Goal: Find specific page/section: Find specific page/section

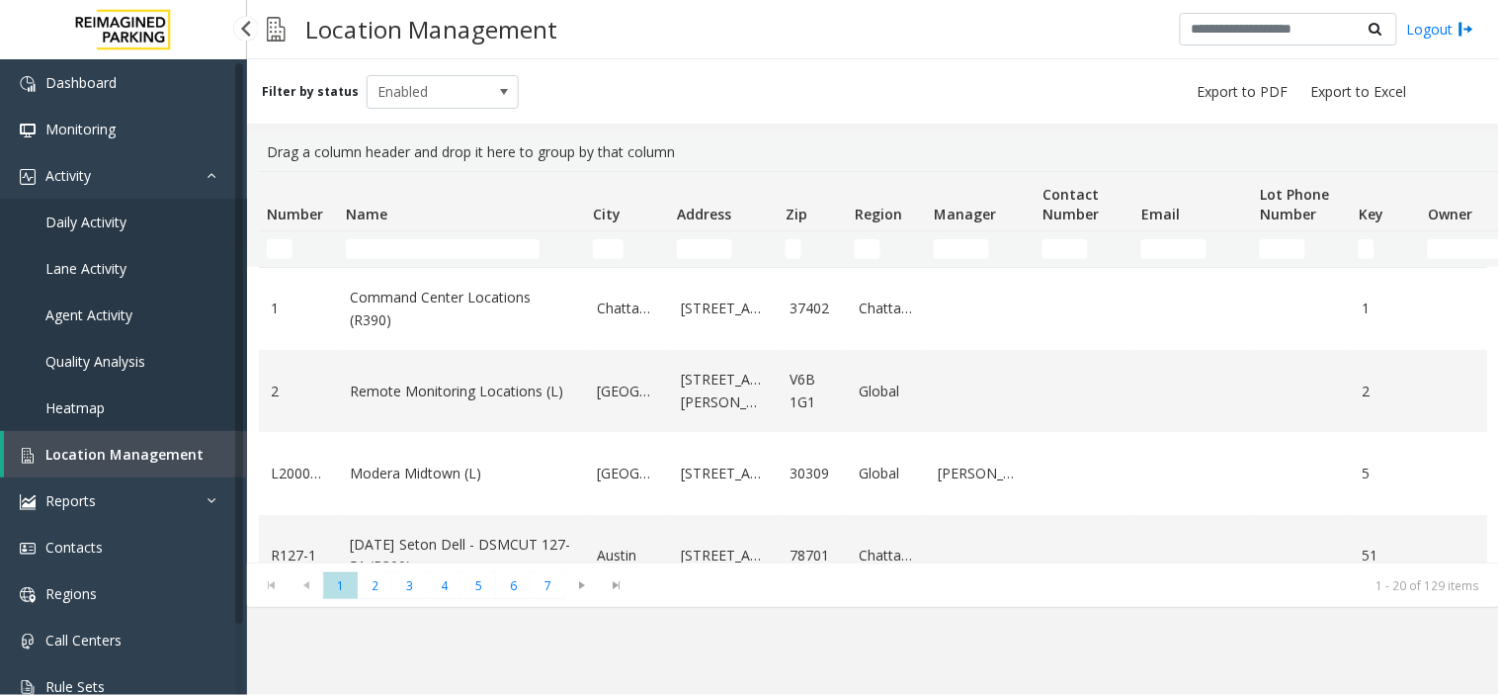
click at [99, 217] on span "Daily Activity" at bounding box center [85, 221] width 81 height 19
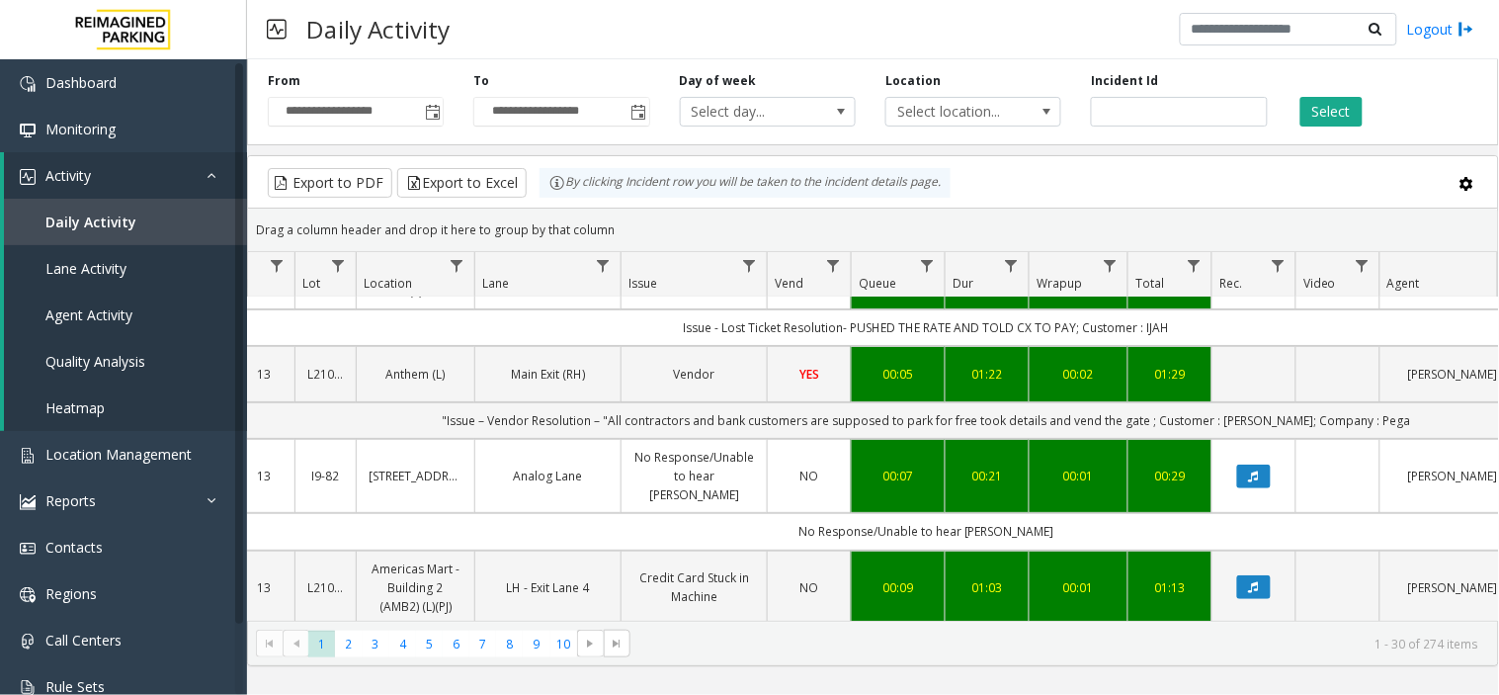
scroll to position [0, 244]
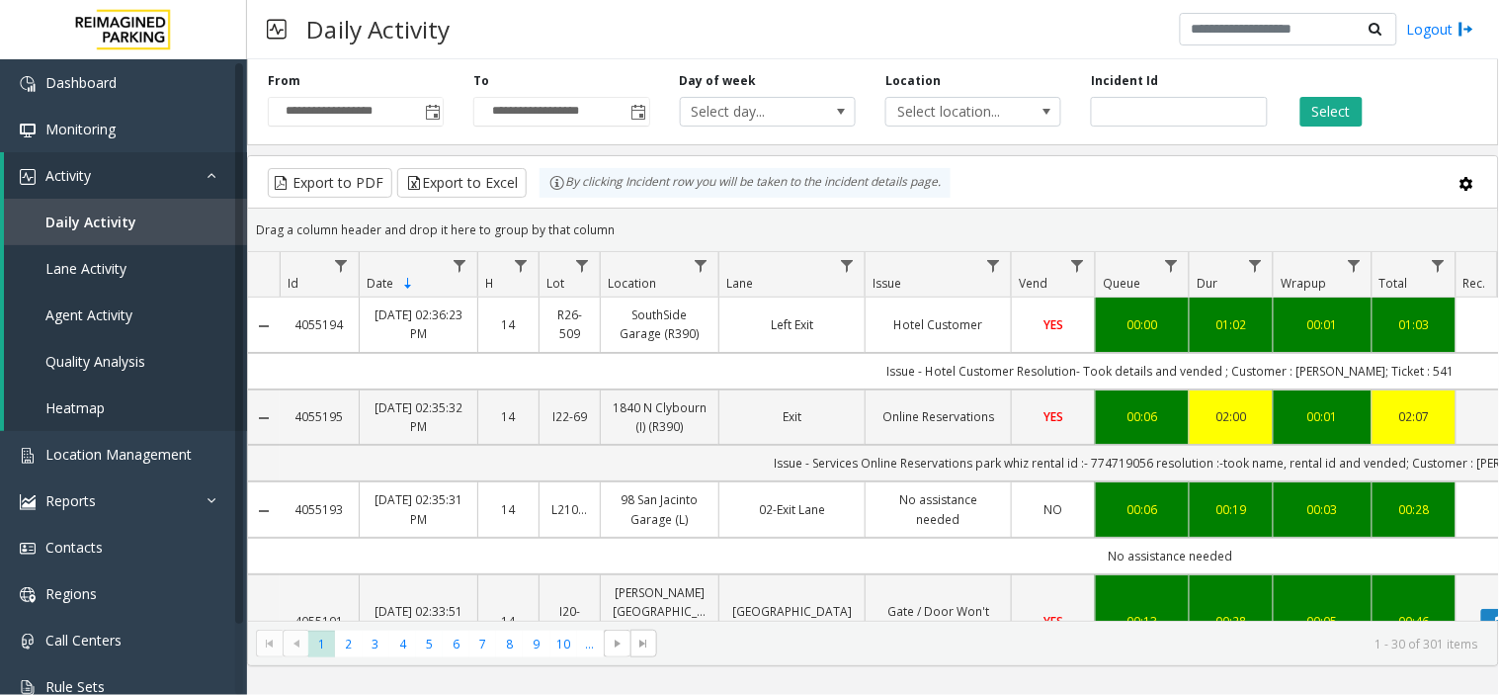
scroll to position [0, 244]
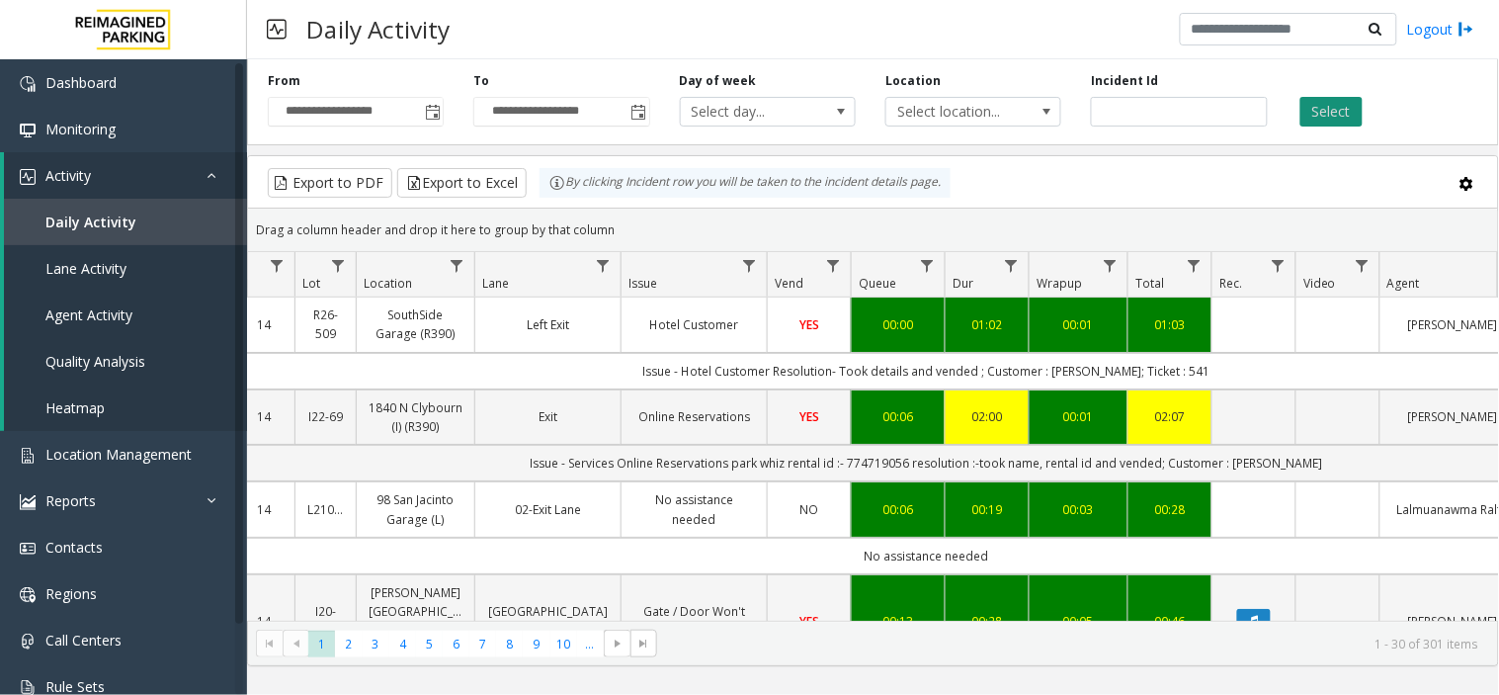
type input "*******"
click at [1340, 107] on button "Select" at bounding box center [1332, 112] width 62 height 30
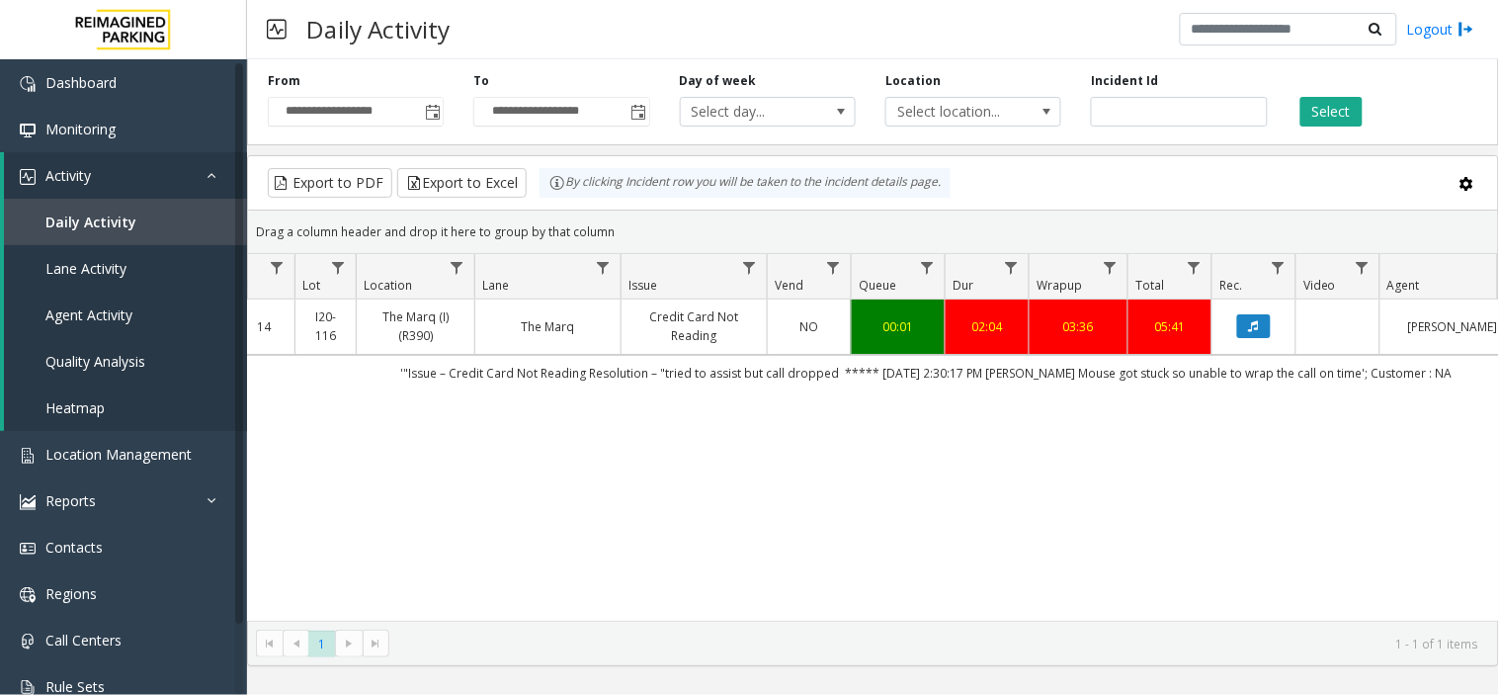
click at [775, 351] on td "NO" at bounding box center [809, 326] width 84 height 54
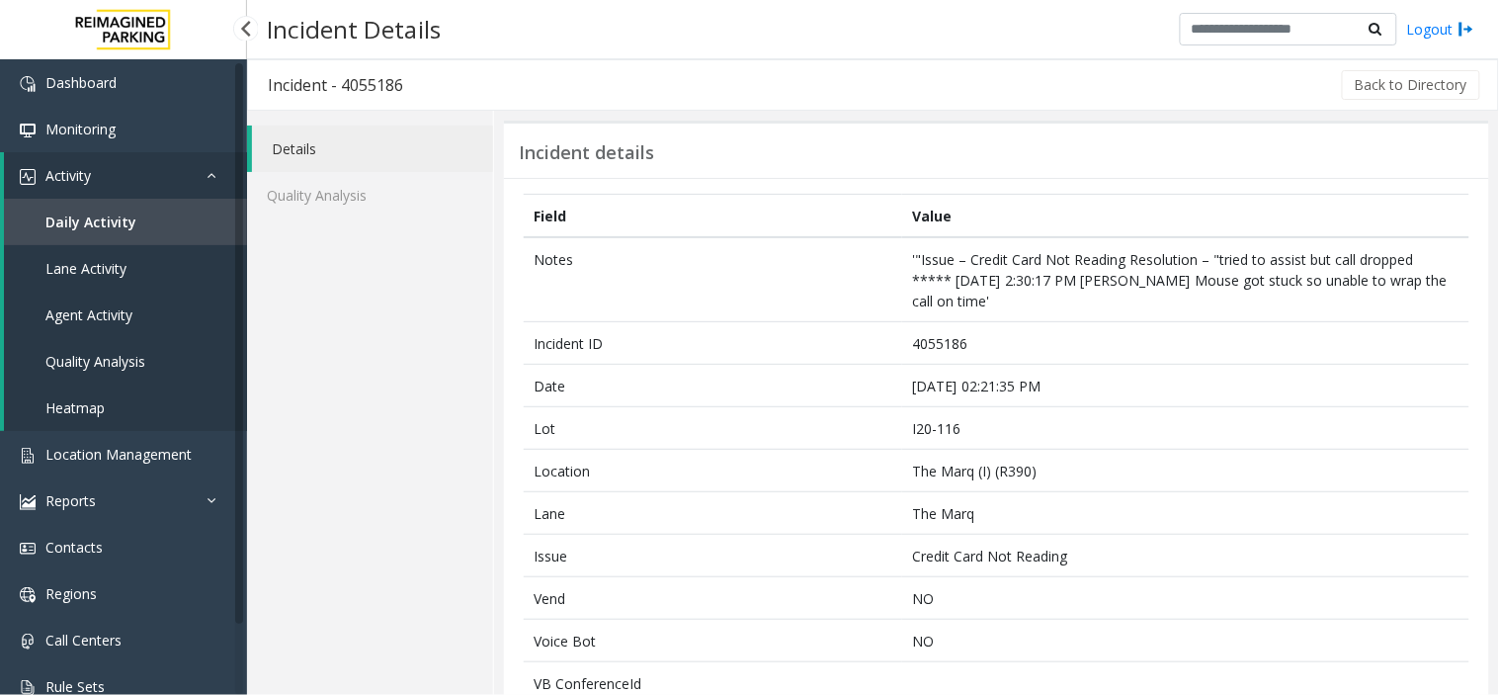
click at [116, 183] on link "Activity" at bounding box center [125, 175] width 243 height 46
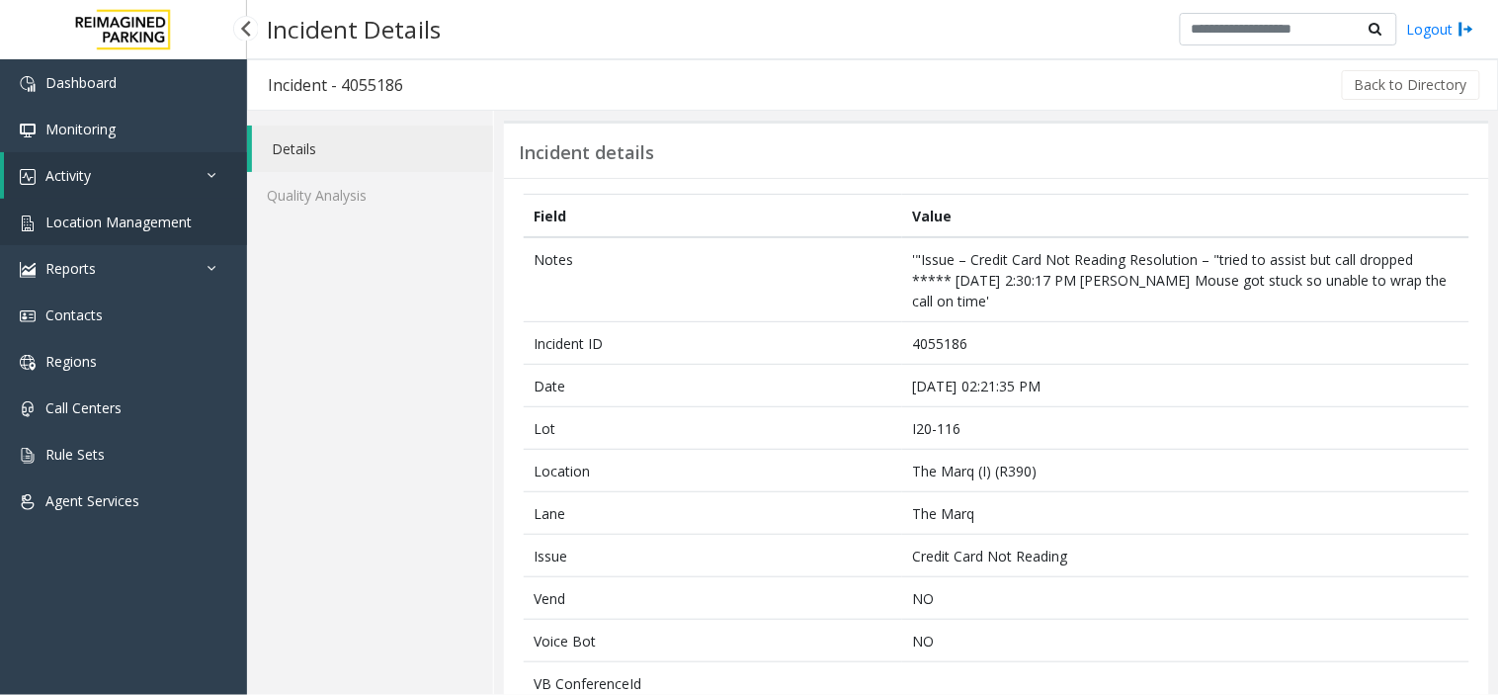
click at [101, 212] on span "Location Management" at bounding box center [118, 221] width 146 height 19
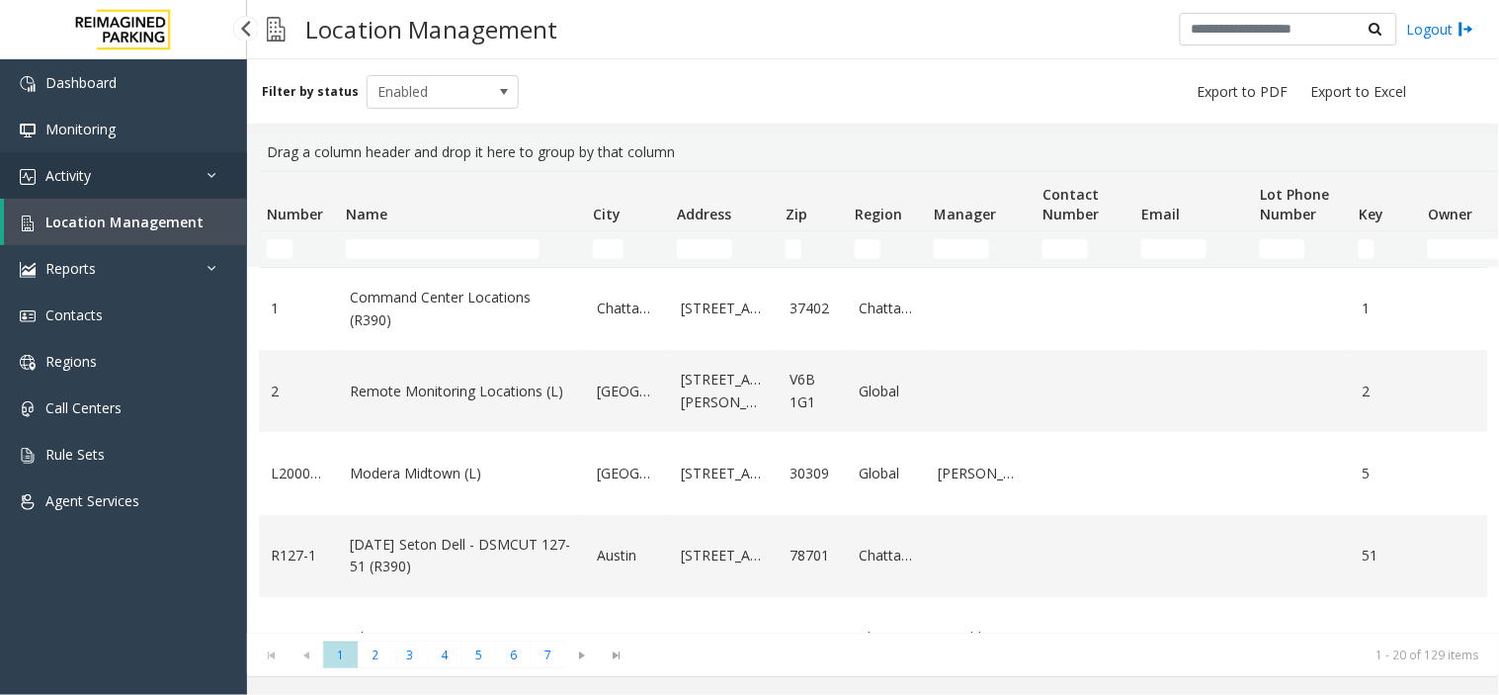
click at [102, 184] on link "Activity" at bounding box center [123, 175] width 247 height 46
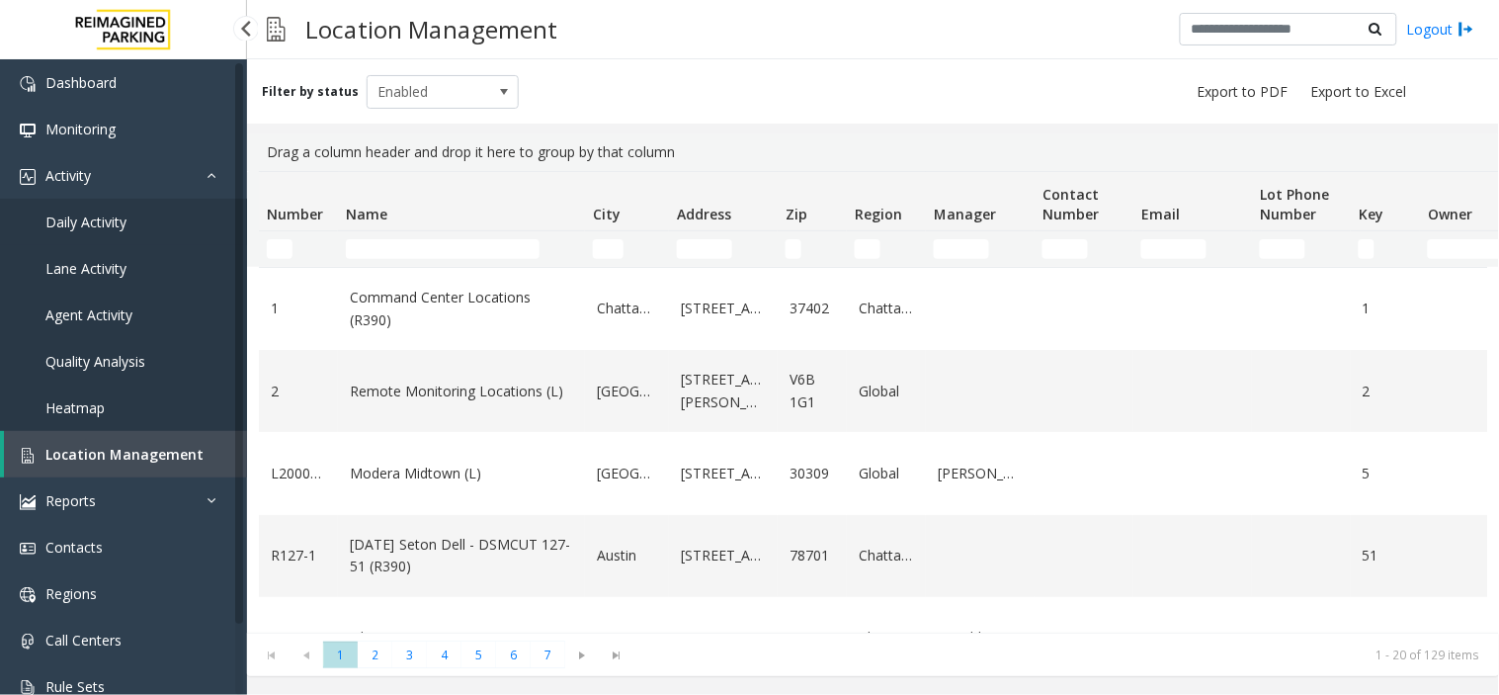
click at [121, 229] on link "Daily Activity" at bounding box center [123, 222] width 247 height 46
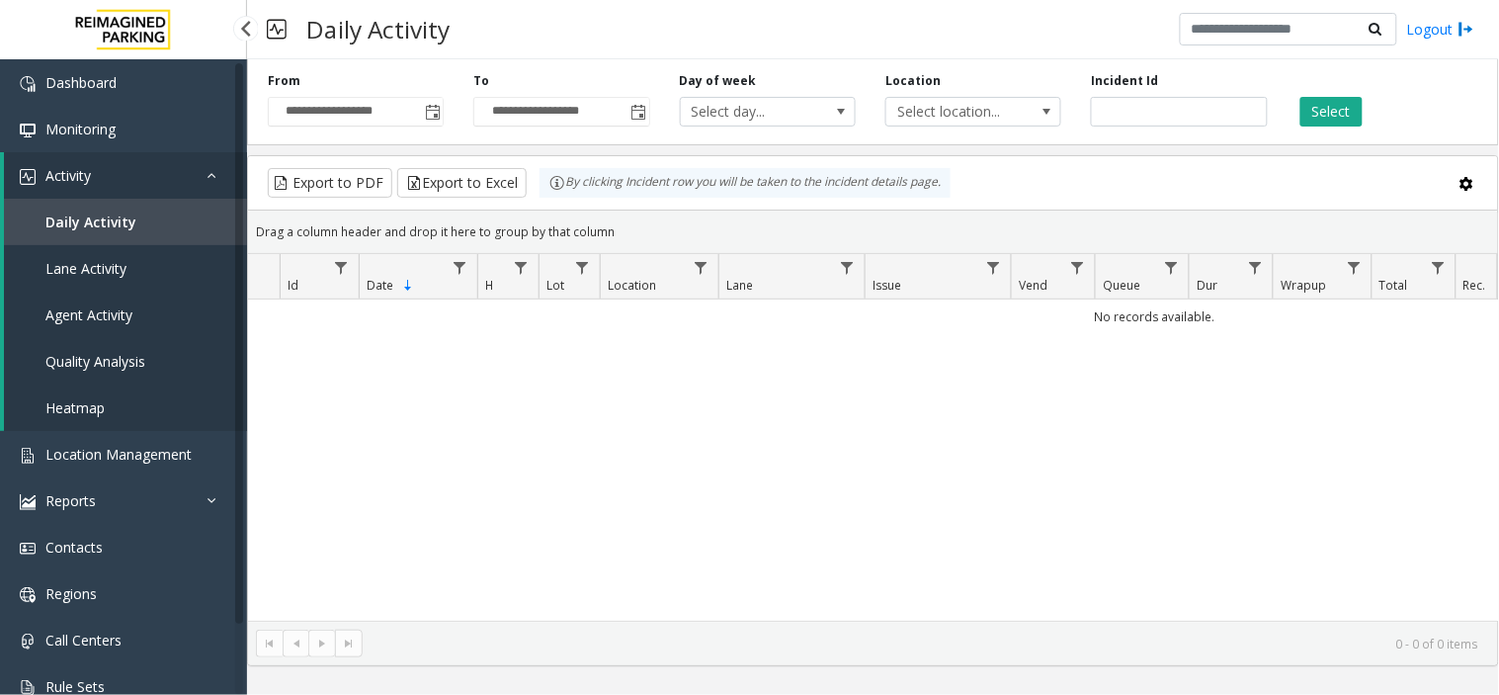
click at [117, 178] on link "Activity" at bounding box center [125, 175] width 243 height 46
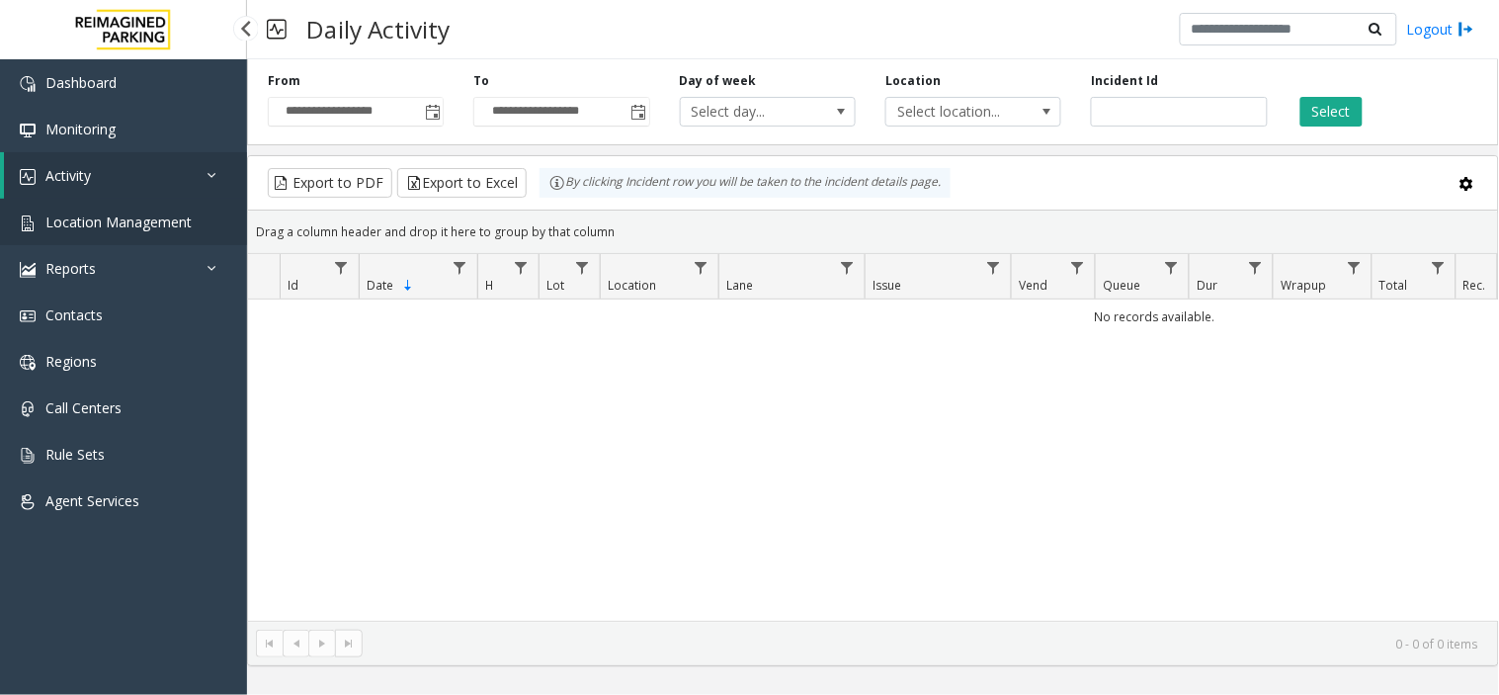
click at [125, 219] on span "Location Management" at bounding box center [118, 221] width 146 height 19
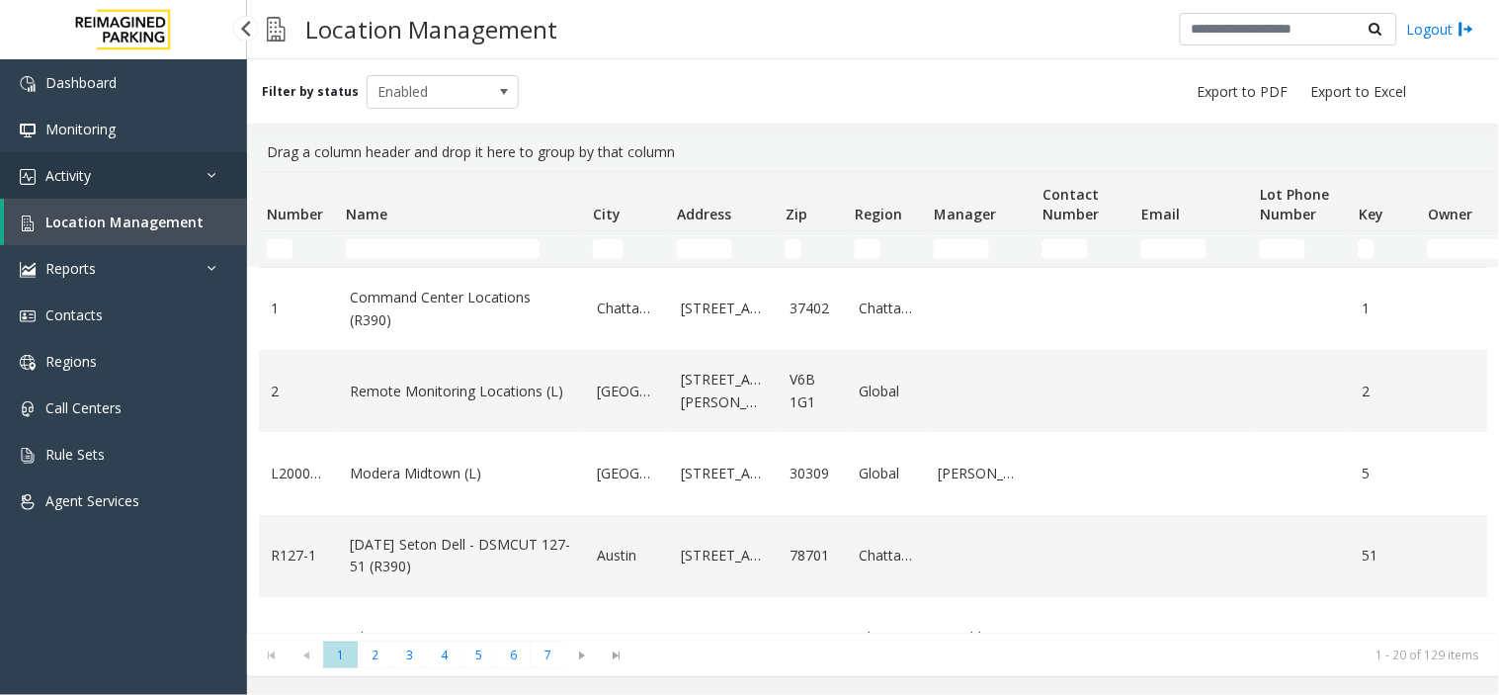
click at [149, 178] on link "Activity" at bounding box center [123, 175] width 247 height 46
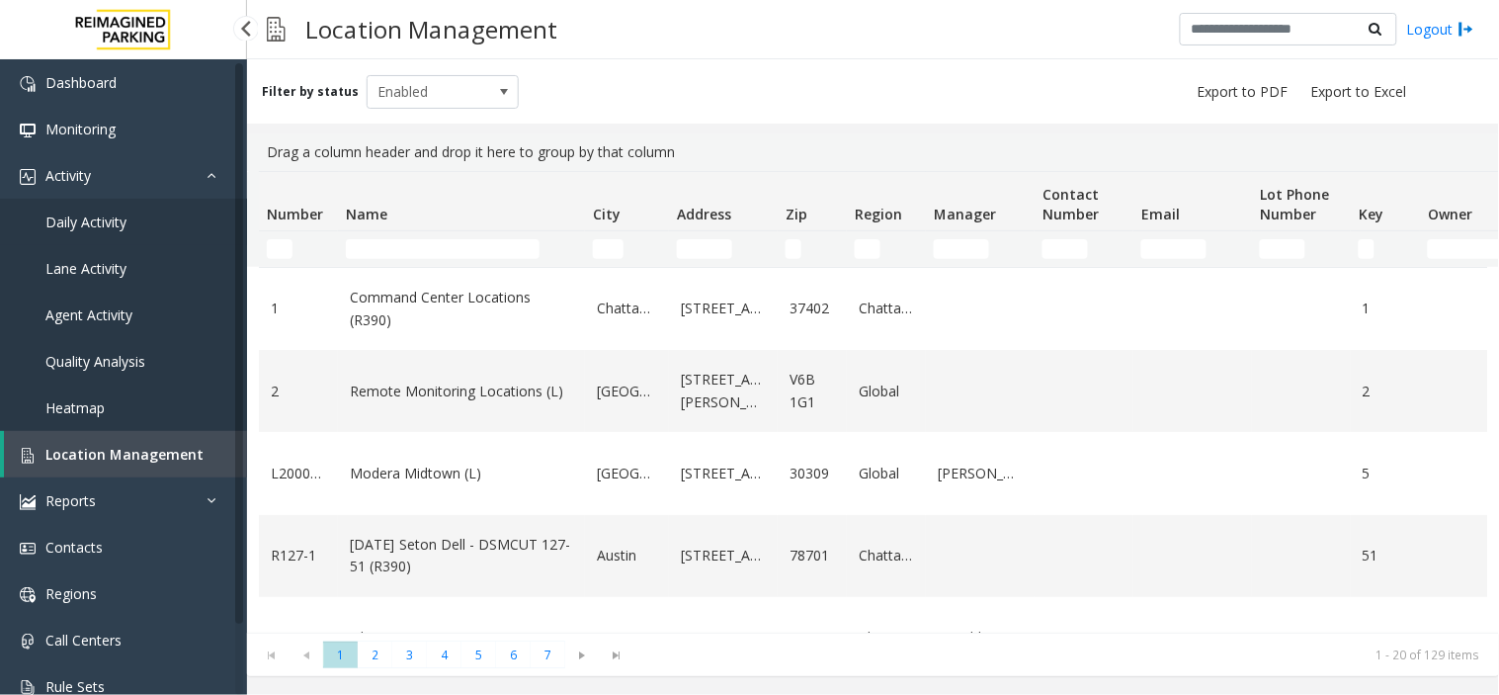
click at [107, 212] on span "Daily Activity" at bounding box center [85, 221] width 81 height 19
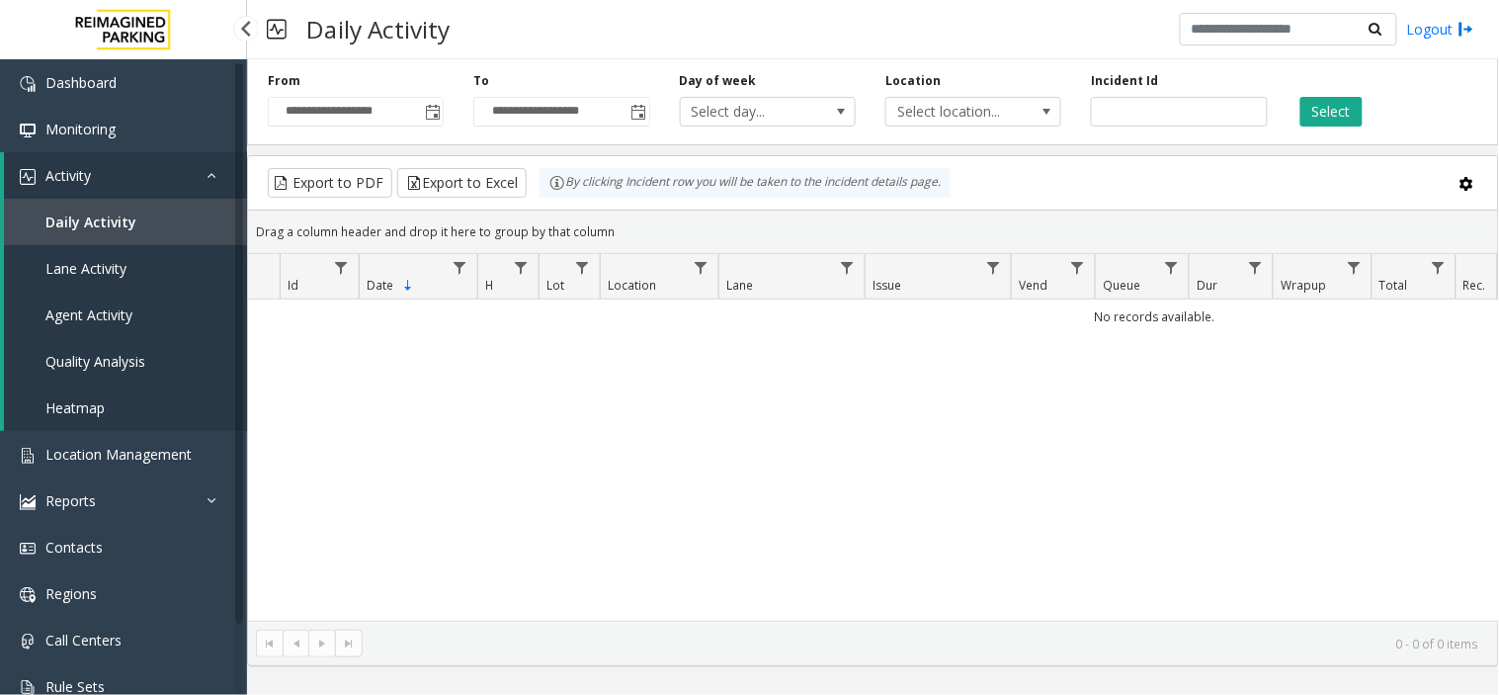
click at [160, 211] on link "Daily Activity" at bounding box center [125, 222] width 243 height 46
click at [436, 114] on span "Toggle popup" at bounding box center [433, 113] width 16 height 16
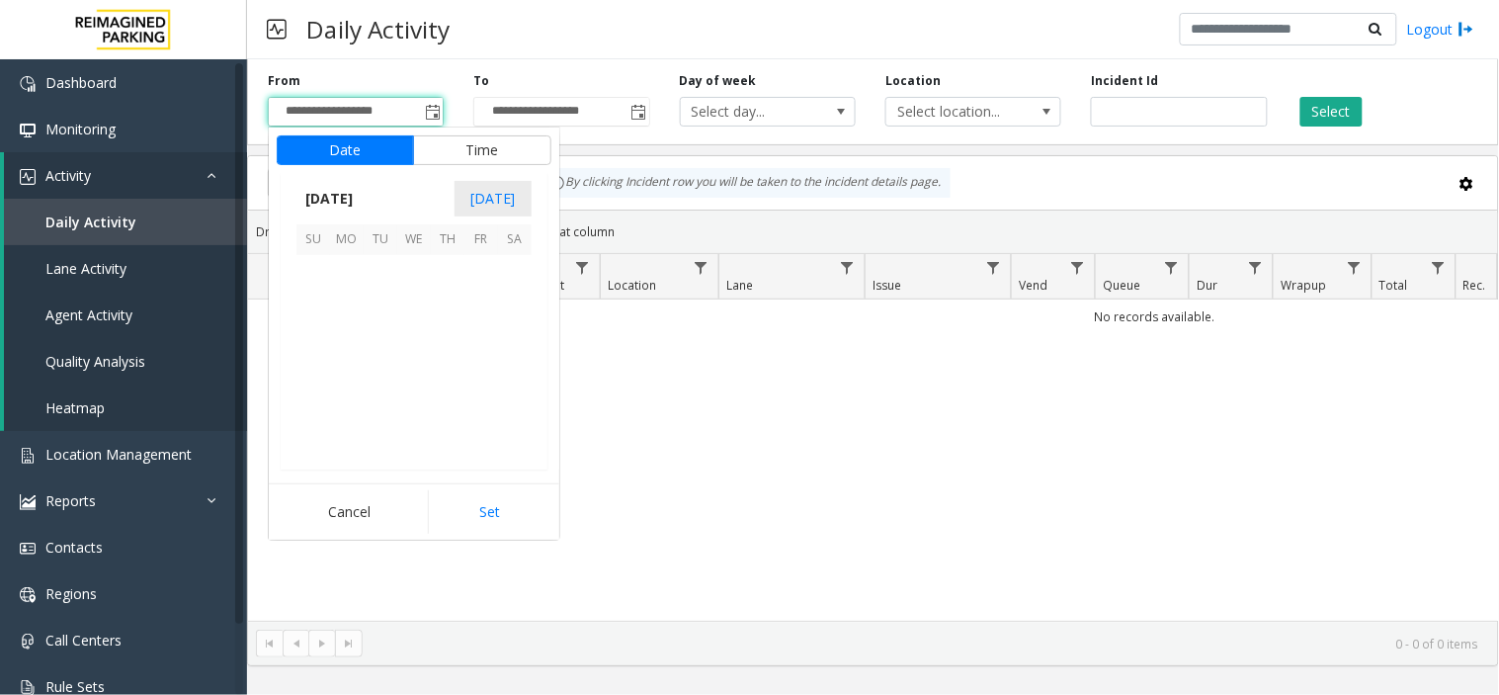
scroll to position [354377, 0]
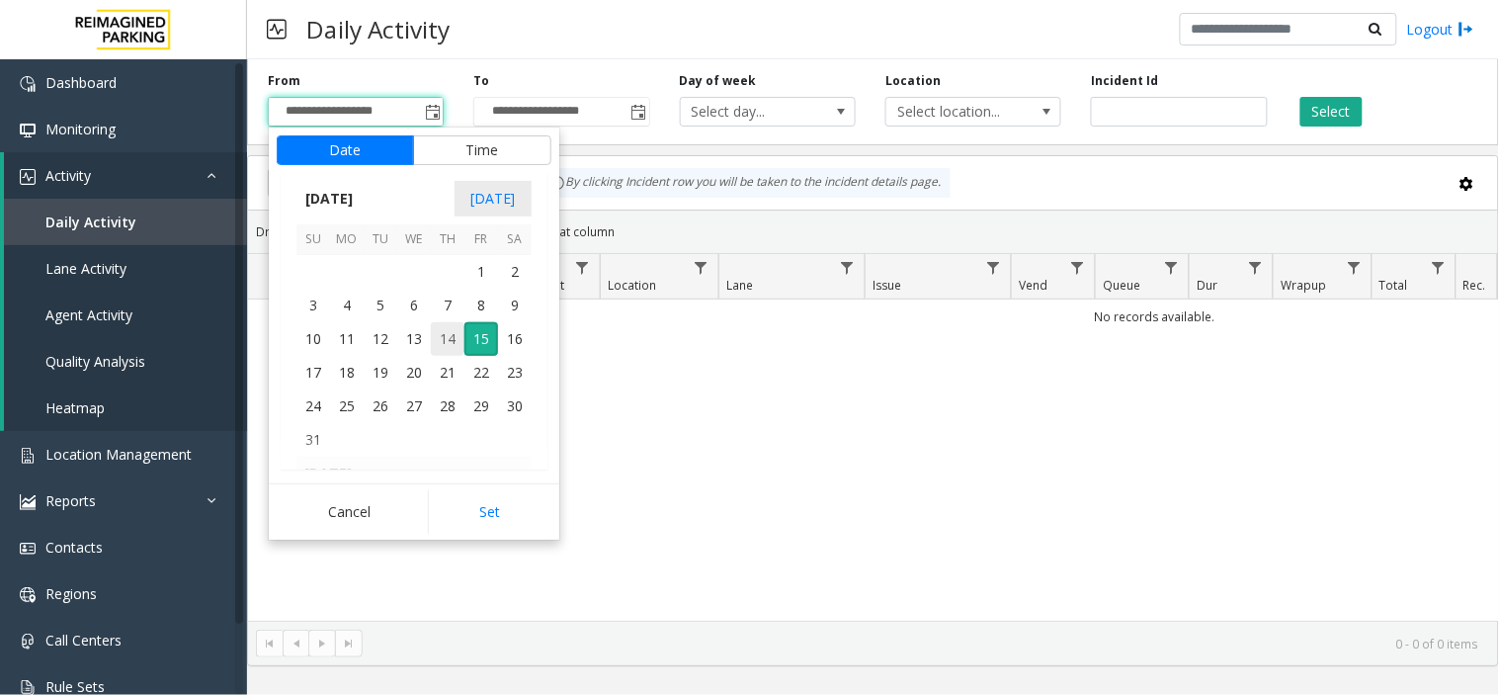
click at [445, 344] on span "14" at bounding box center [448, 339] width 34 height 34
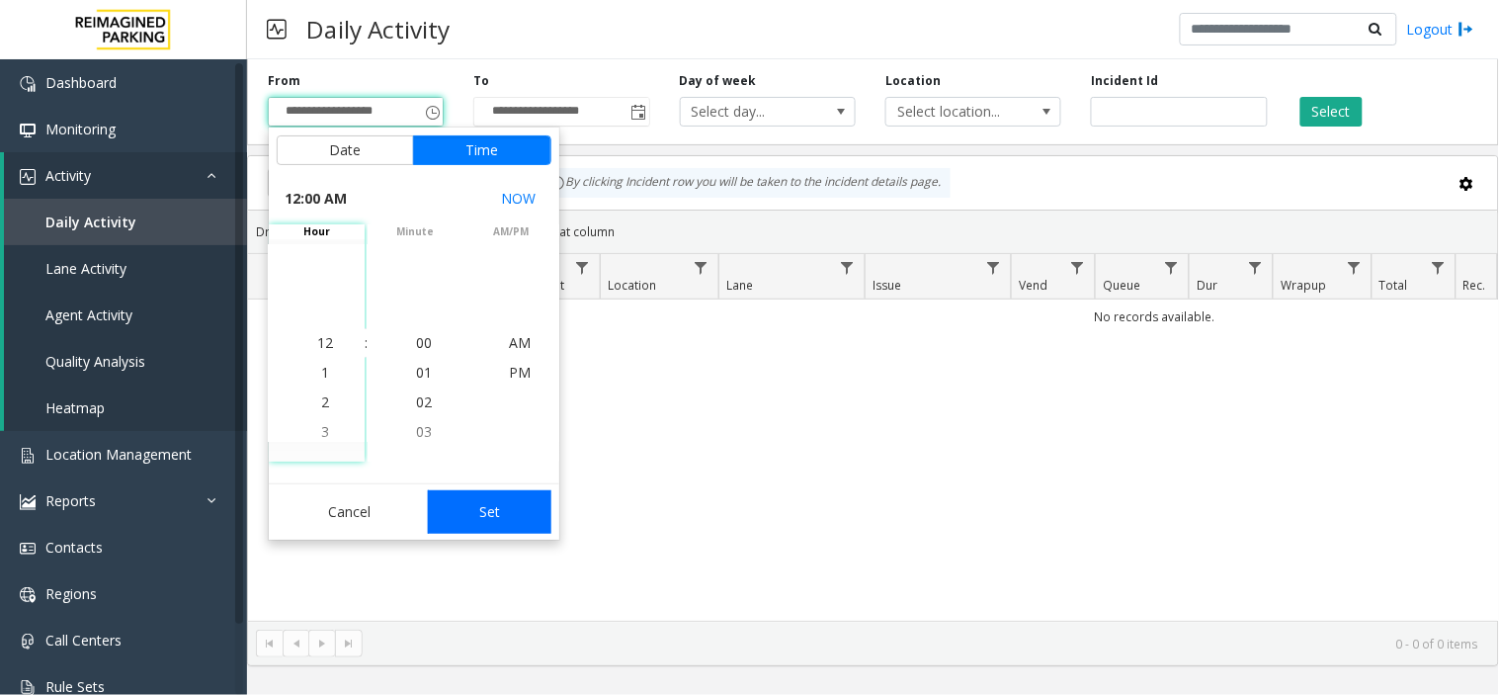
click at [488, 508] on button "Set" at bounding box center [490, 511] width 125 height 43
type input "**********"
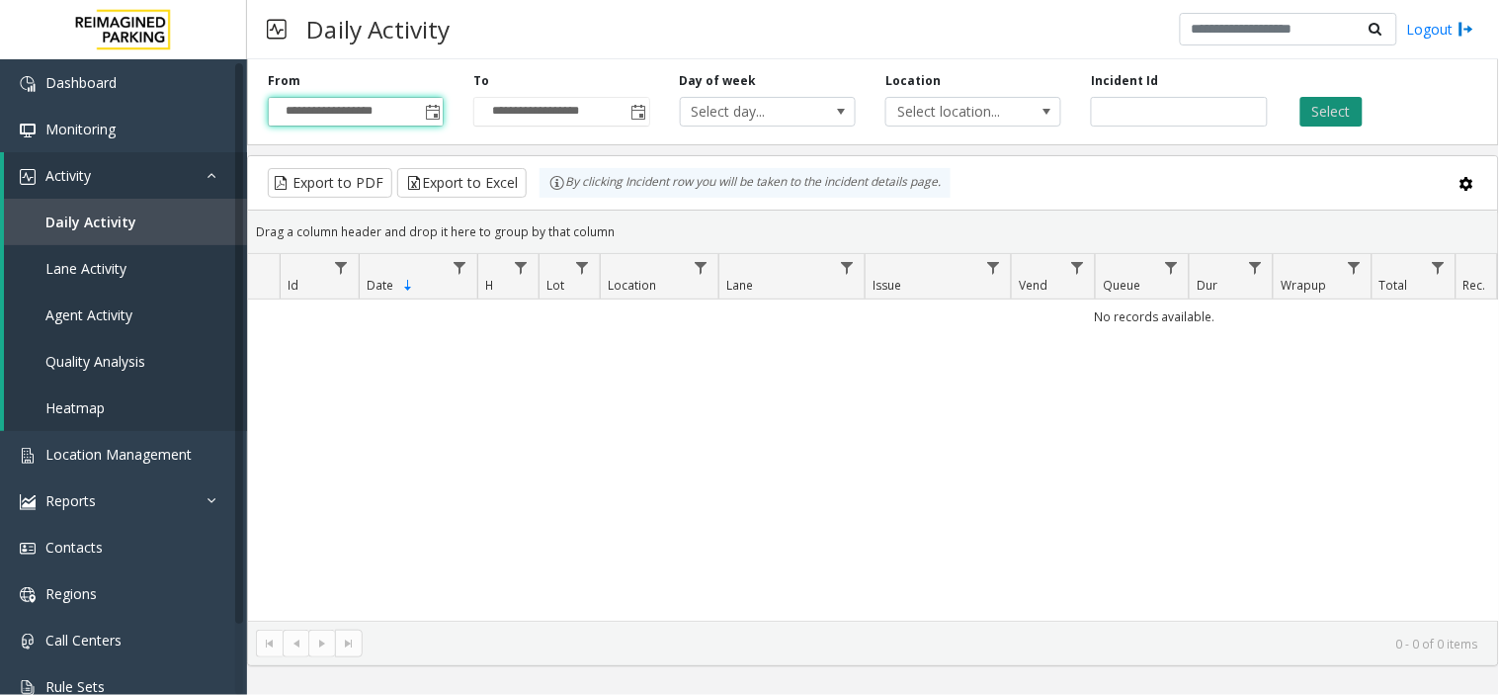
click at [1341, 107] on button "Select" at bounding box center [1332, 112] width 62 height 30
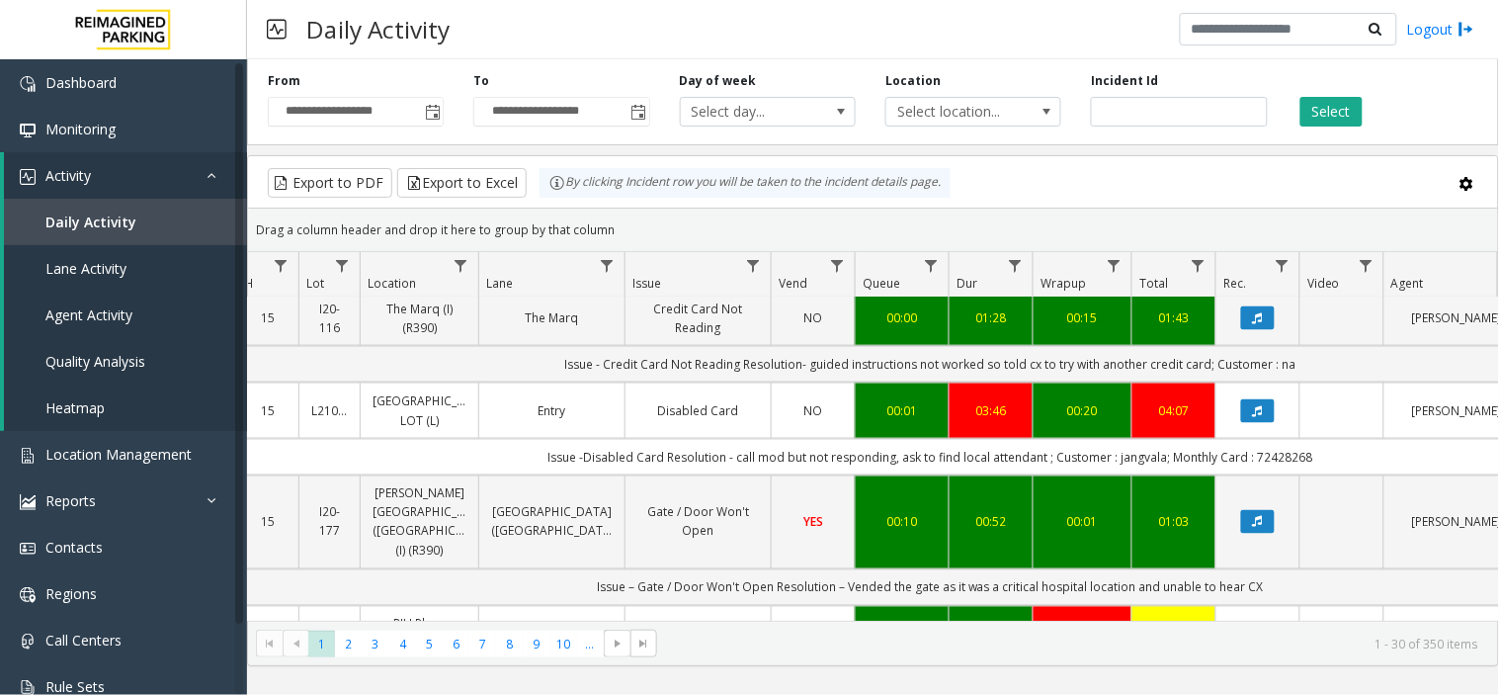
scroll to position [0, 258]
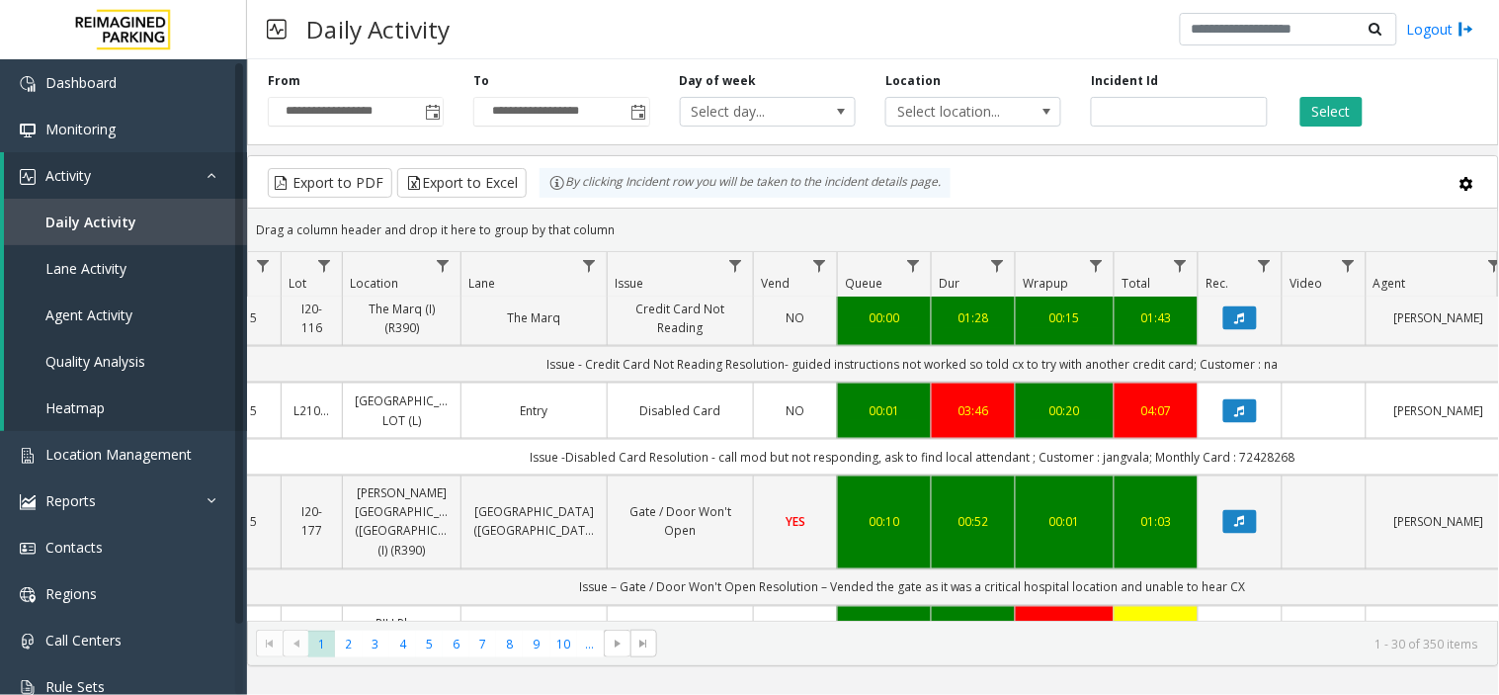
drag, startPoint x: 1331, startPoint y: 447, endPoint x: 1237, endPoint y: 447, distance: 93.9
click at [1237, 447] on td "Issue -Disabled Card Resolution - call mod but not responding, ask to find loca…" at bounding box center [913, 457] width 1782 height 37
copy td "72428268"
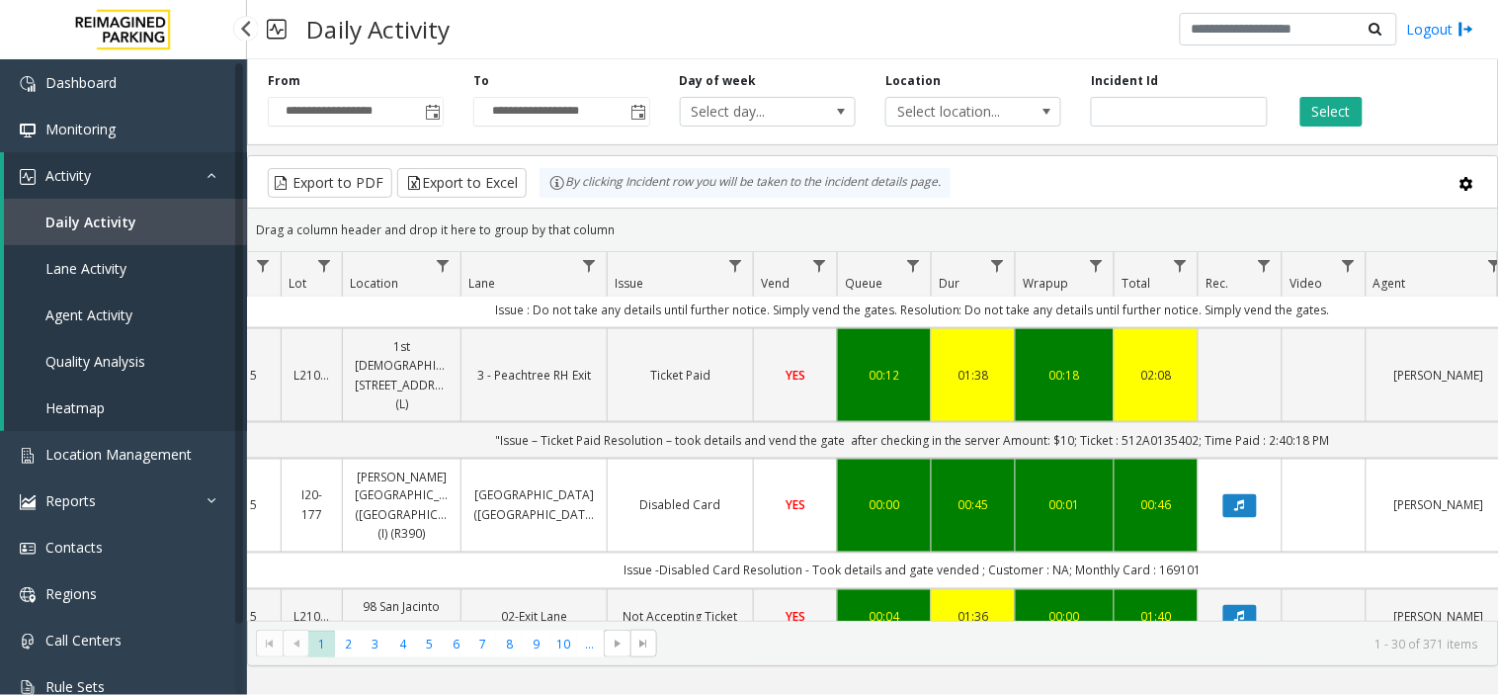
click at [124, 222] on span "Daily Activity" at bounding box center [90, 221] width 91 height 19
click at [84, 446] on span "Location Management" at bounding box center [118, 454] width 146 height 19
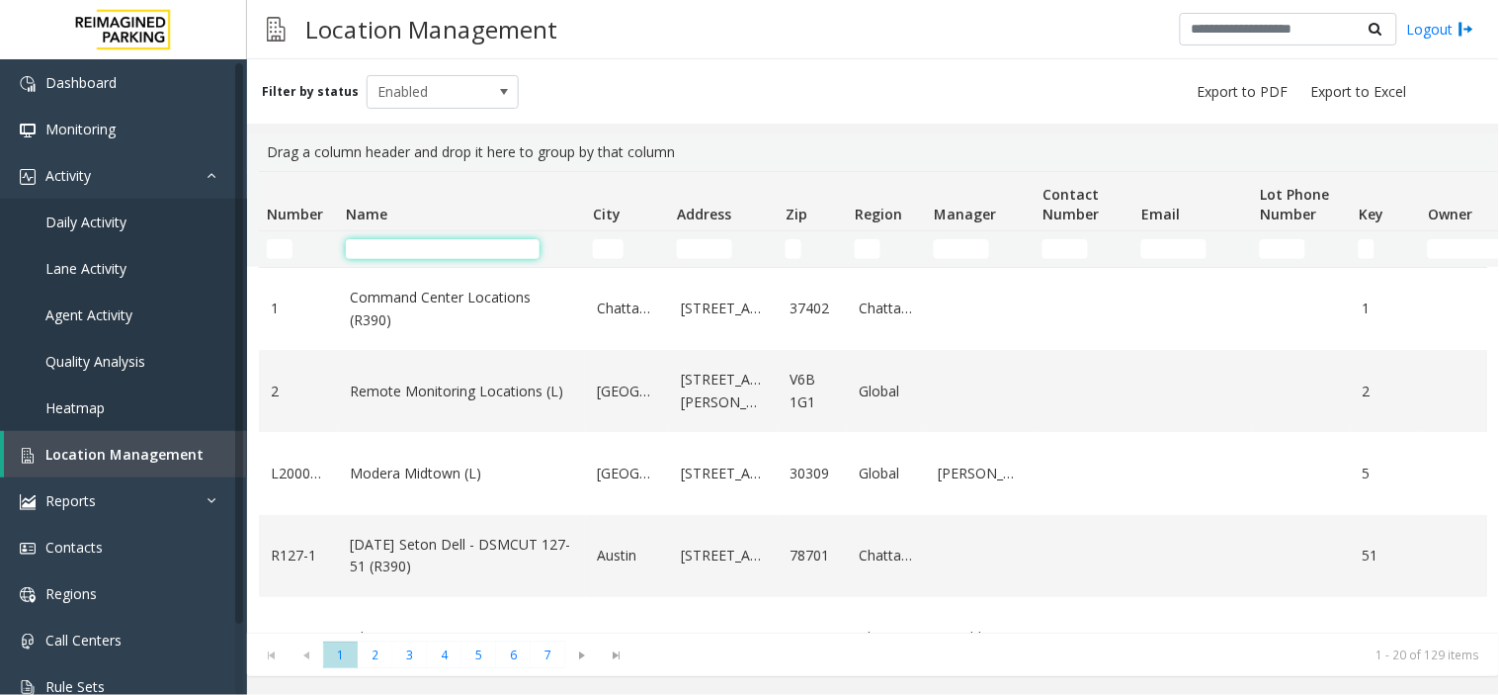
click at [402, 244] on input "Name Filter" at bounding box center [443, 249] width 194 height 20
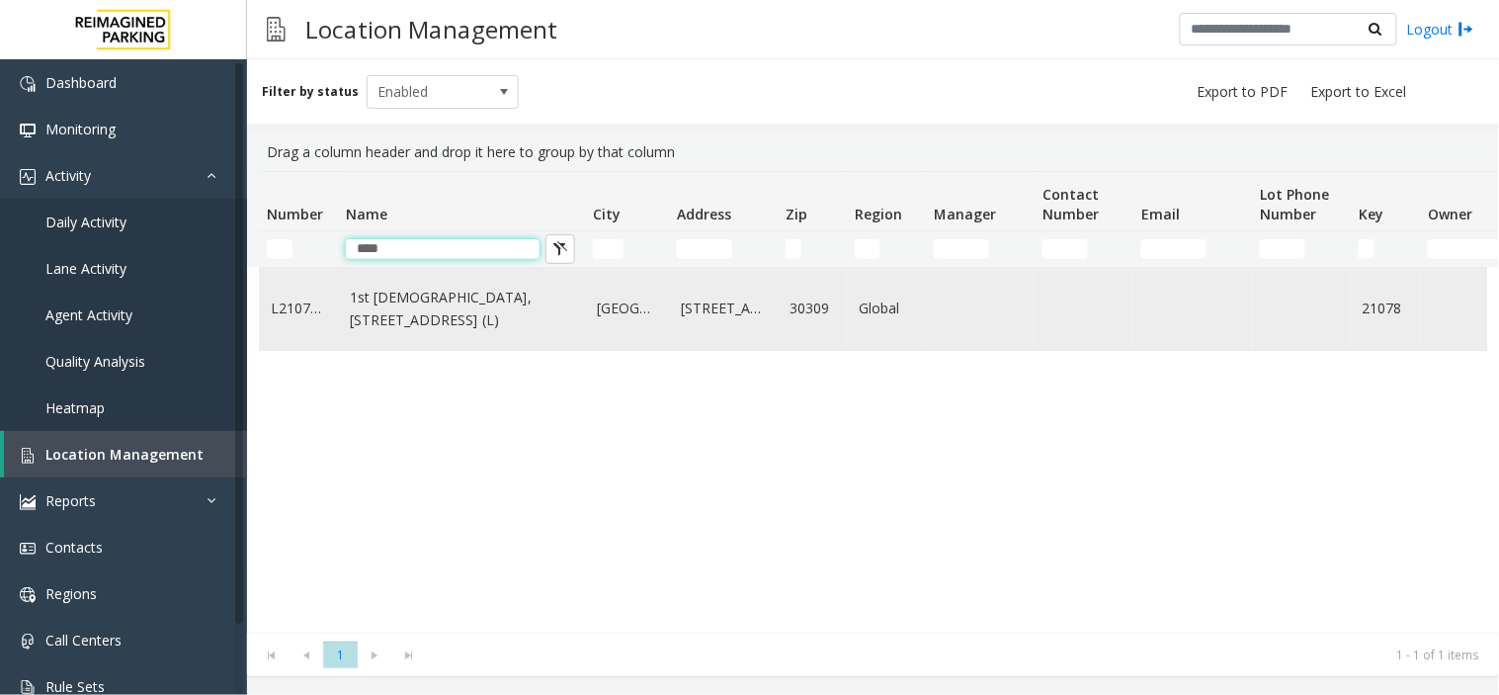
type input "****"
click at [512, 327] on link "1st [DEMOGRAPHIC_DATA], [STREET_ADDRESS] (L)" at bounding box center [461, 309] width 223 height 44
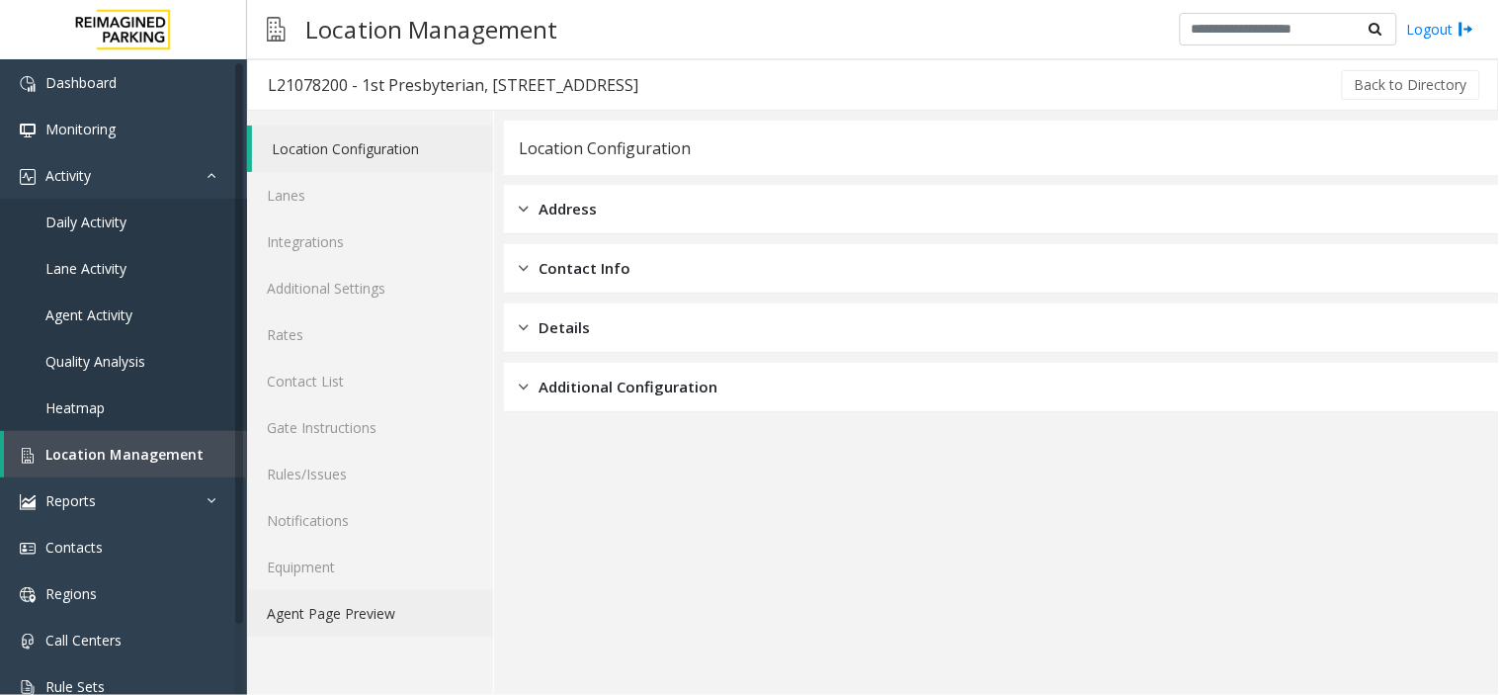
click at [341, 617] on link "Agent Page Preview" at bounding box center [370, 613] width 246 height 46
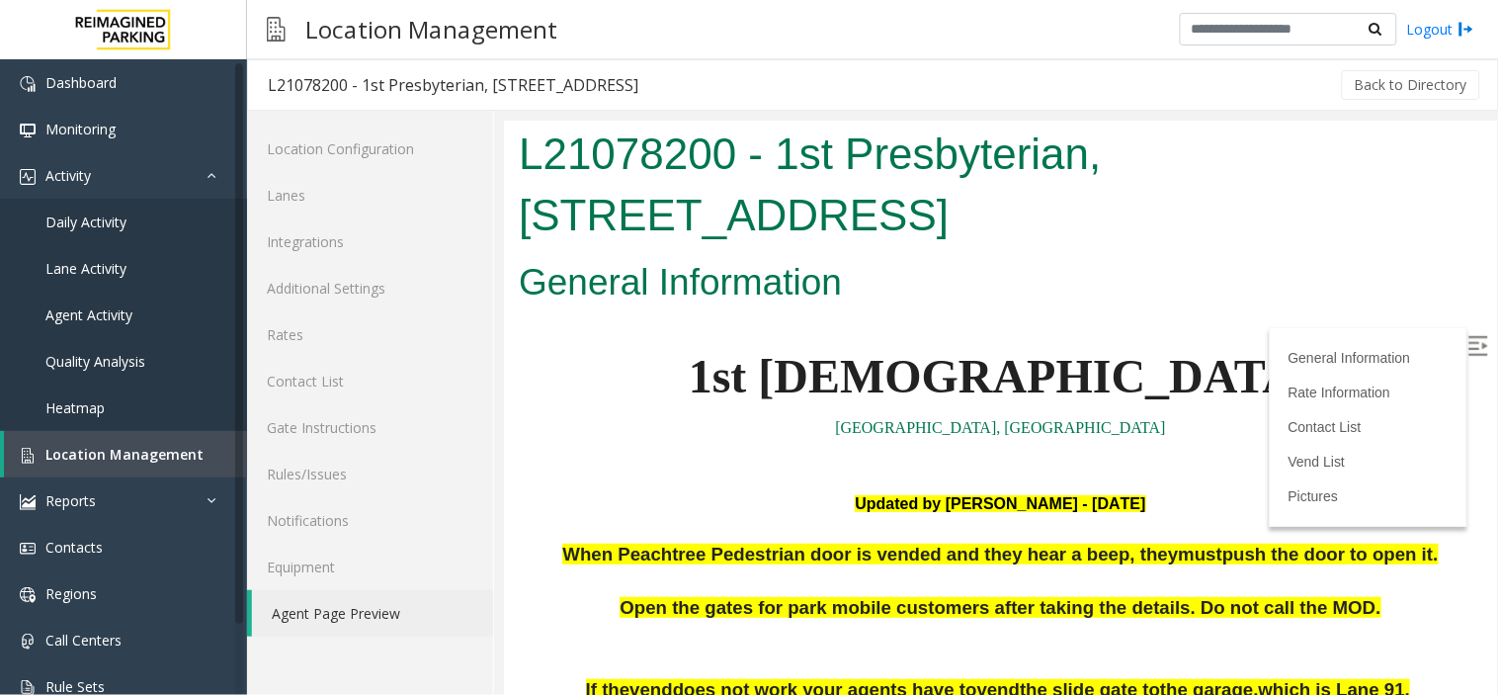
scroll to position [439, 0]
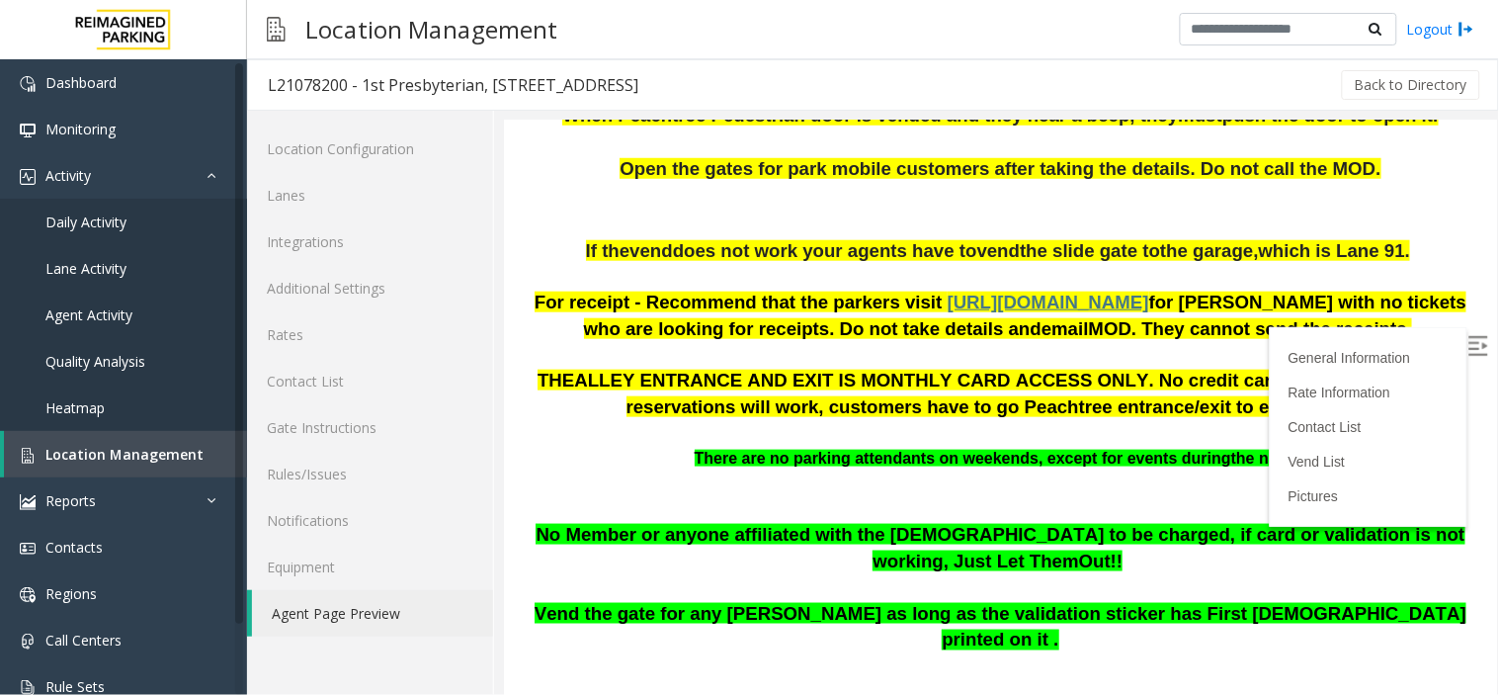
click at [1468, 351] on img at bounding box center [1478, 345] width 20 height 20
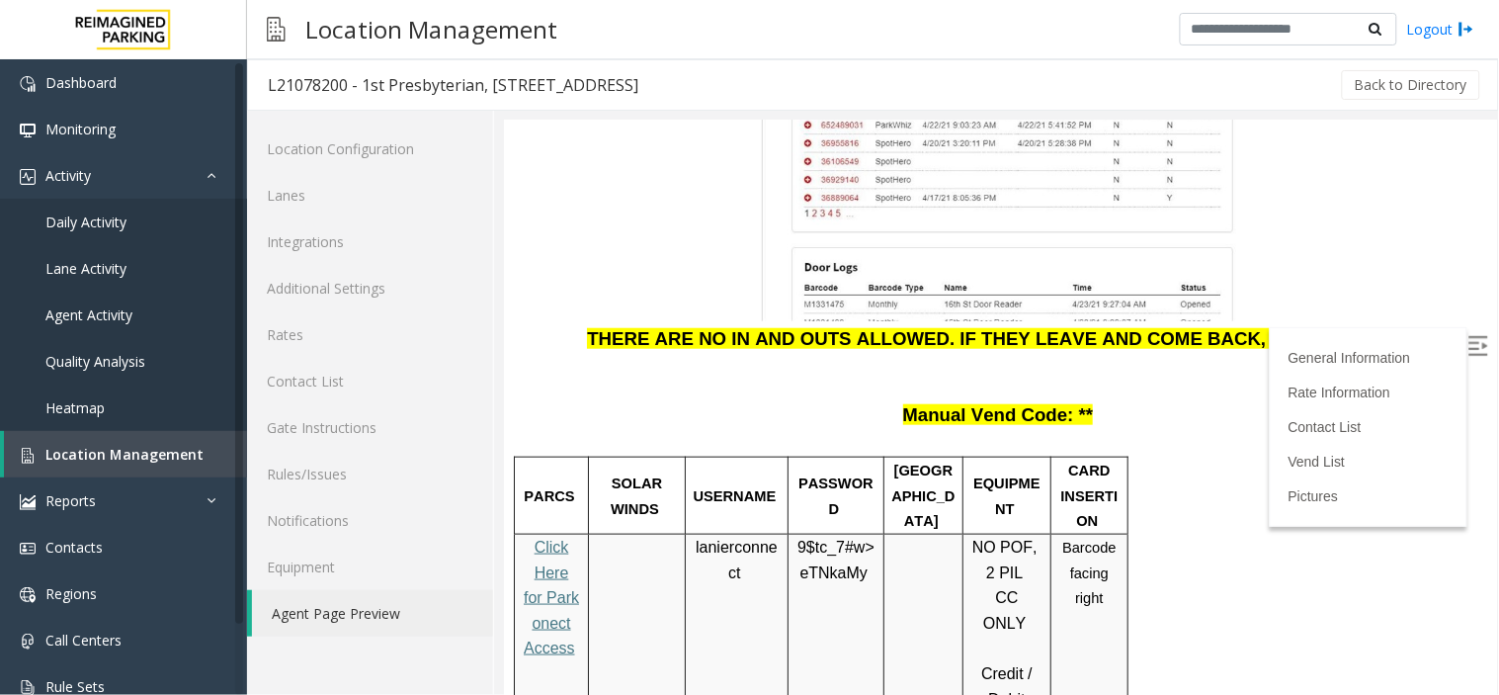
scroll to position [2306, 0]
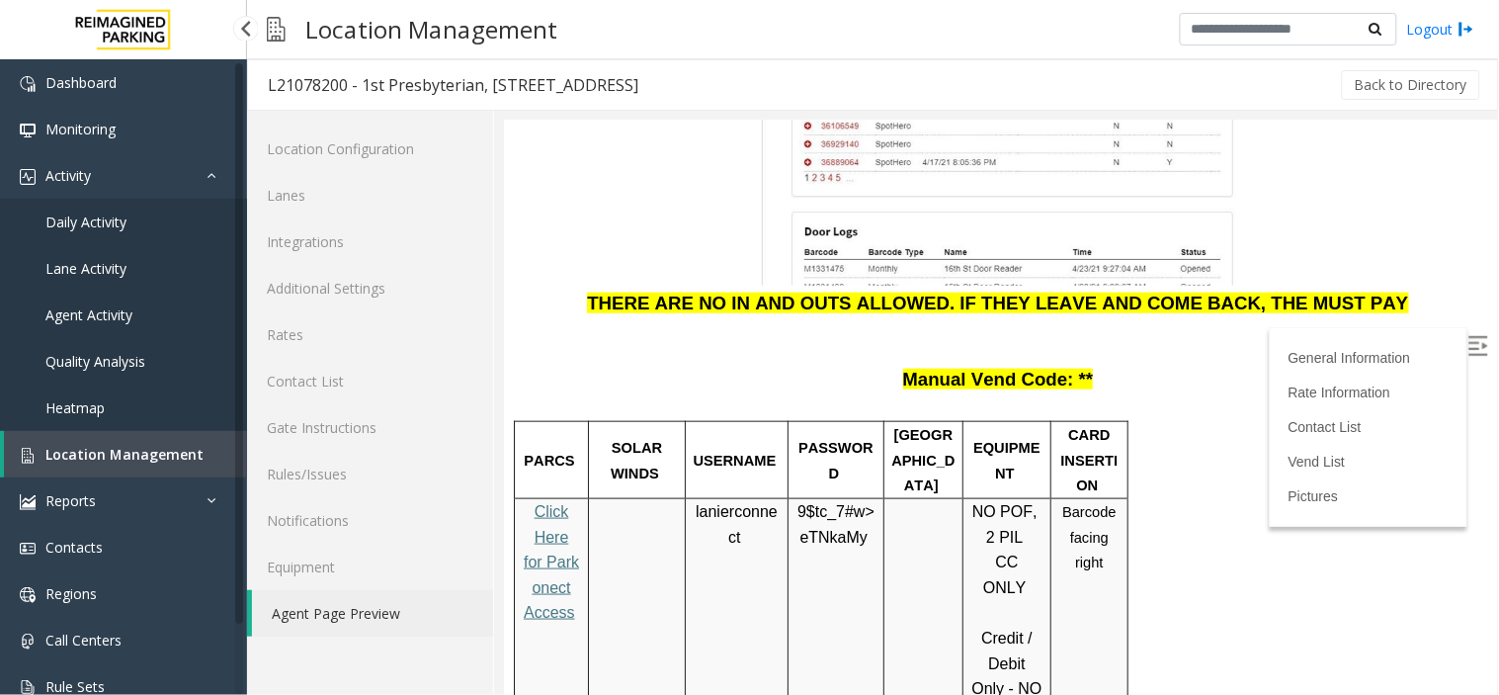
click at [96, 448] on span "Location Management" at bounding box center [124, 454] width 158 height 19
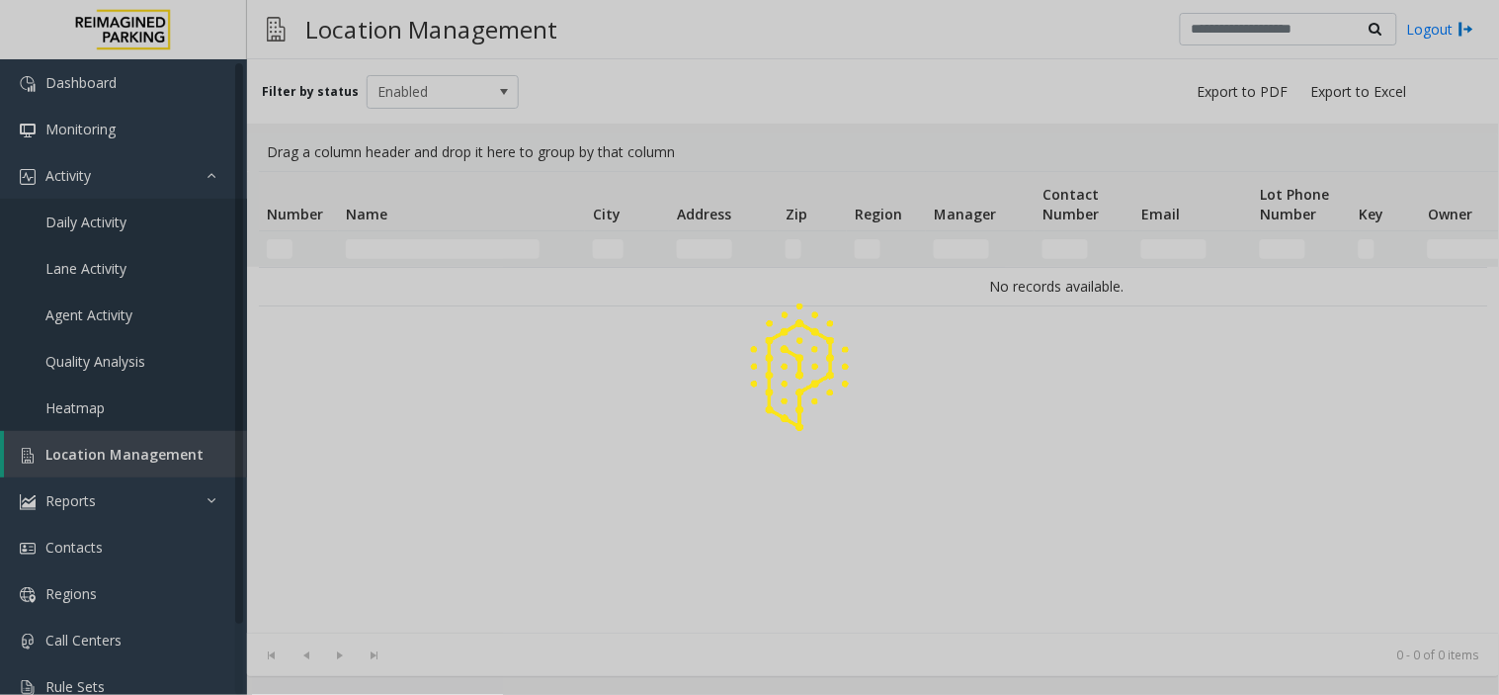
click at [458, 242] on div at bounding box center [749, 347] width 1499 height 695
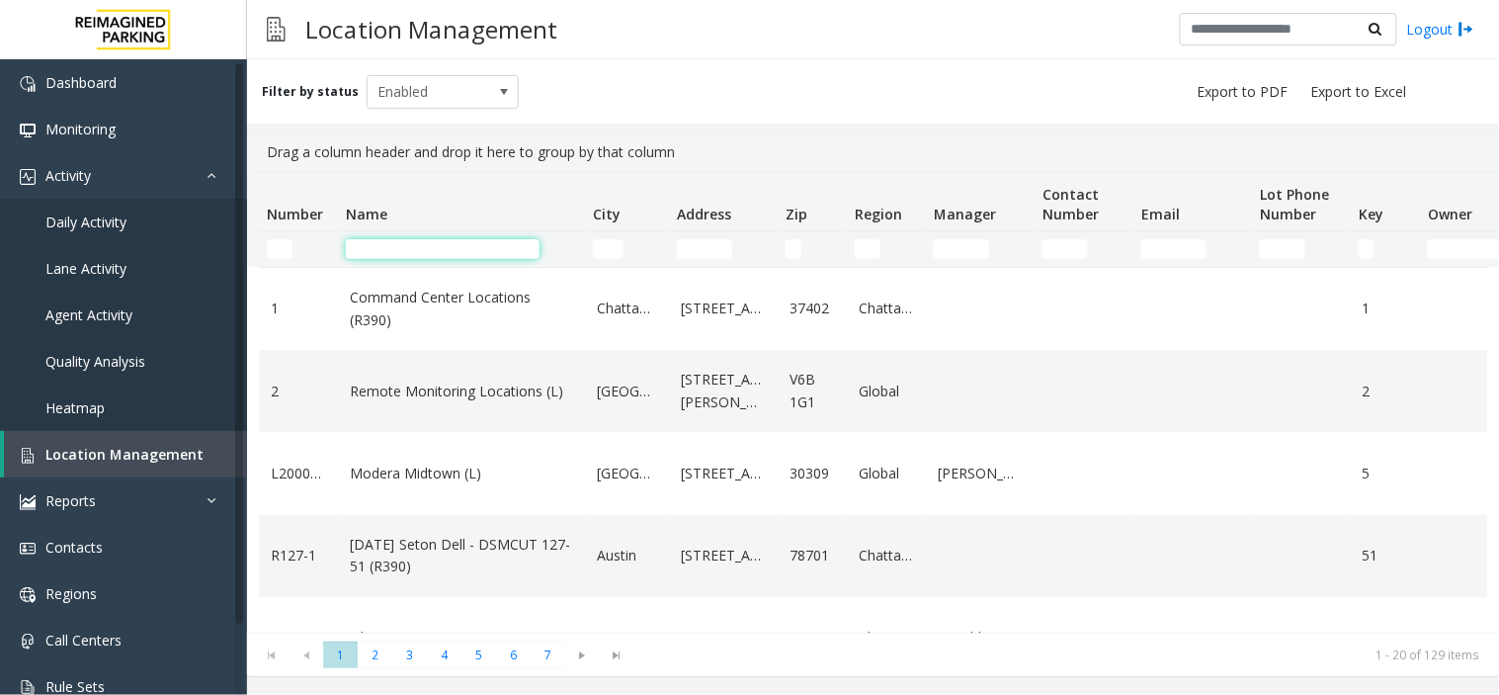
click at [458, 242] on input "Name Filter" at bounding box center [443, 249] width 194 height 20
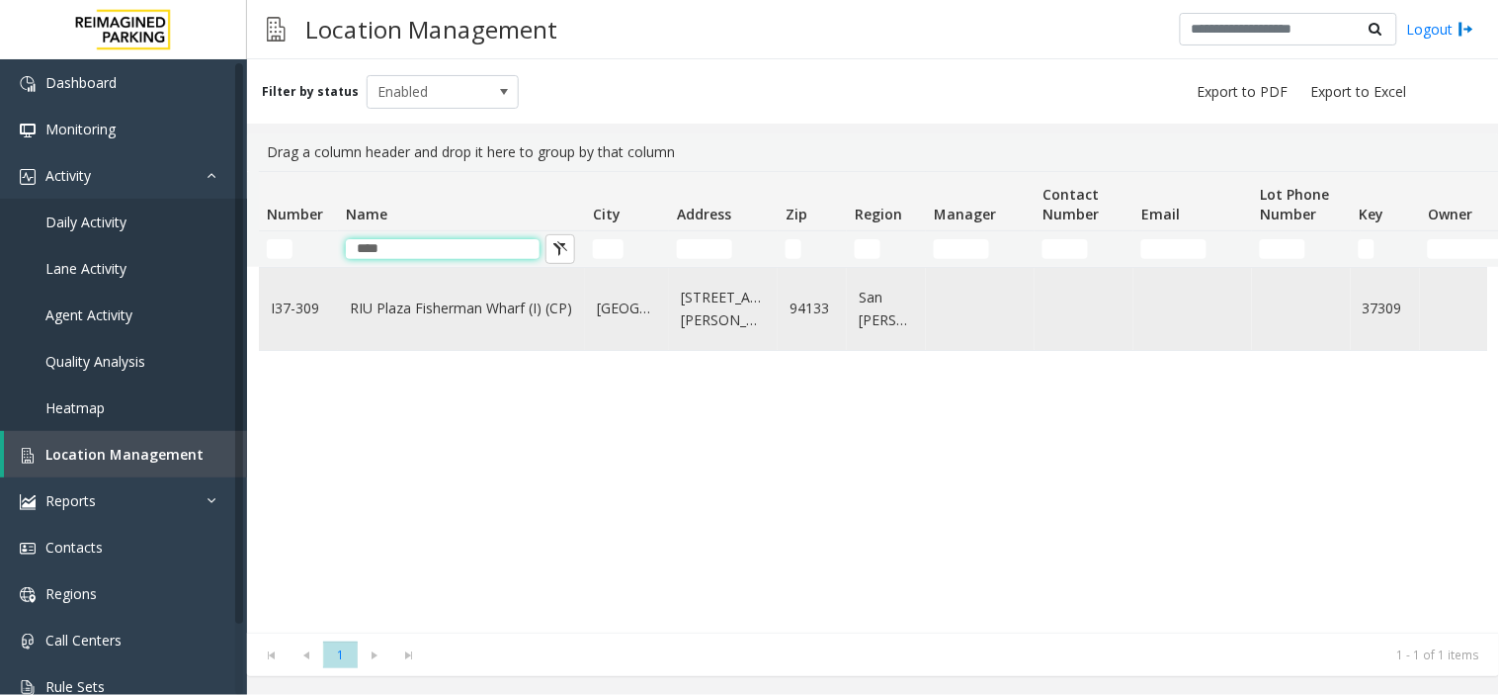
type input "***"
click at [425, 330] on td "RIU Plaza Fisherman Wharf (I) (CP)" at bounding box center [461, 309] width 247 height 82
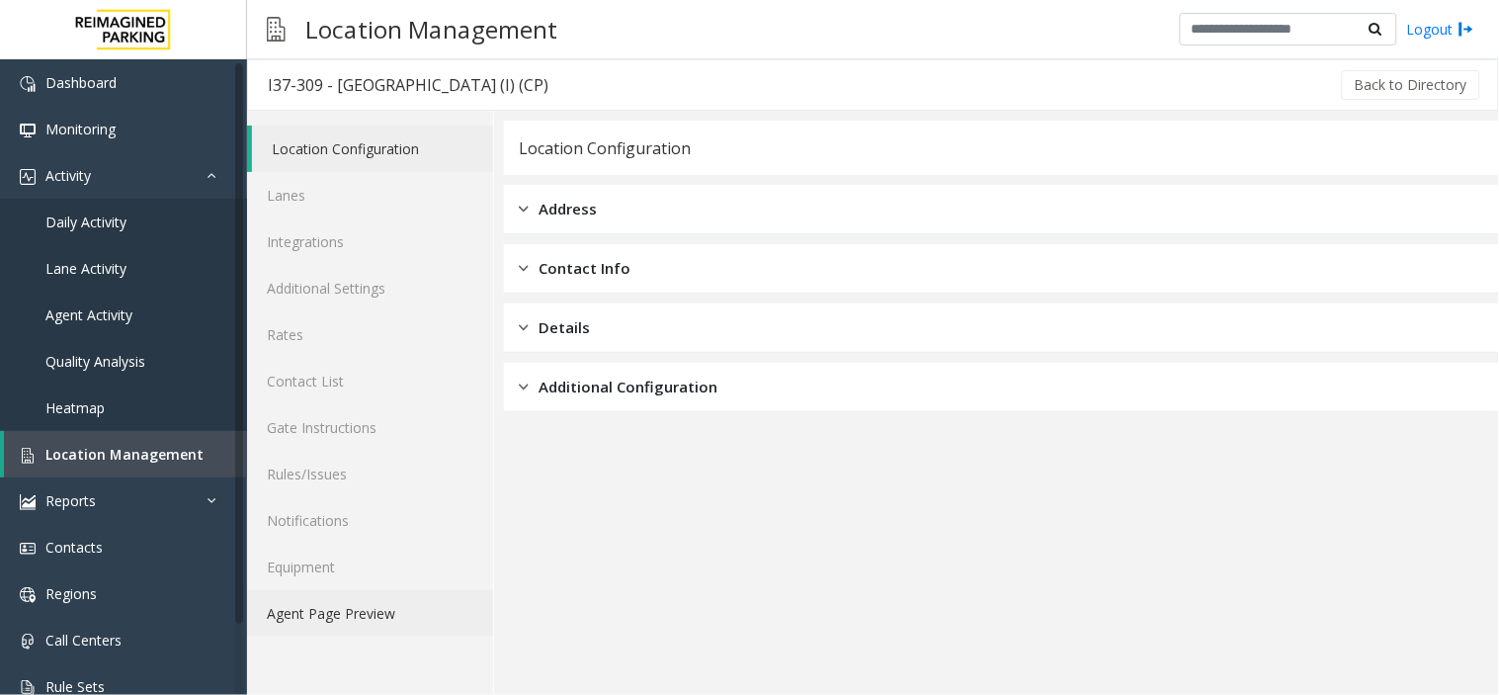
click at [367, 626] on link "Agent Page Preview" at bounding box center [370, 613] width 246 height 46
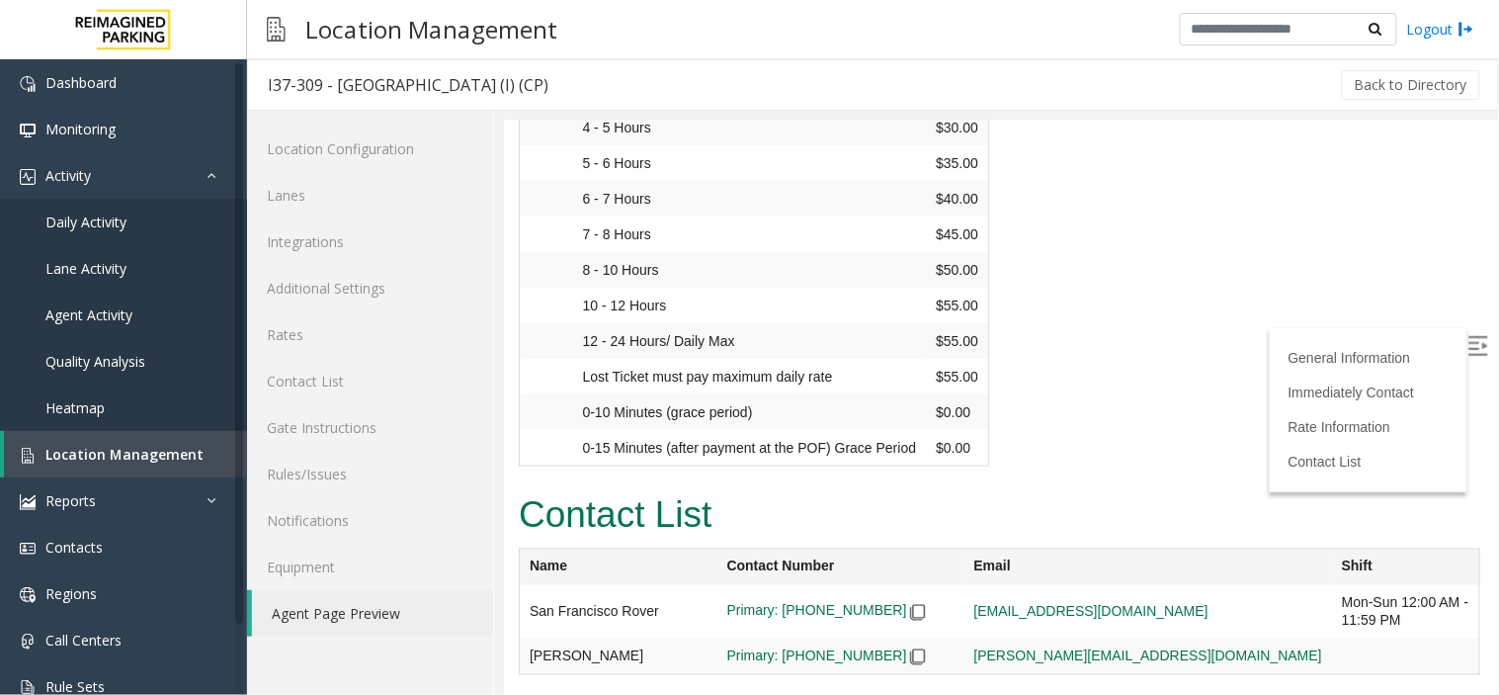
scroll to position [3040, 0]
click at [1468, 340] on img at bounding box center [1478, 345] width 20 height 20
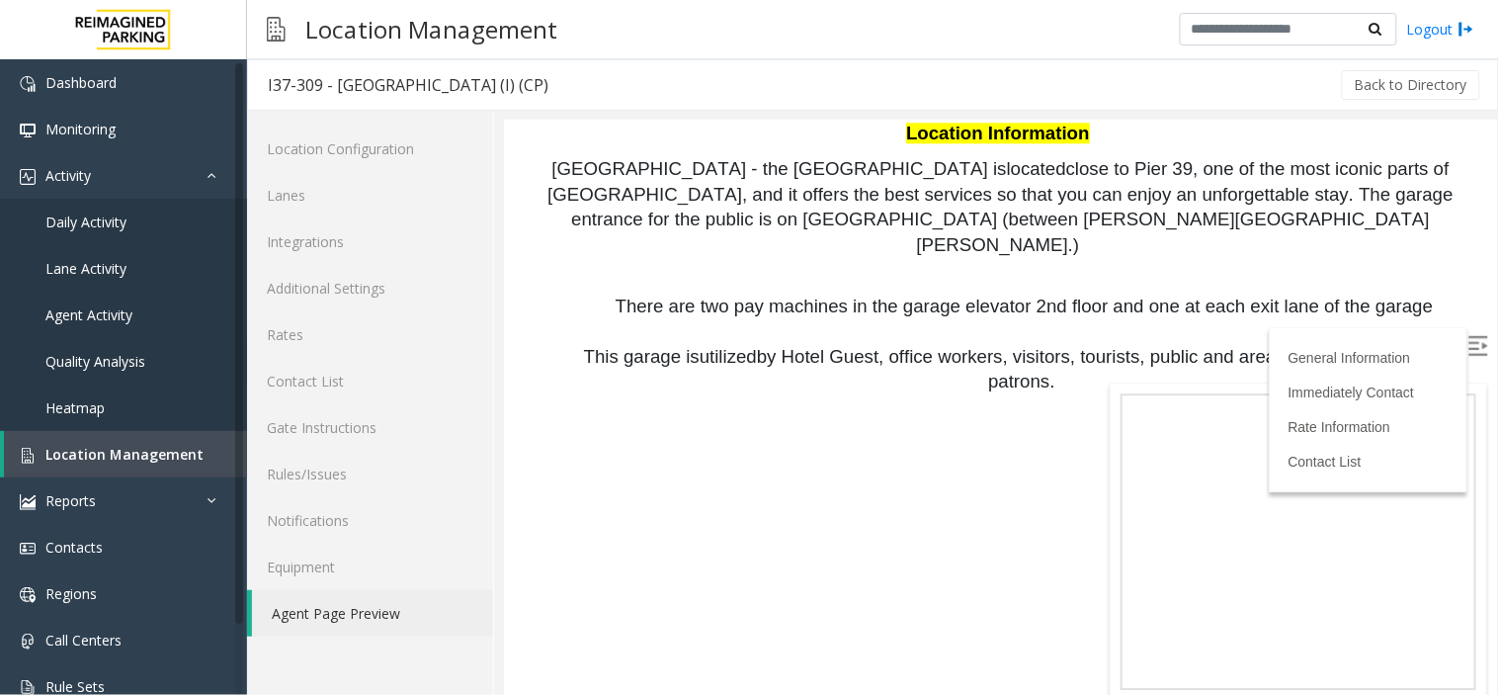
scroll to position [1283, 0]
click at [109, 457] on span "Location Management" at bounding box center [124, 454] width 158 height 19
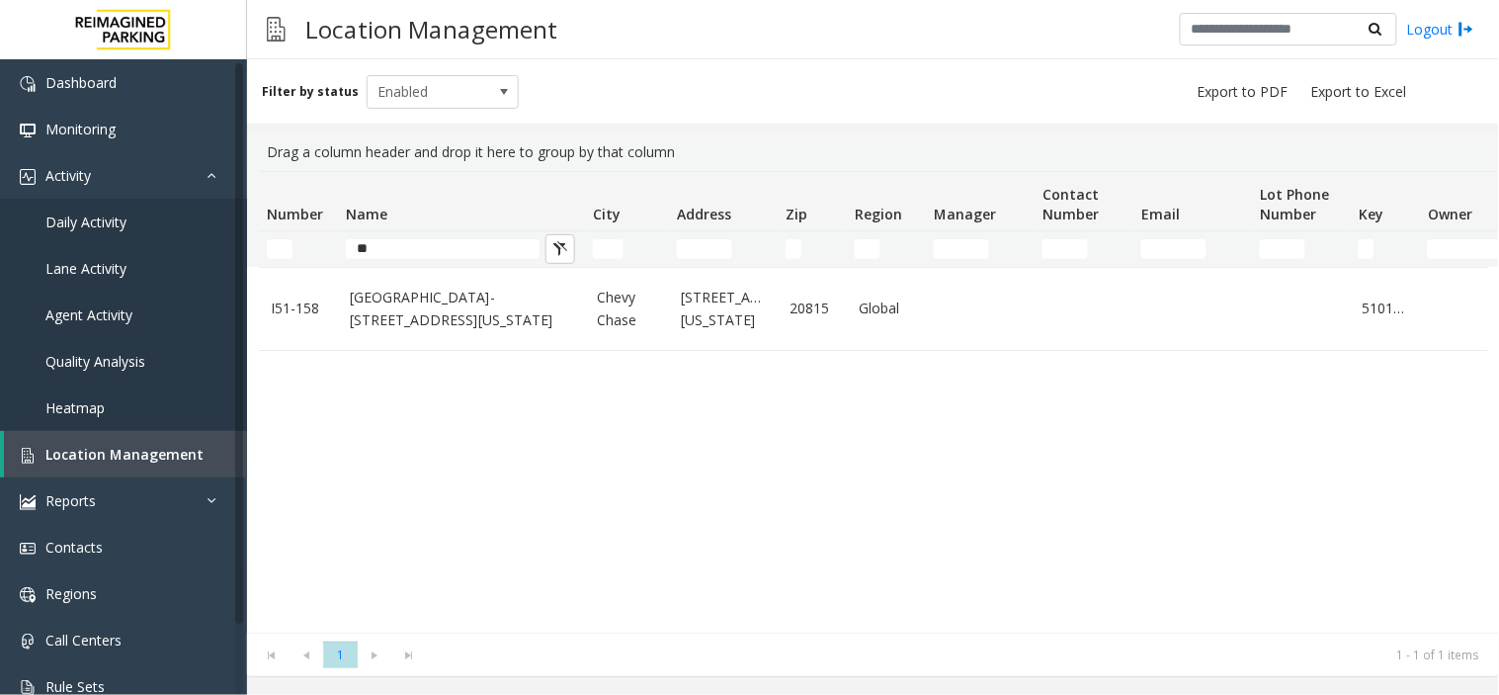
type input "**"
click at [291, 239] on kendo-grid-filter-wrapper-cell "Number Filter" at bounding box center [298, 249] width 63 height 20
click at [291, 249] on input "Number Filter" at bounding box center [280, 249] width 26 height 20
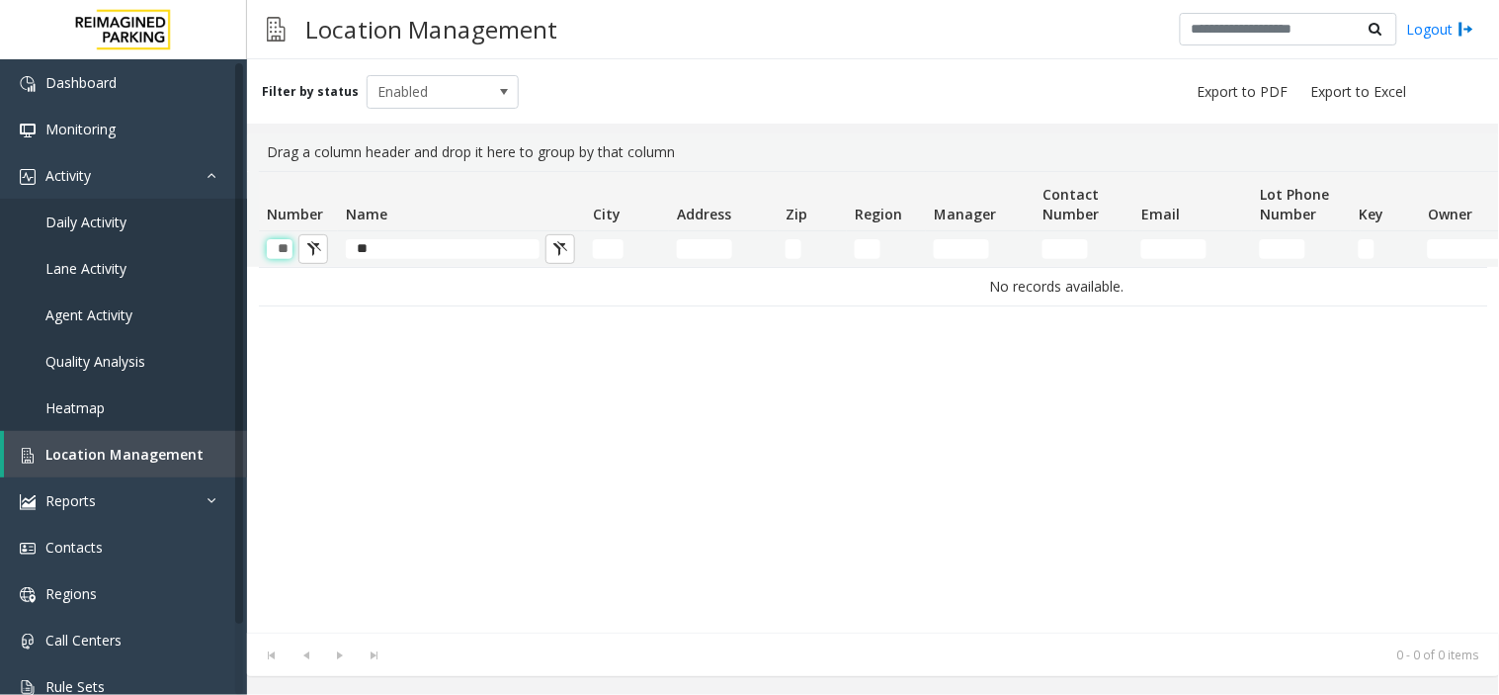
type input "**"
click at [385, 255] on input "**" at bounding box center [443, 249] width 194 height 20
type input "*"
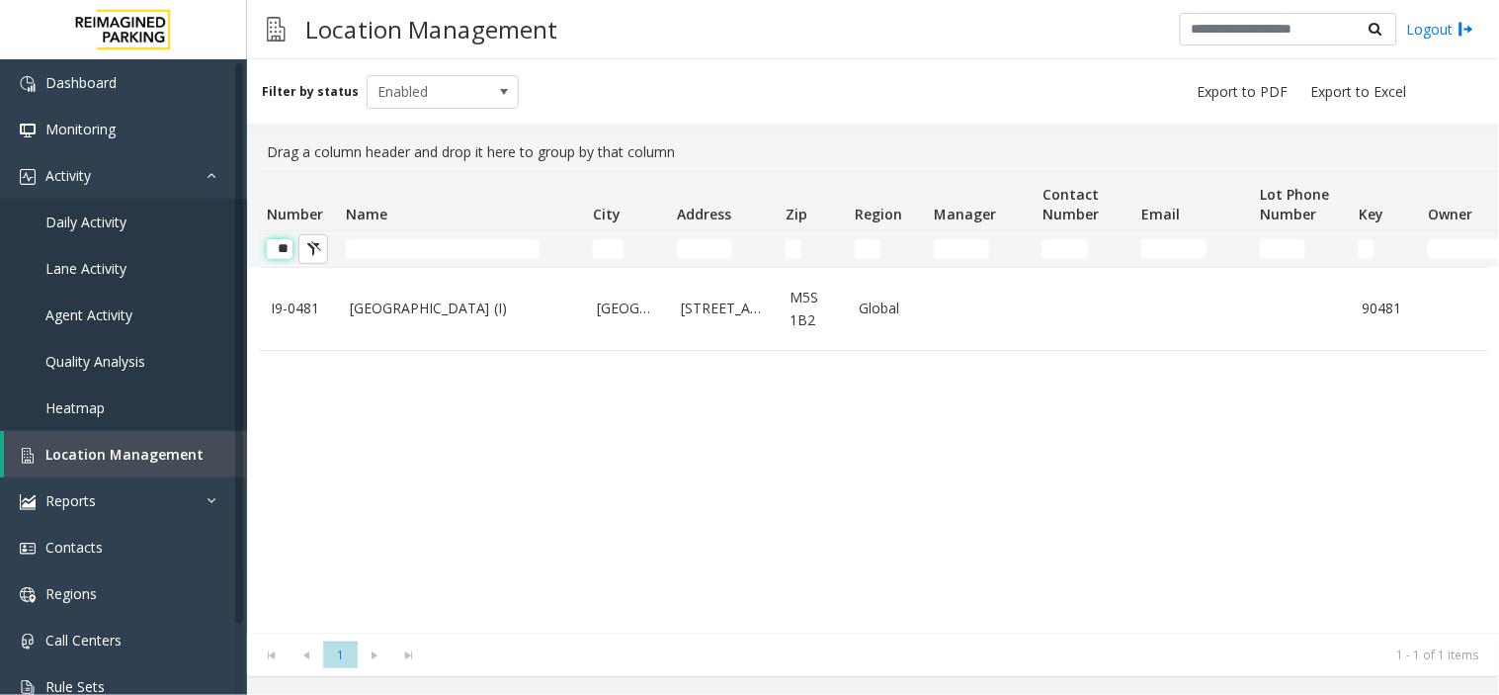
click at [290, 247] on input "**" at bounding box center [280, 249] width 26 height 20
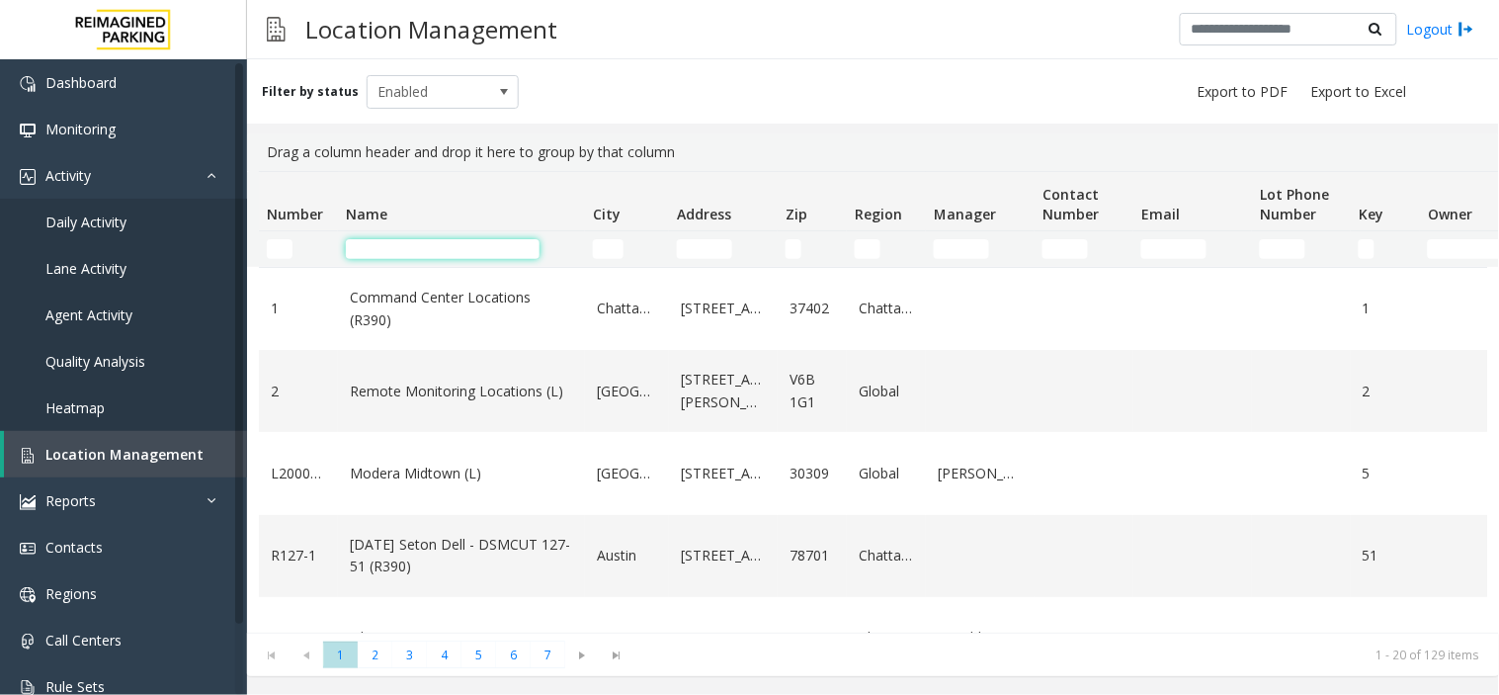
click at [468, 254] on input "Name Filter" at bounding box center [443, 249] width 194 height 20
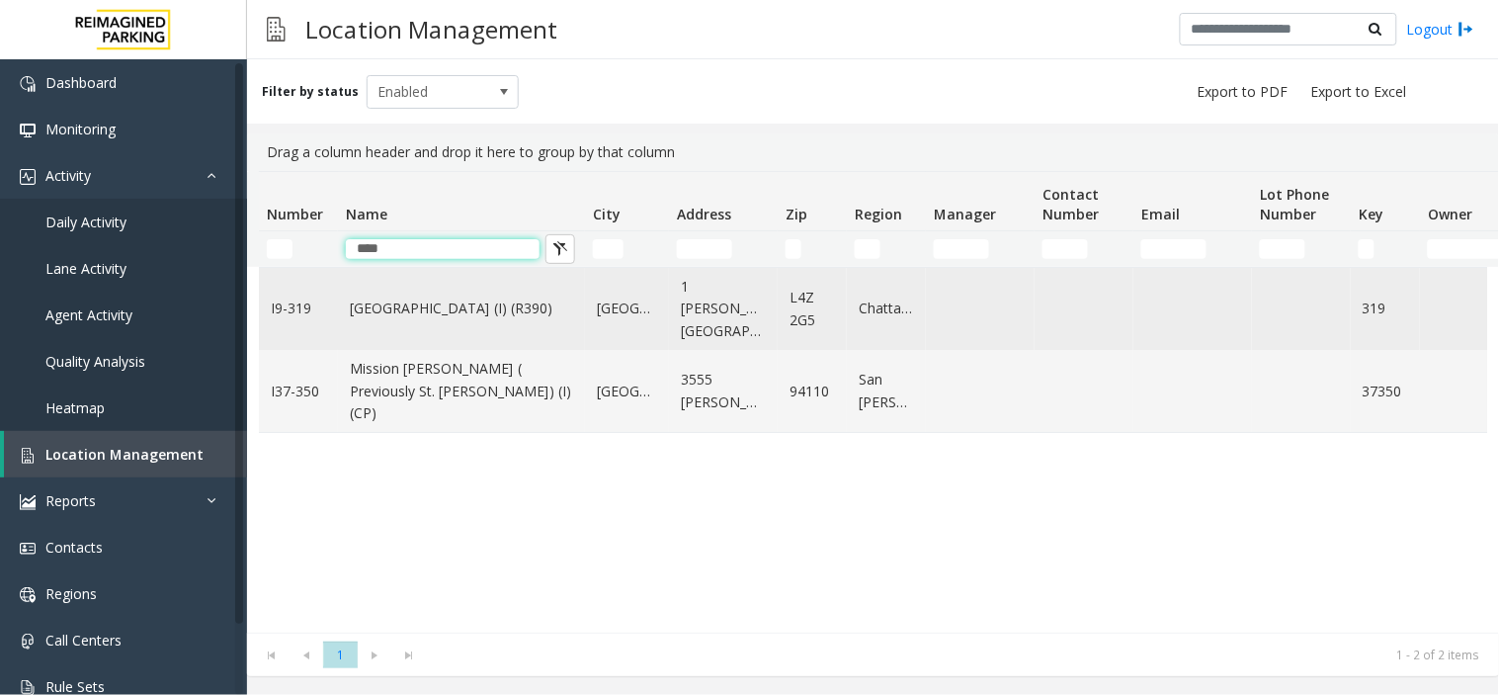
type input "****"
click at [469, 309] on link "[GEOGRAPHIC_DATA] (I) (R390)" at bounding box center [461, 308] width 223 height 22
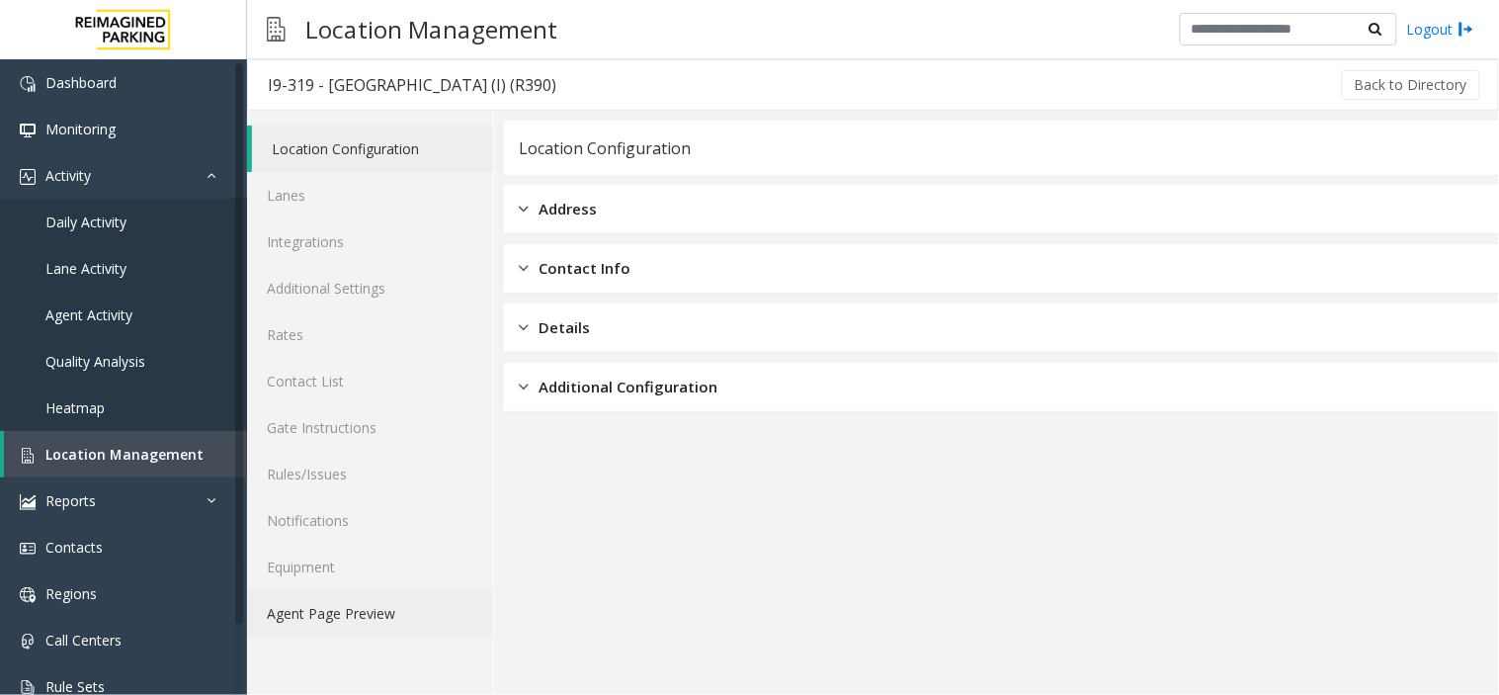
click at [306, 613] on link "Agent Page Preview" at bounding box center [370, 613] width 246 height 46
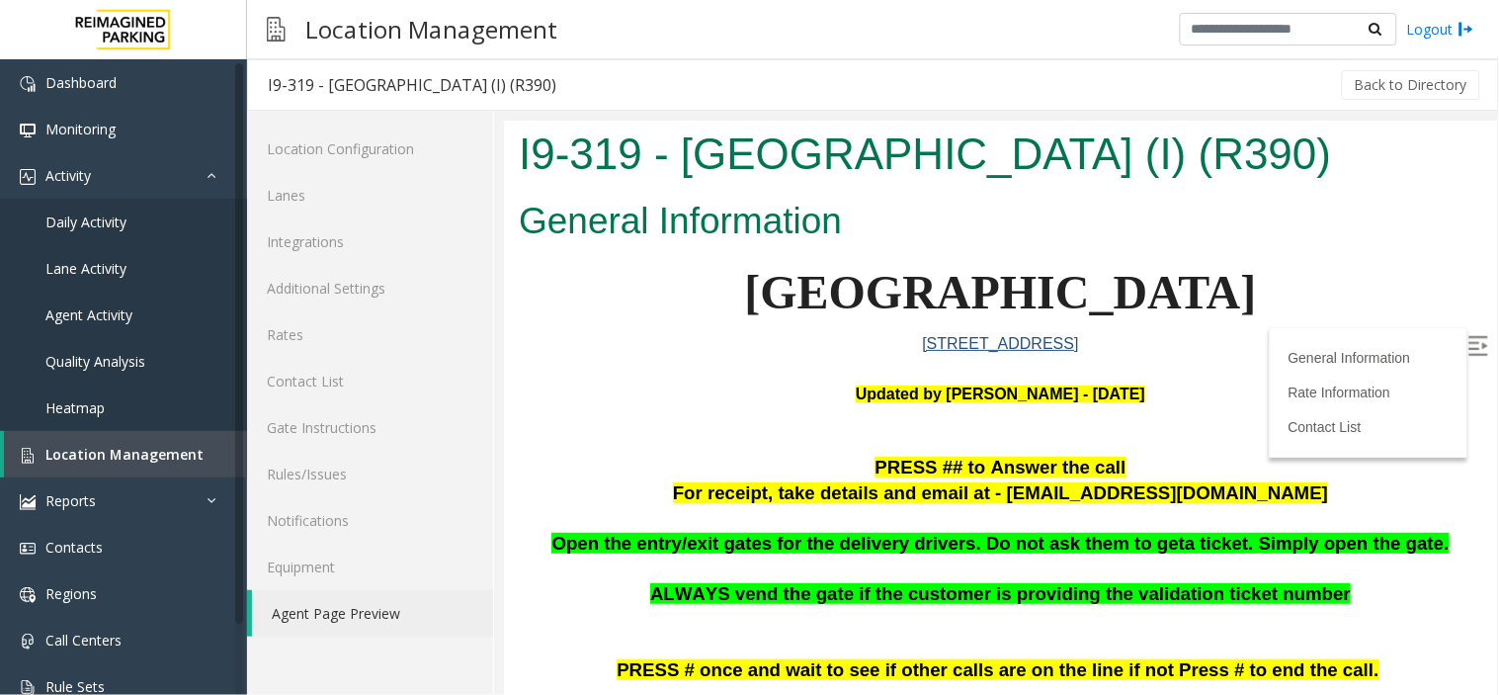
click at [1465, 348] on label at bounding box center [1480, 347] width 30 height 30
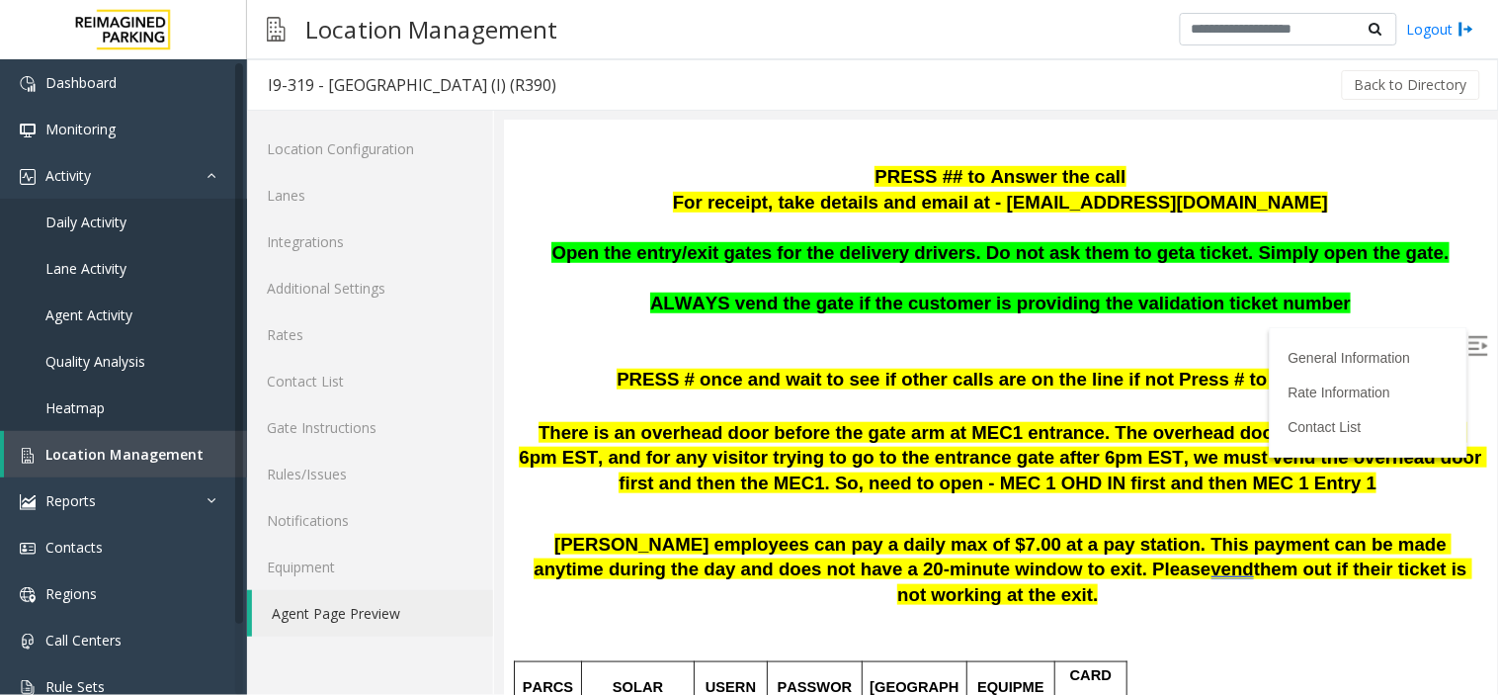
scroll to position [329, 0]
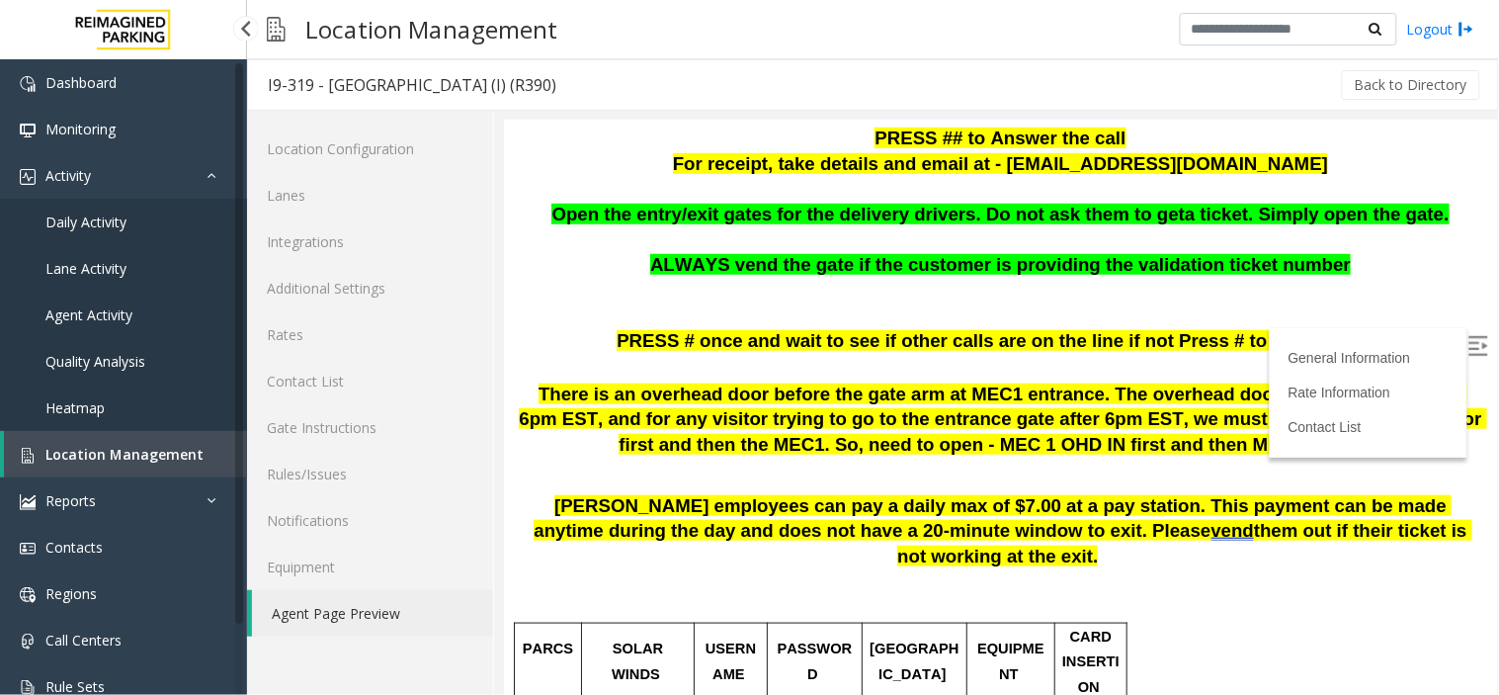
click at [160, 461] on span "Location Management" at bounding box center [124, 454] width 158 height 19
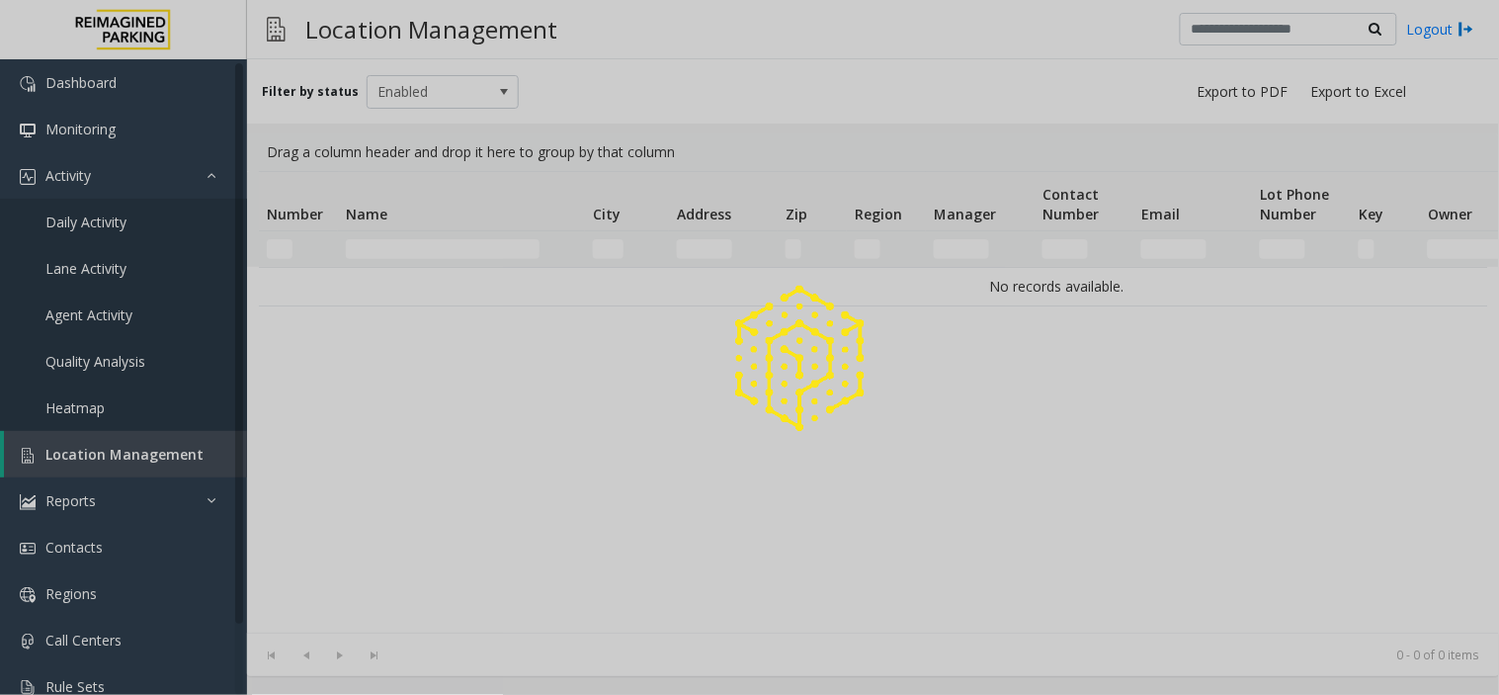
click at [460, 248] on div at bounding box center [749, 347] width 1499 height 695
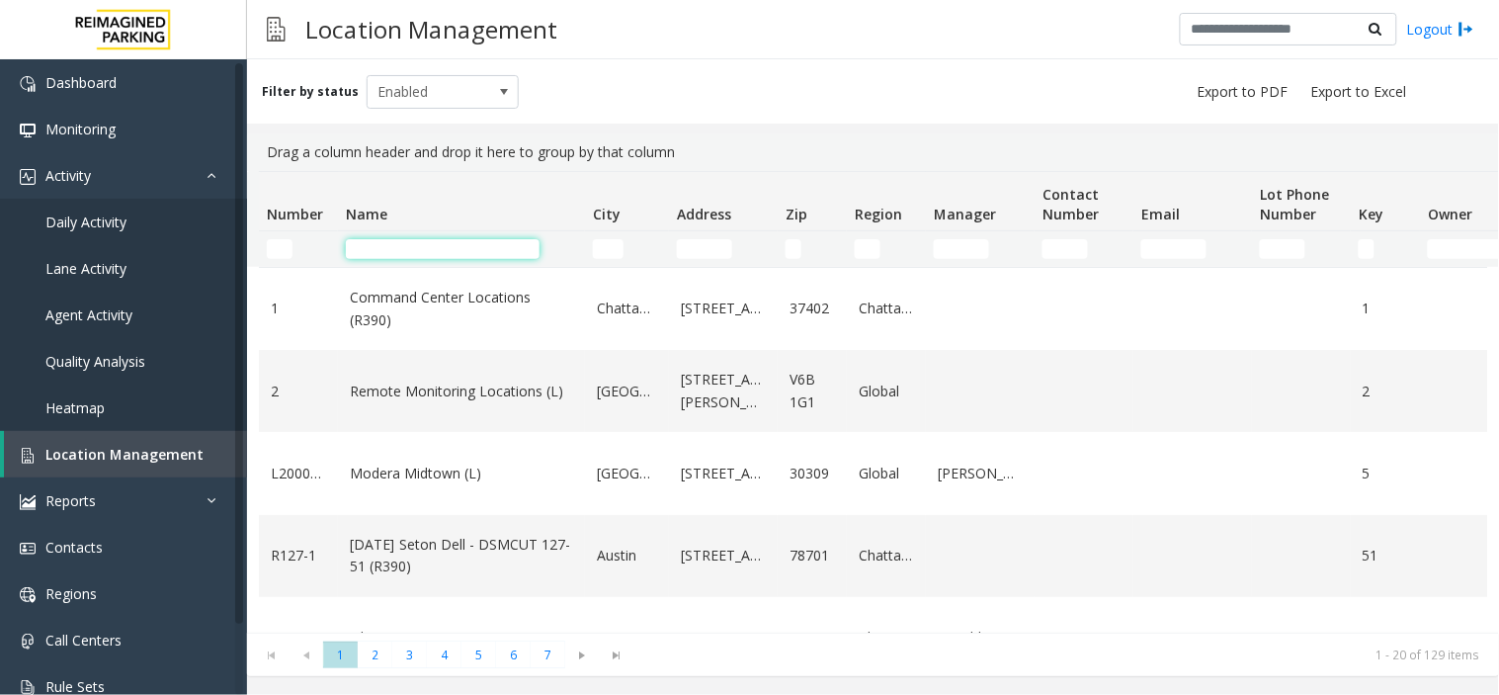
click at [466, 242] on input "Name Filter" at bounding box center [443, 249] width 194 height 20
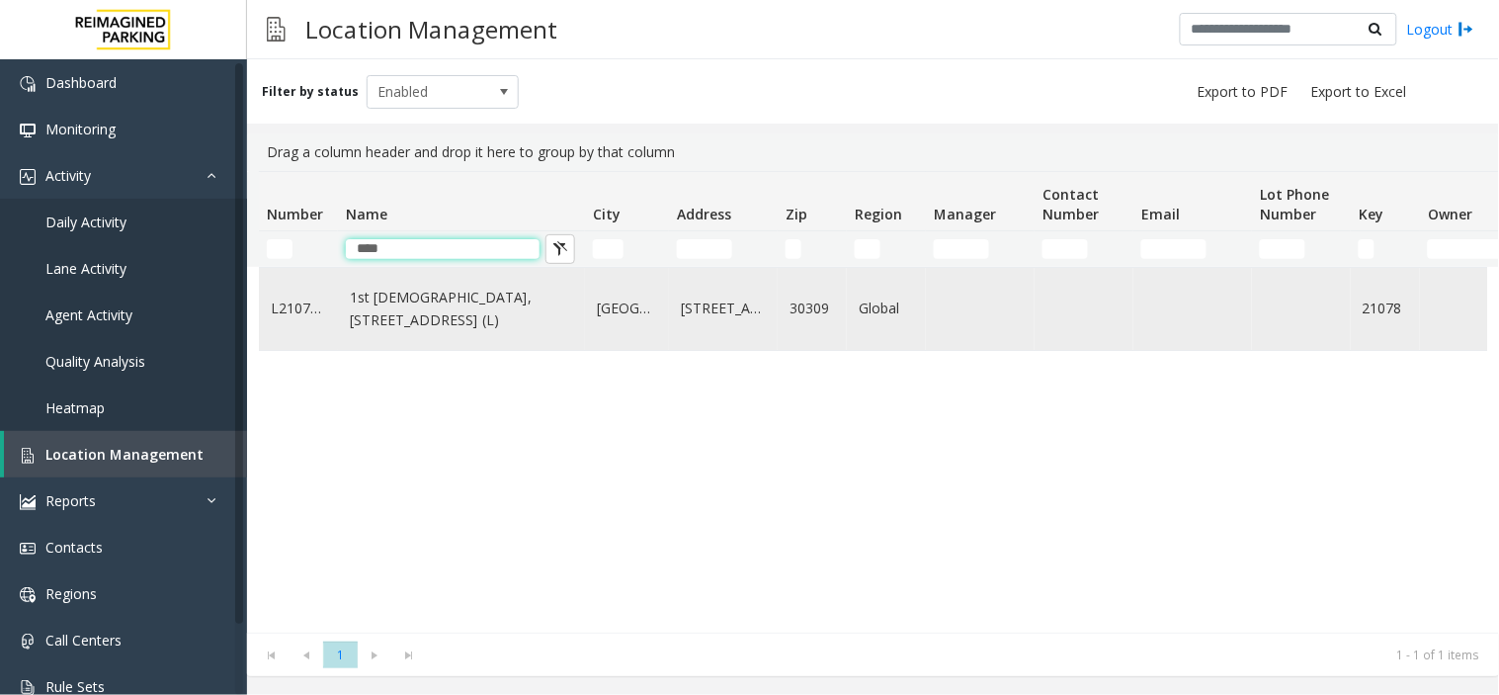
type input "****"
click at [412, 331] on link "1st [DEMOGRAPHIC_DATA], [STREET_ADDRESS] (L)" at bounding box center [461, 309] width 223 height 44
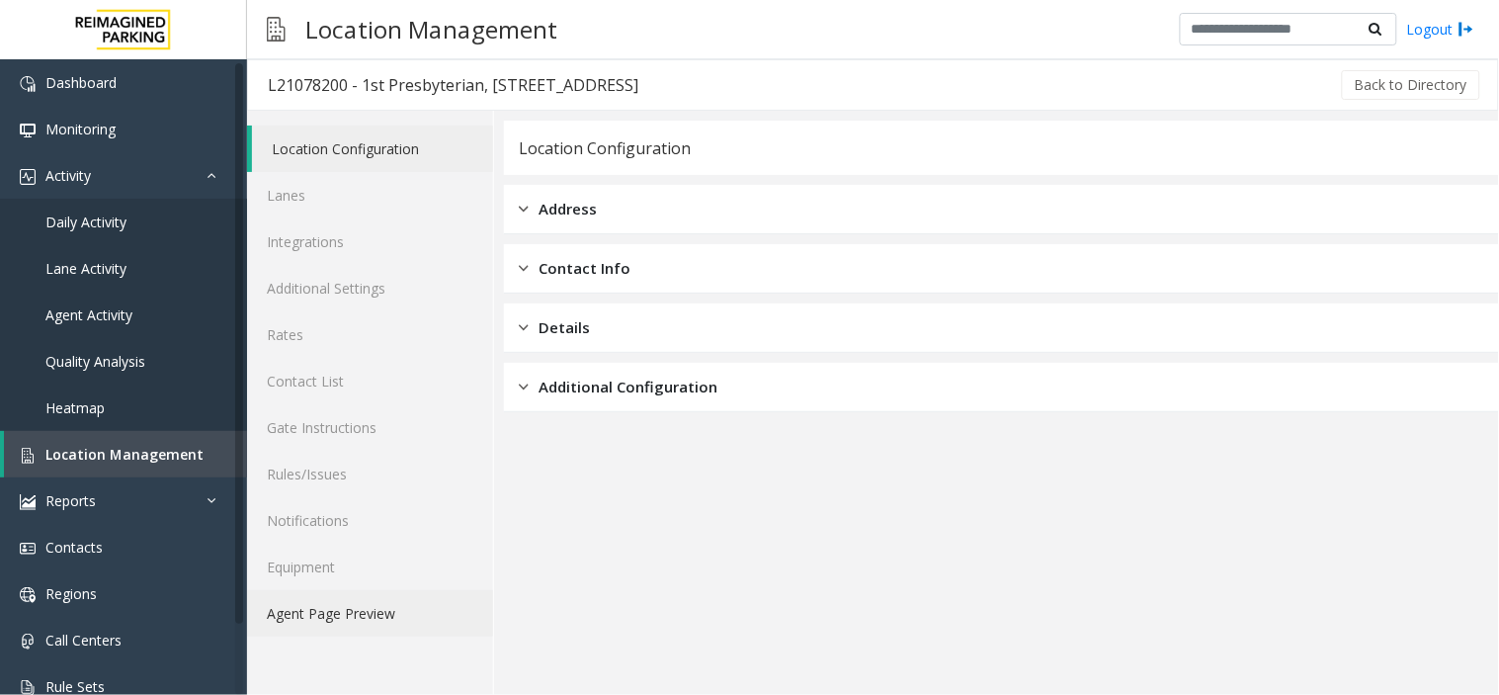
click at [330, 624] on link "Agent Page Preview" at bounding box center [370, 613] width 246 height 46
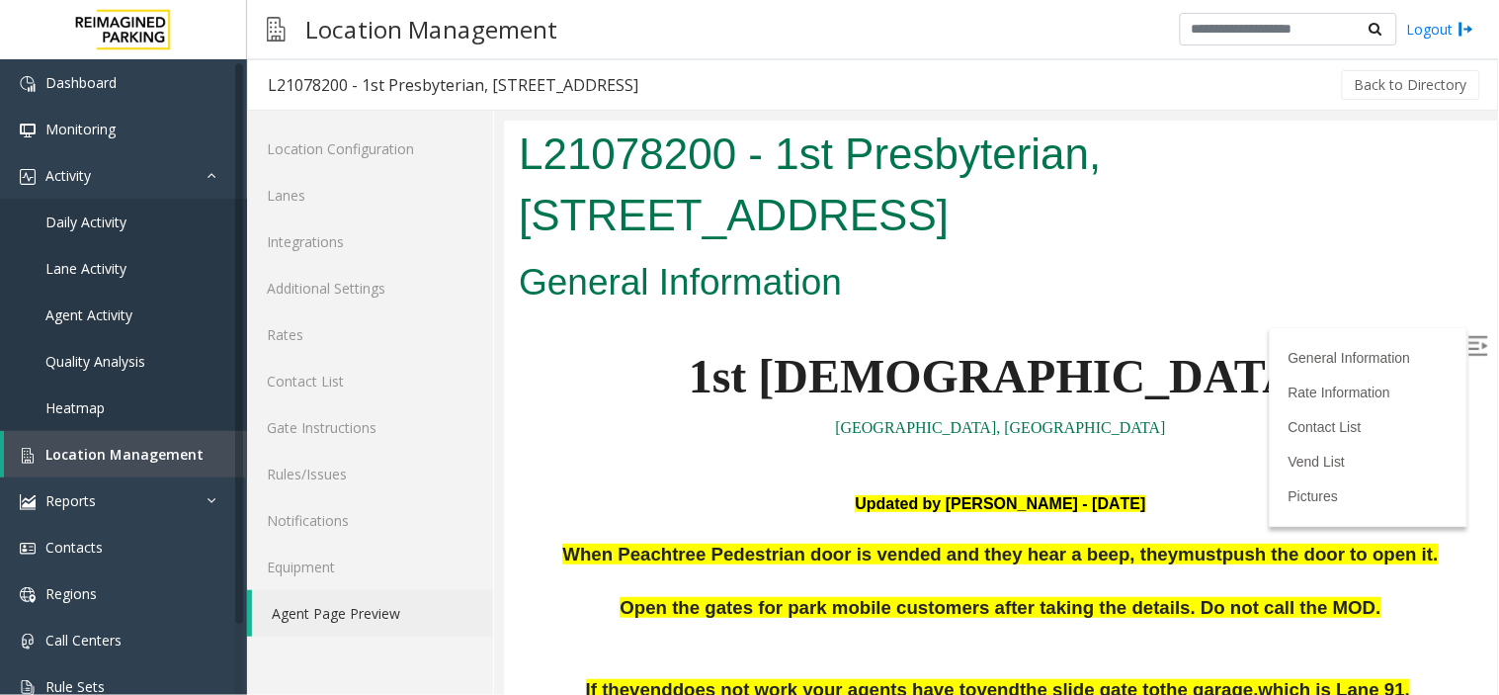
click at [1468, 344] on img at bounding box center [1478, 345] width 20 height 20
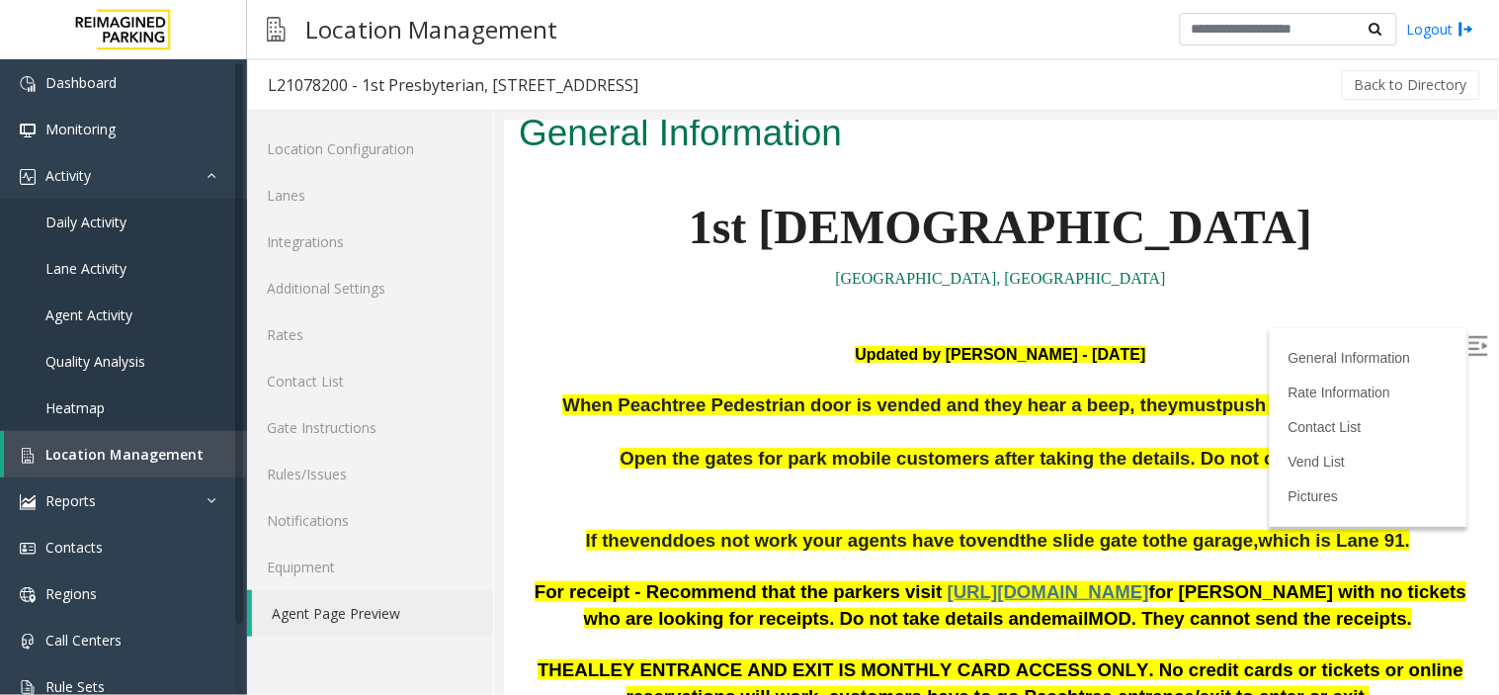
scroll to position [219, 0]
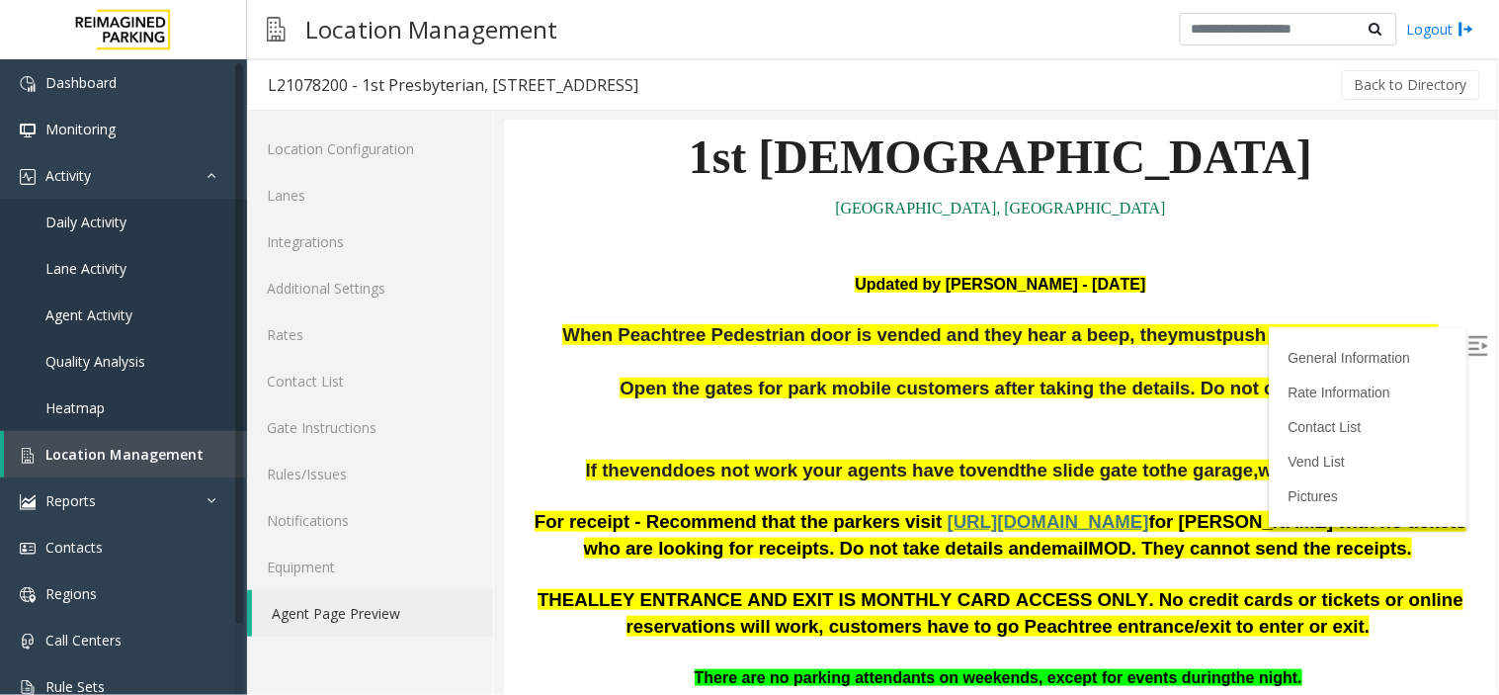
click at [1186, 275] on p "Updated by [PERSON_NAME] - [DATE]" at bounding box center [1000, 284] width 964 height 26
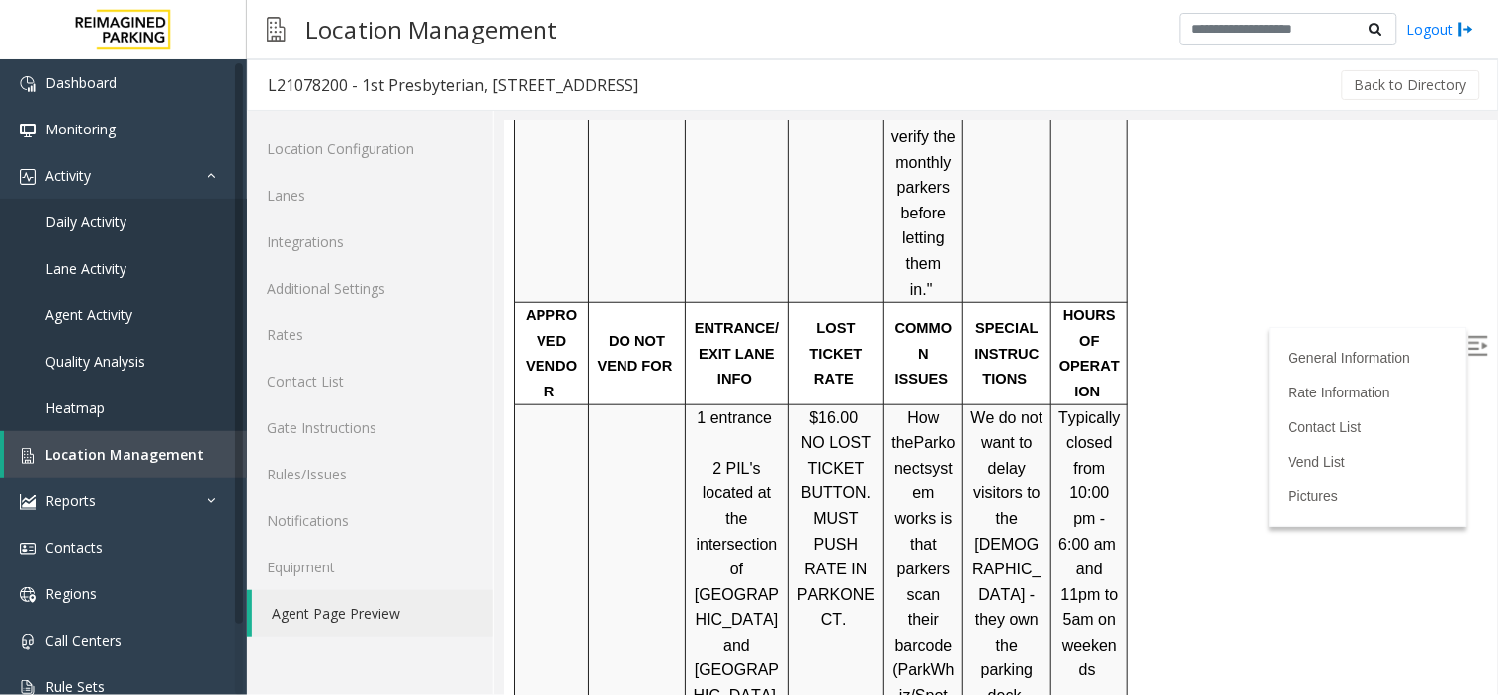
scroll to position [3955, 0]
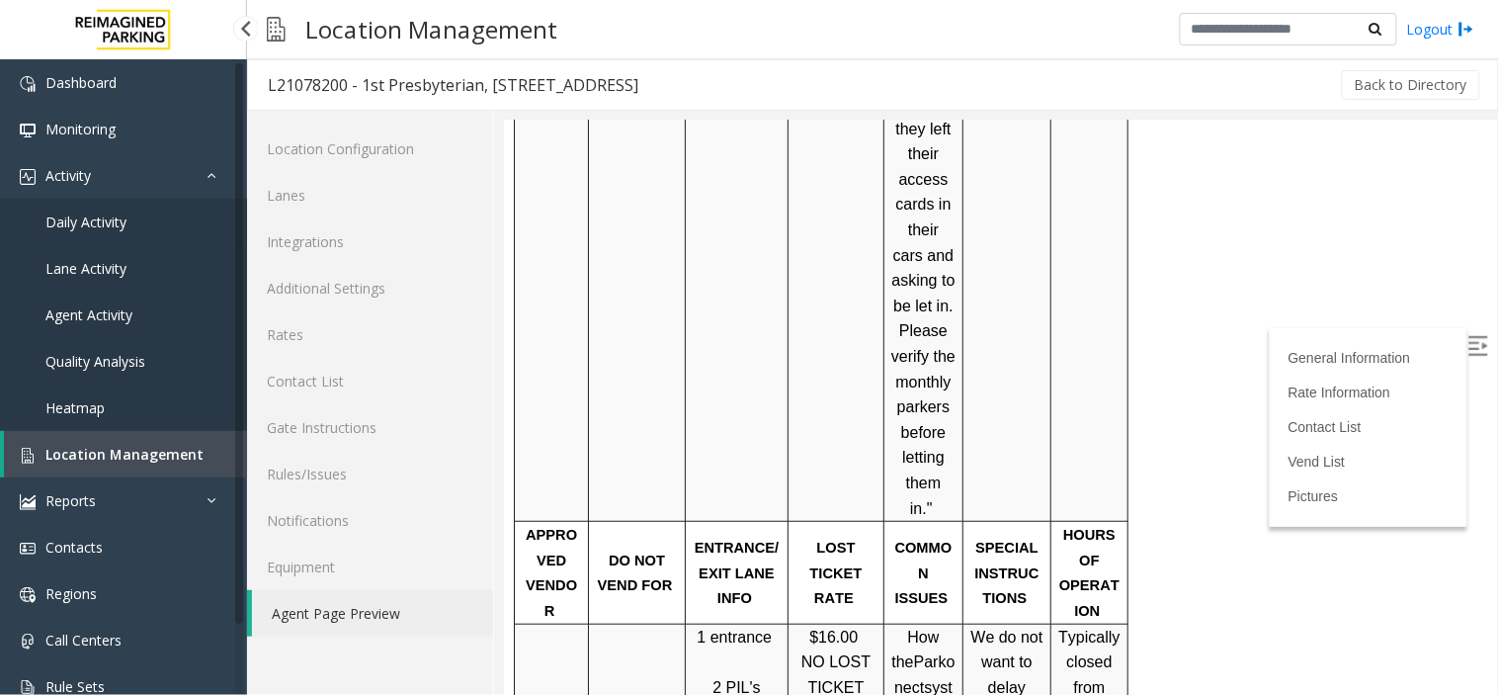
click at [102, 212] on span "Daily Activity" at bounding box center [85, 221] width 81 height 19
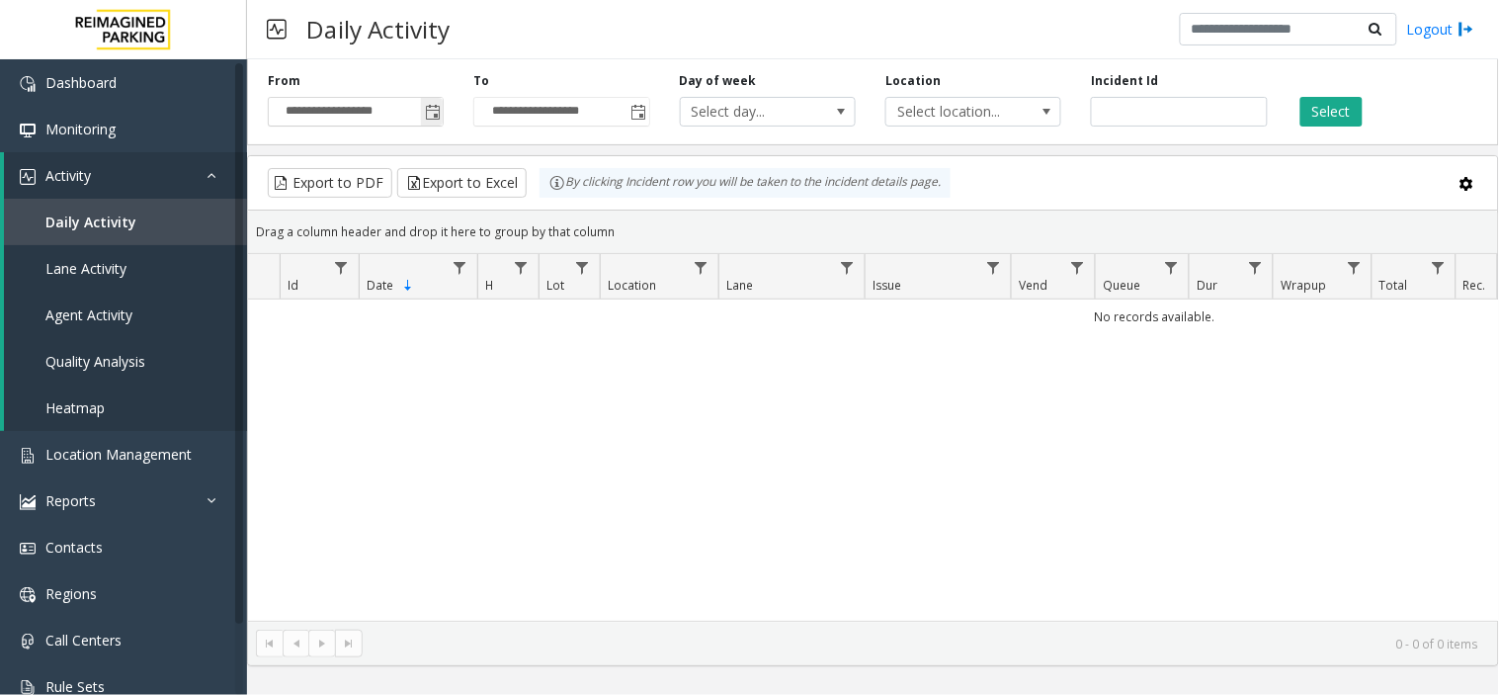
click at [442, 109] on span "Toggle popup" at bounding box center [432, 112] width 22 height 32
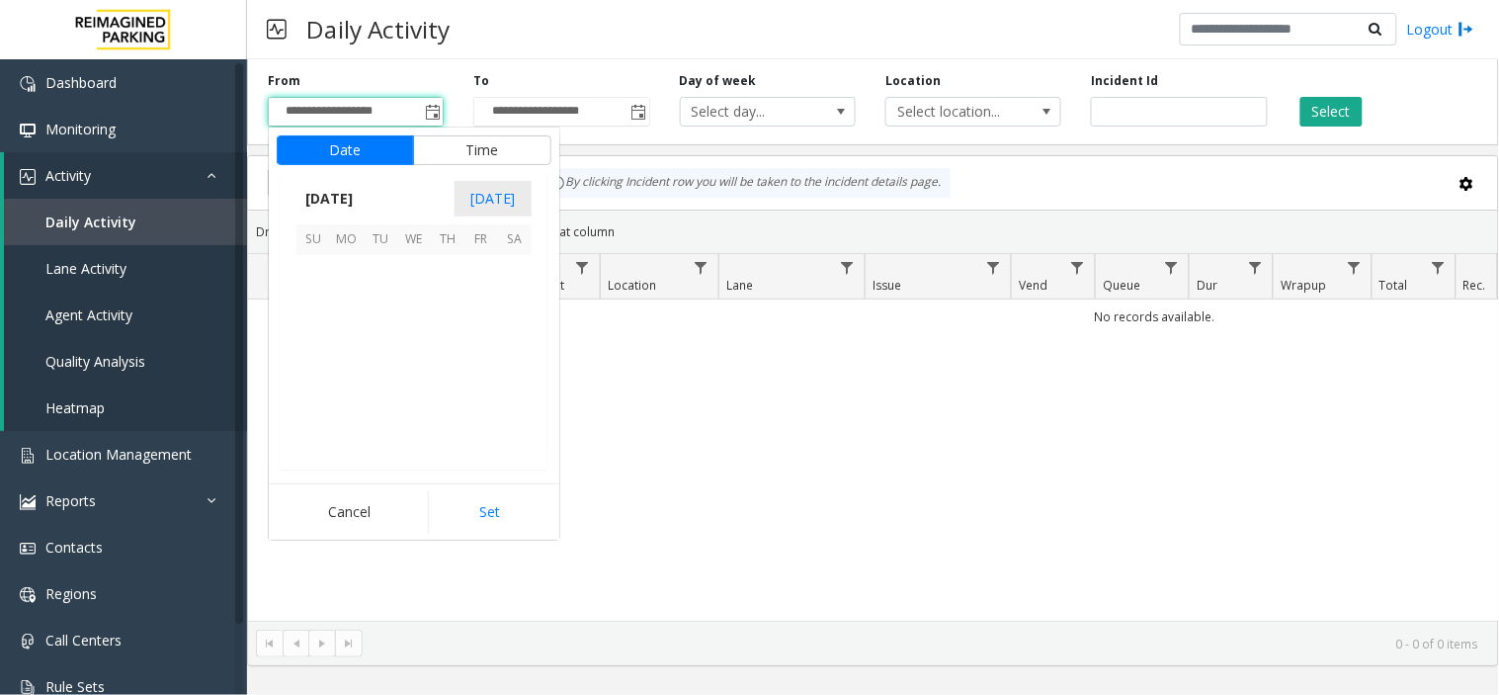
scroll to position [354377, 0]
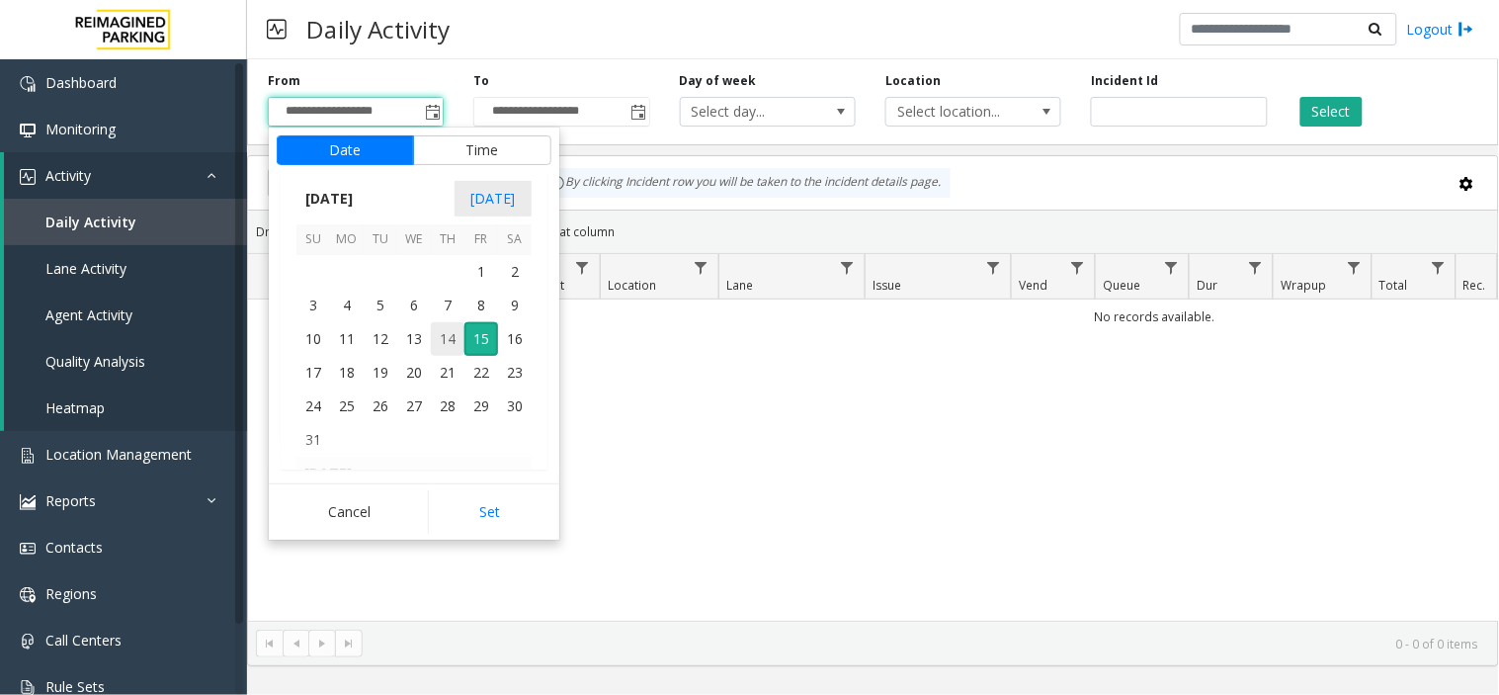
click at [448, 334] on span "14" at bounding box center [448, 339] width 34 height 34
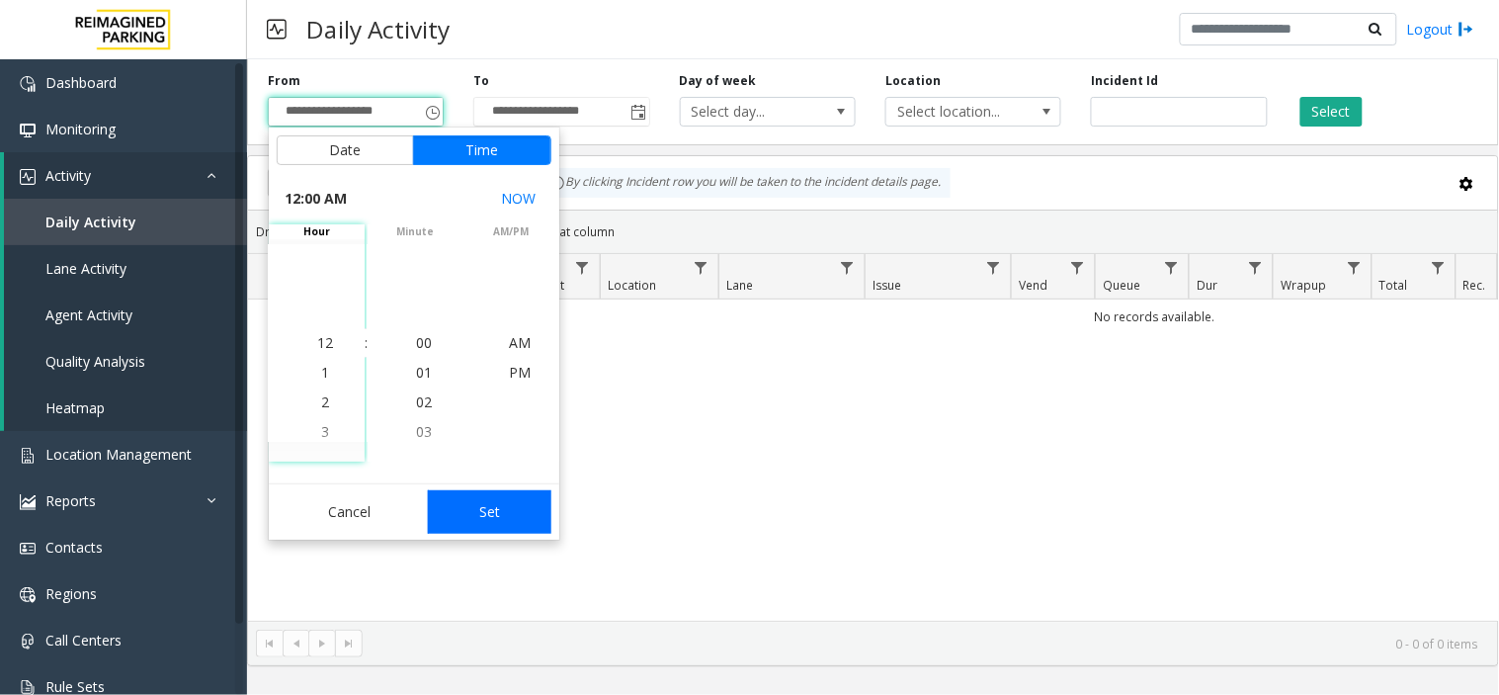
click at [515, 512] on button "Set" at bounding box center [490, 511] width 125 height 43
type input "**********"
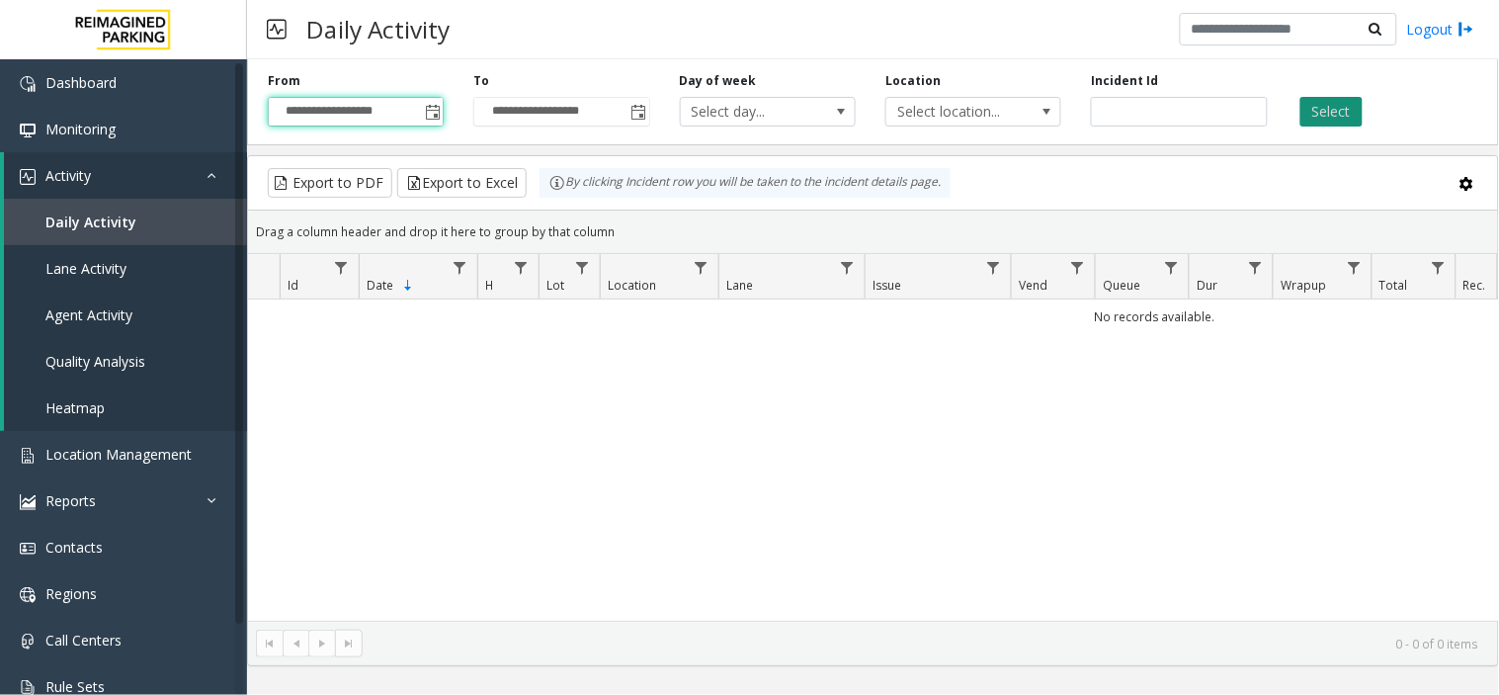
click at [1342, 112] on button "Select" at bounding box center [1332, 112] width 62 height 30
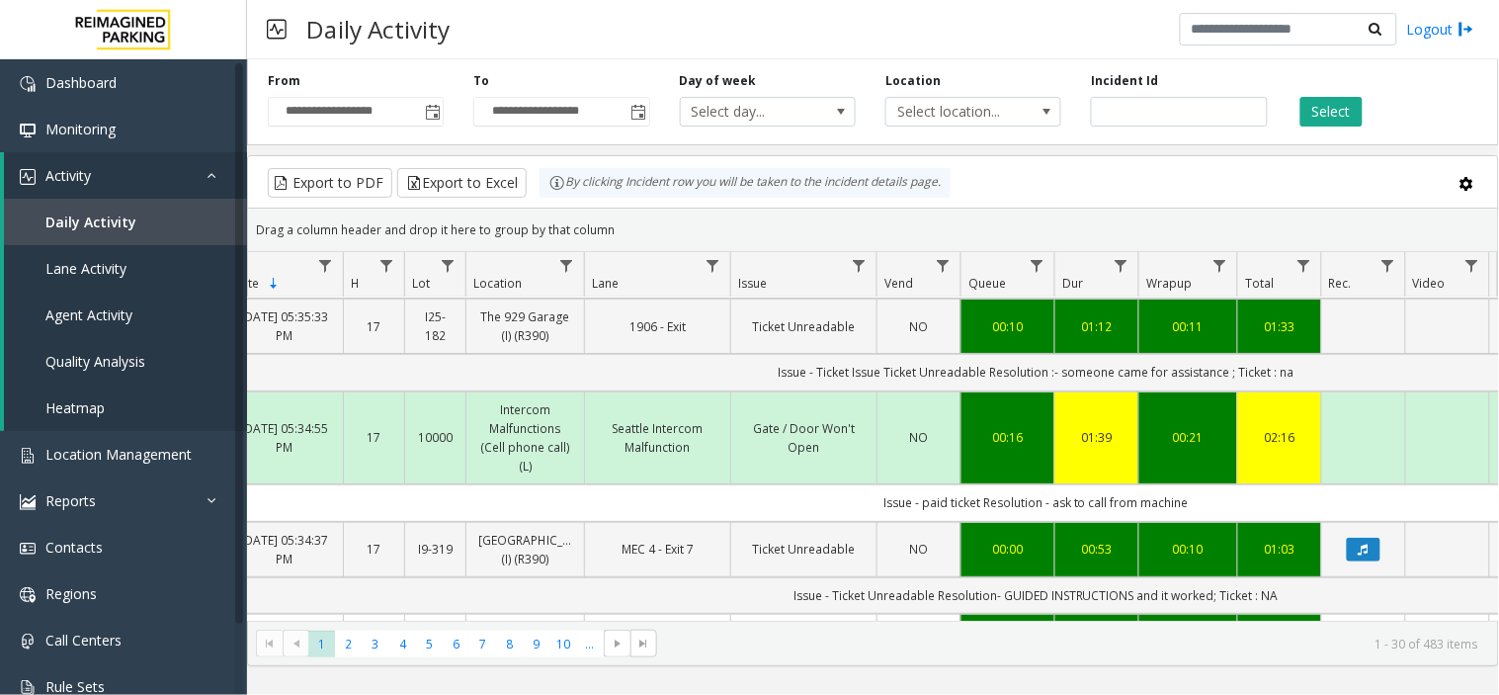
scroll to position [0, 199]
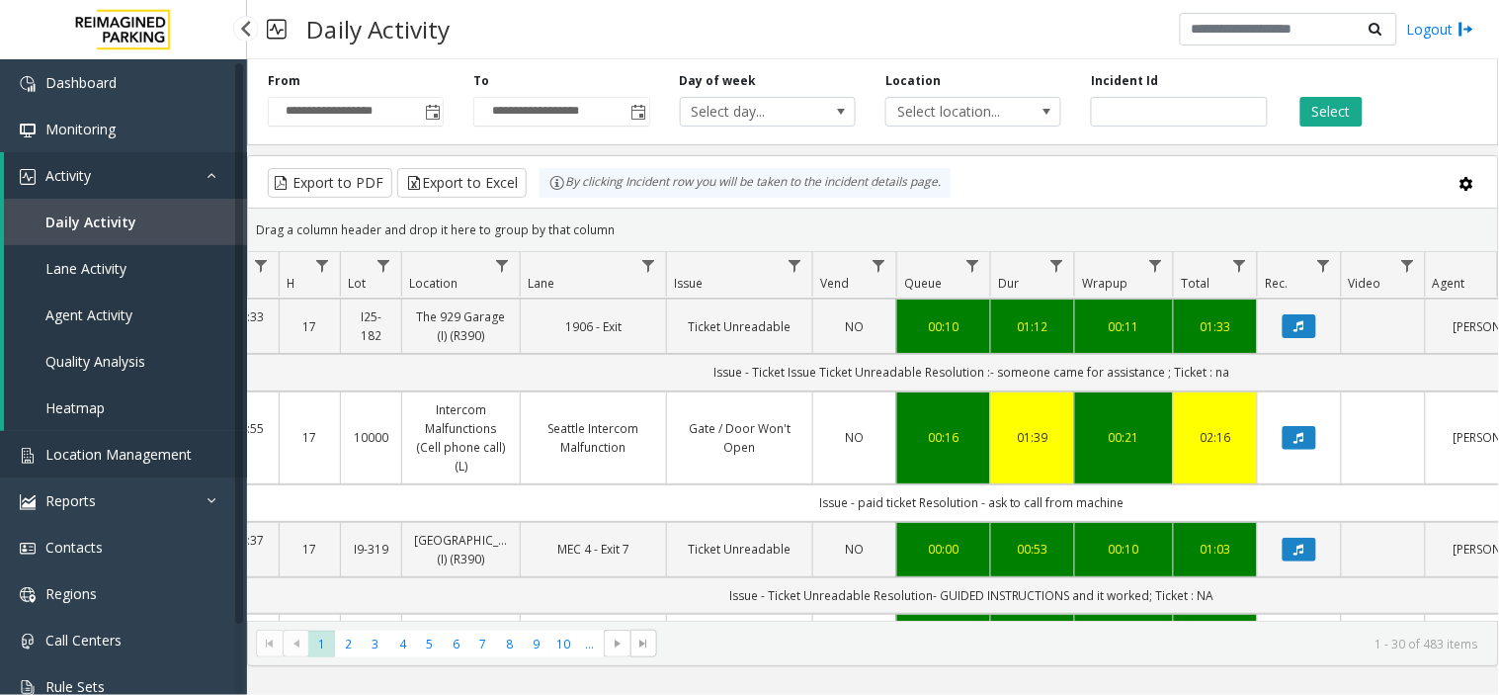
click at [119, 448] on span "Location Management" at bounding box center [118, 454] width 146 height 19
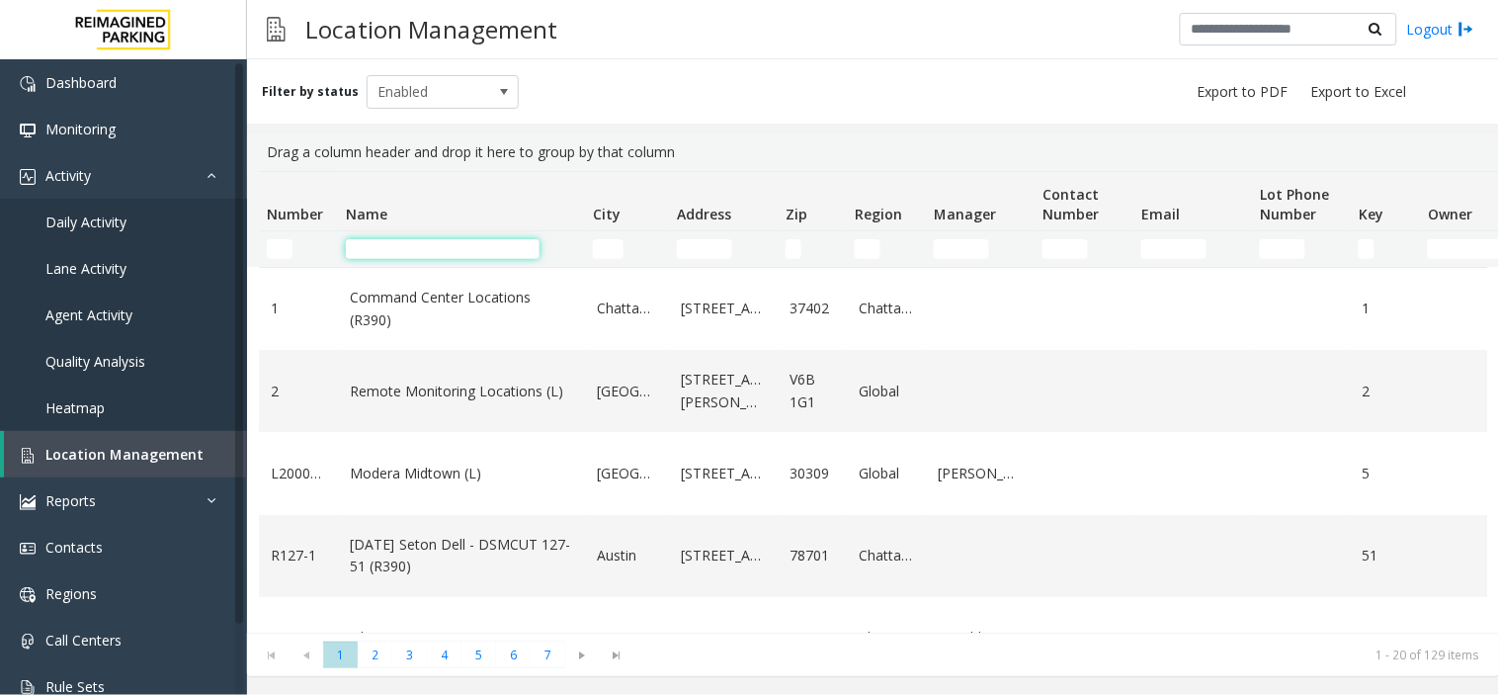
click at [398, 248] on input "Name Filter" at bounding box center [443, 249] width 194 height 20
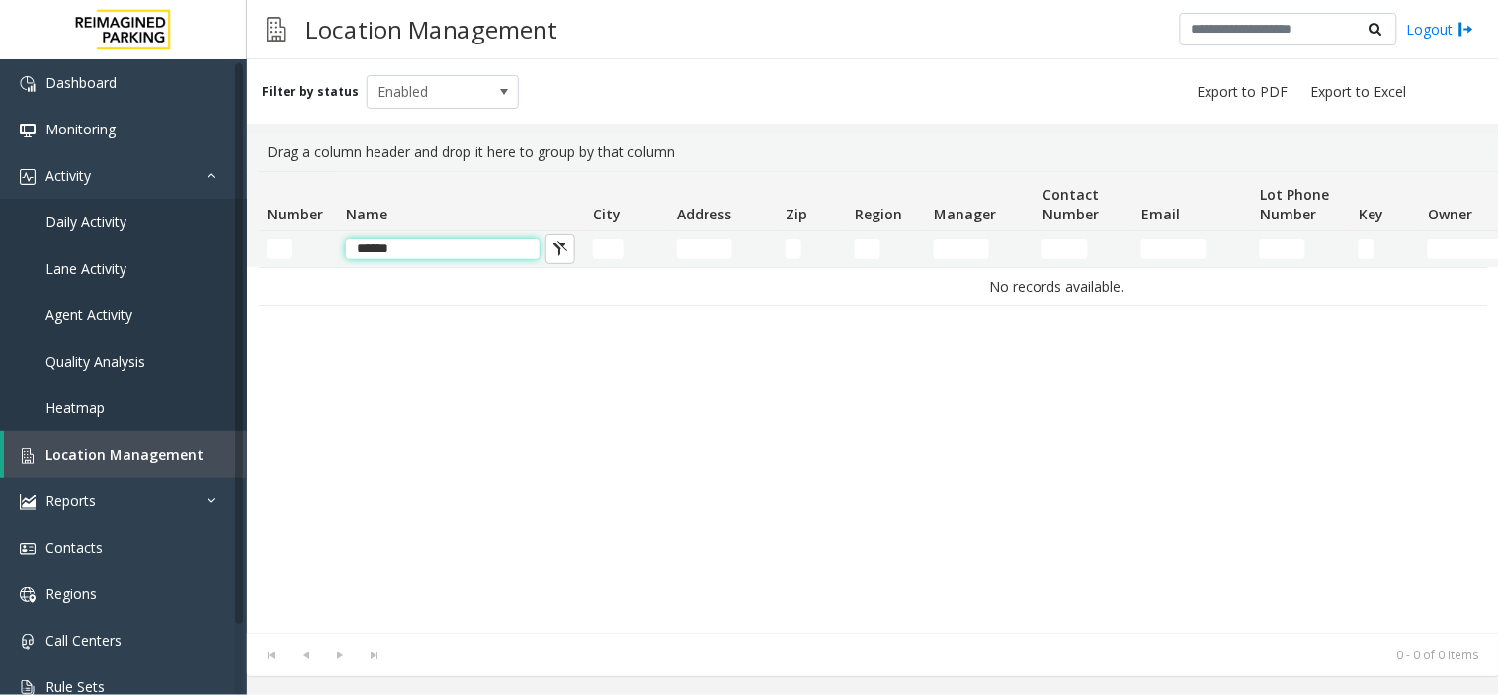
drag, startPoint x: 421, startPoint y: 244, endPoint x: 350, endPoint y: 258, distance: 72.5
click at [350, 258] on input "******" at bounding box center [443, 249] width 194 height 20
click at [277, 241] on input "Number Filter" at bounding box center [280, 249] width 26 height 20
drag, startPoint x: 427, startPoint y: 237, endPoint x: 409, endPoint y: 254, distance: 24.5
click at [362, 252] on td "******" at bounding box center [461, 249] width 247 height 36
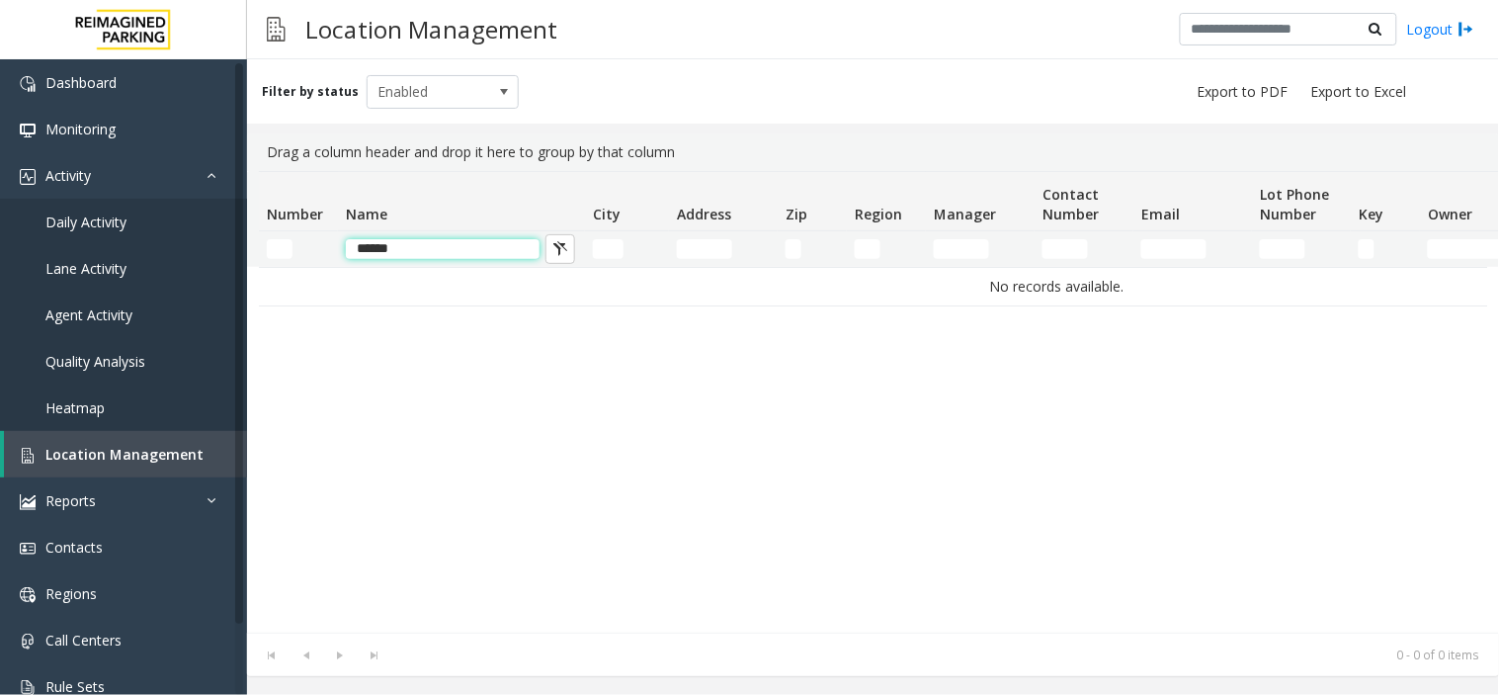
click at [410, 253] on input "******" at bounding box center [443, 249] width 194 height 20
type input "*"
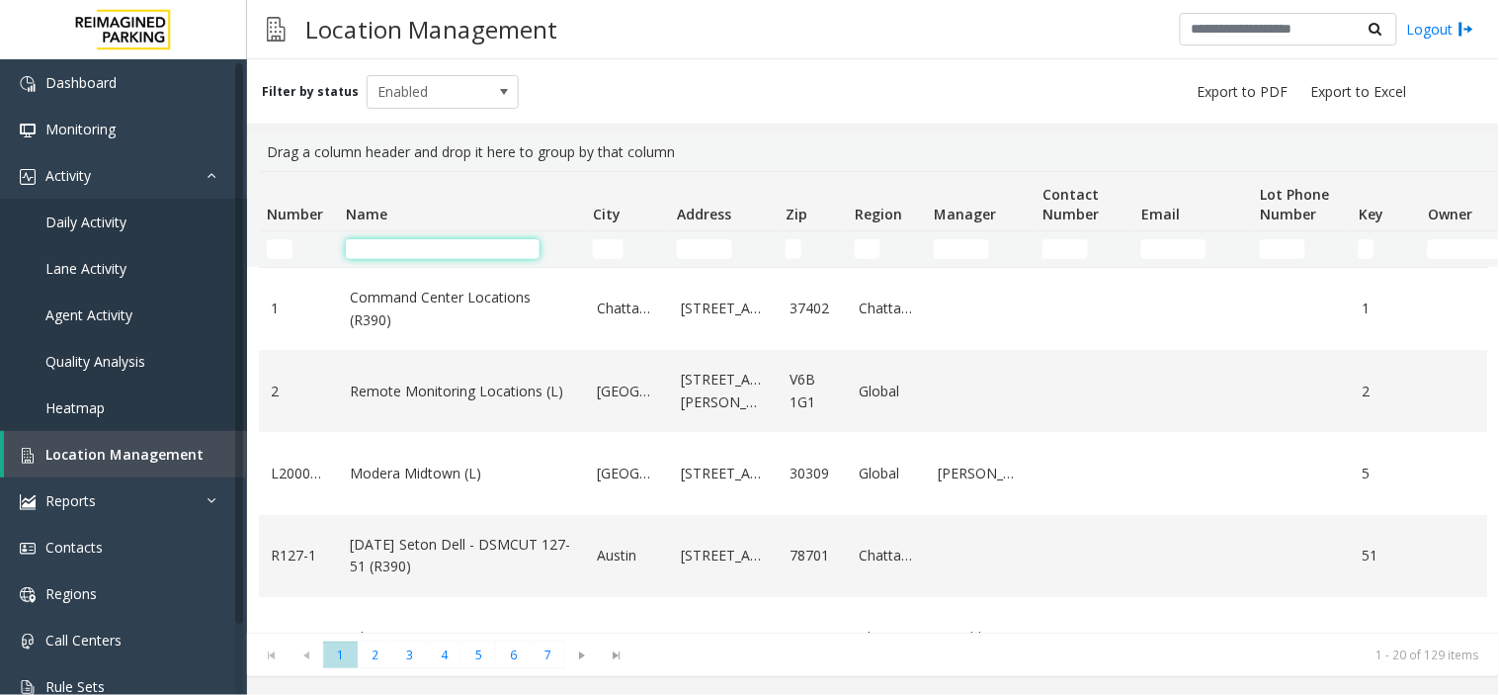
click at [428, 245] on input "Name Filter" at bounding box center [443, 249] width 194 height 20
click at [518, 250] on input "Name Filter" at bounding box center [443, 249] width 194 height 20
click at [399, 257] on input "Name Filter" at bounding box center [443, 249] width 194 height 20
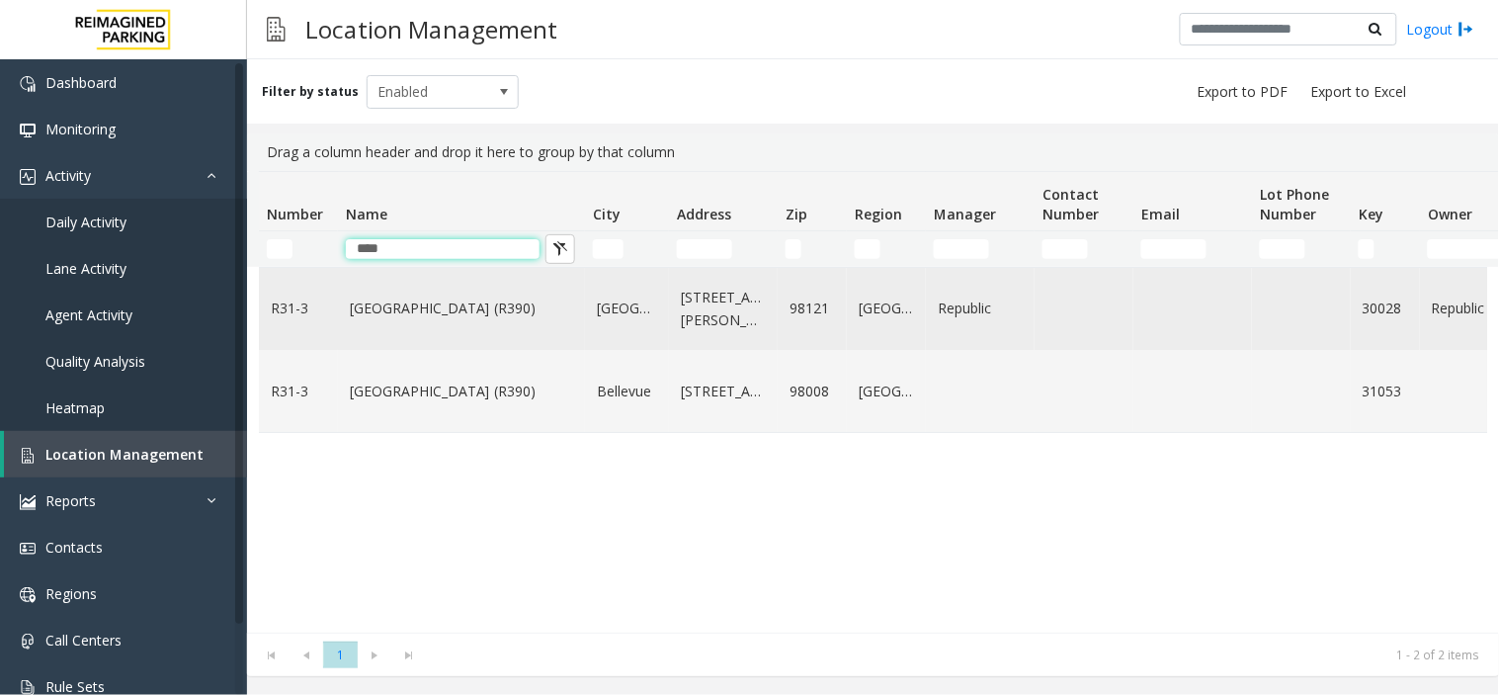
type input "****"
click at [408, 321] on td "[GEOGRAPHIC_DATA] (R390)" at bounding box center [461, 309] width 247 height 82
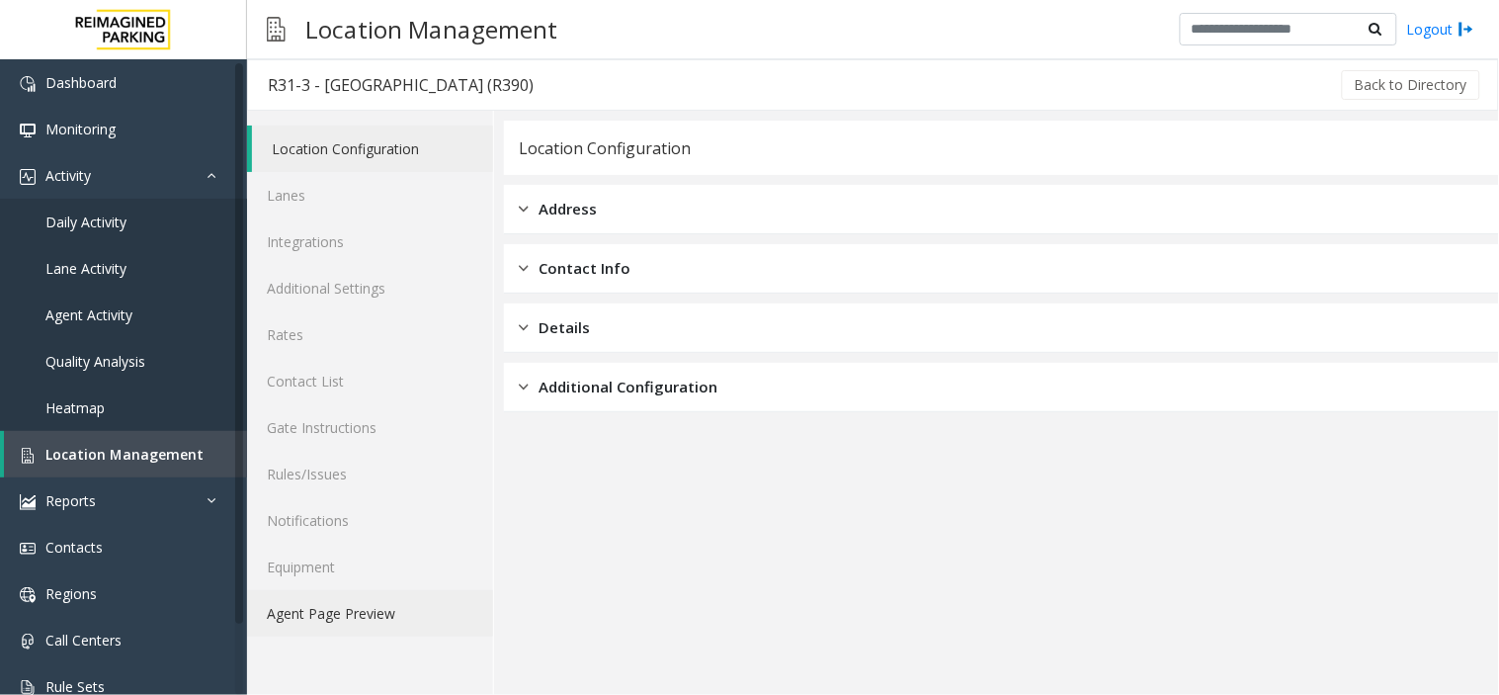
click at [338, 613] on link "Agent Page Preview" at bounding box center [370, 613] width 246 height 46
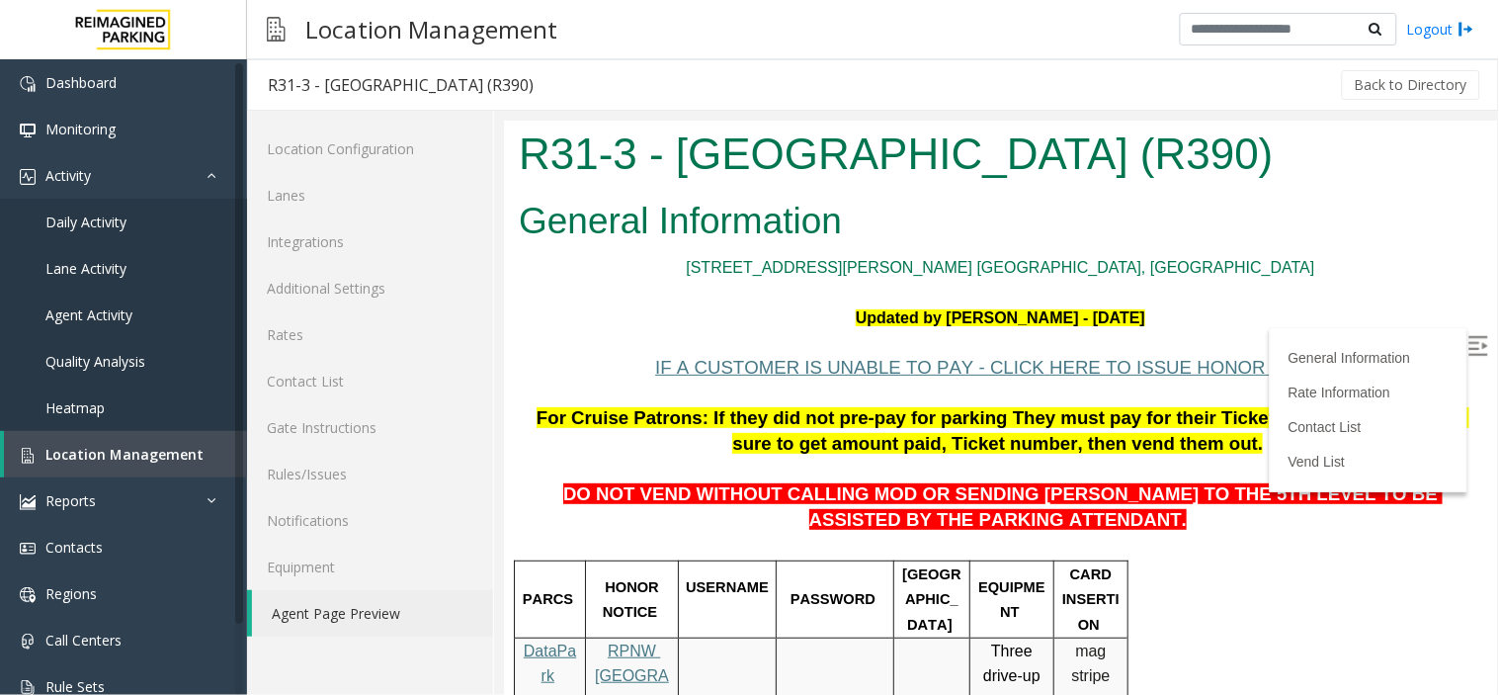
click at [1468, 341] on img at bounding box center [1478, 345] width 20 height 20
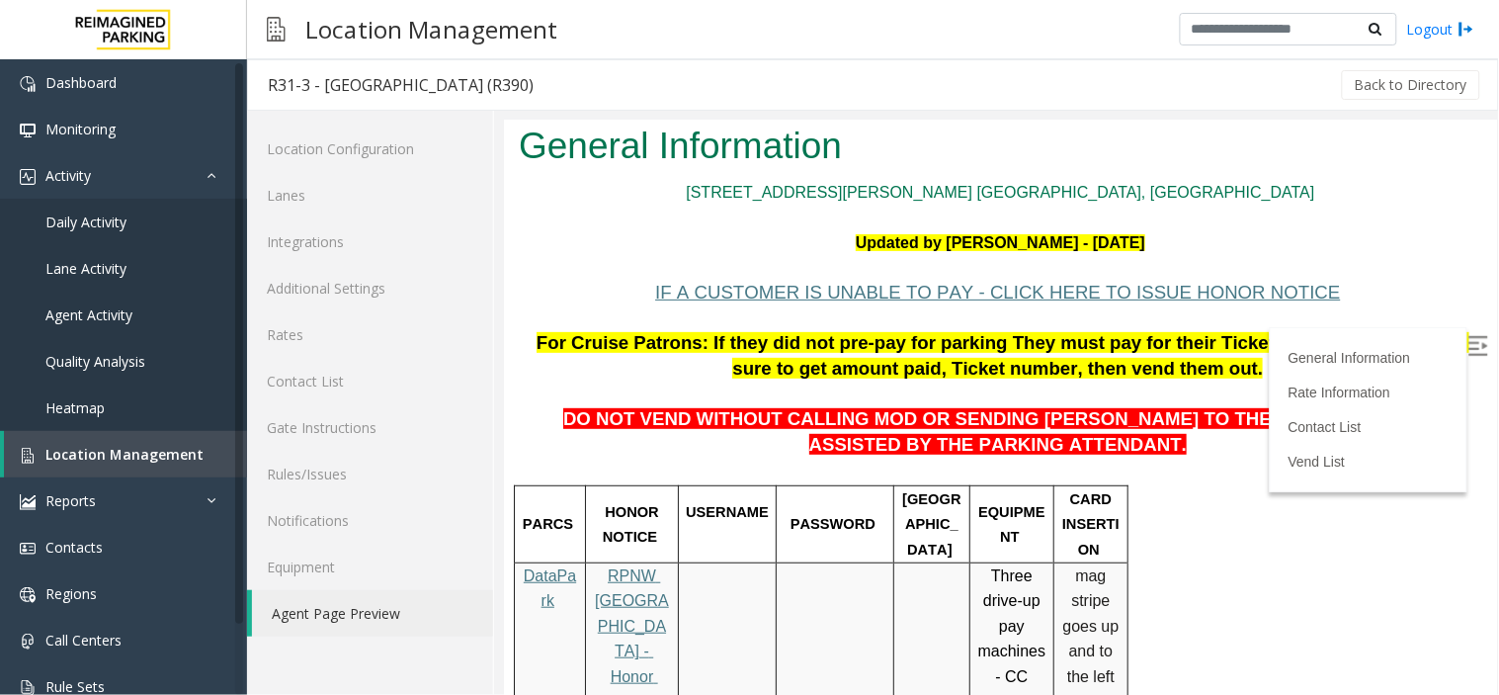
scroll to position [110, 0]
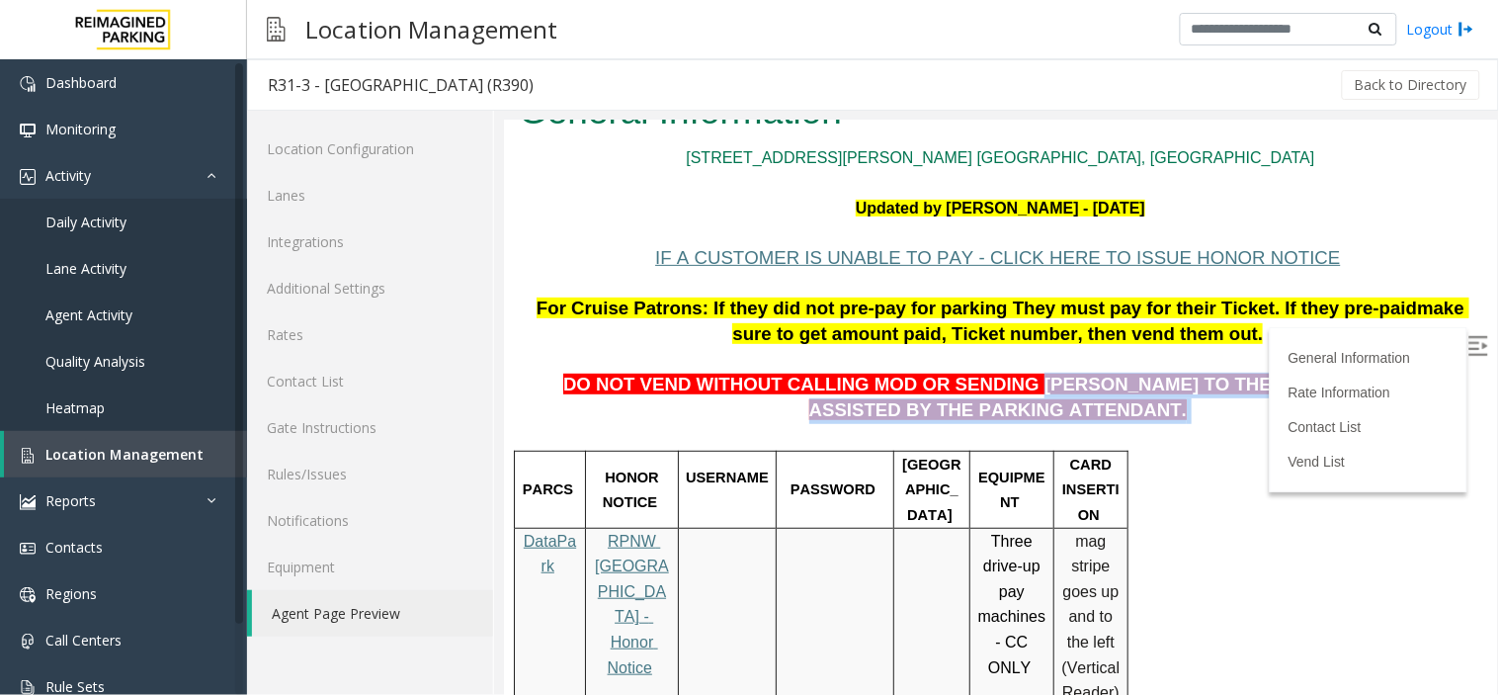
drag, startPoint x: 969, startPoint y: 384, endPoint x: 1053, endPoint y: 419, distance: 90.8
click at [1053, 419] on p "DO NOT VEND WITHOUT CALLING MOD OR SENDING [PERSON_NAME] TO THE 5TH LEVEL TO BE…" at bounding box center [1000, 385] width 964 height 76
copy p "[PERSON_NAME] TO THE 5TH LEVEL TO BE ASSISTED BY THE PARKING ATTENDANT."
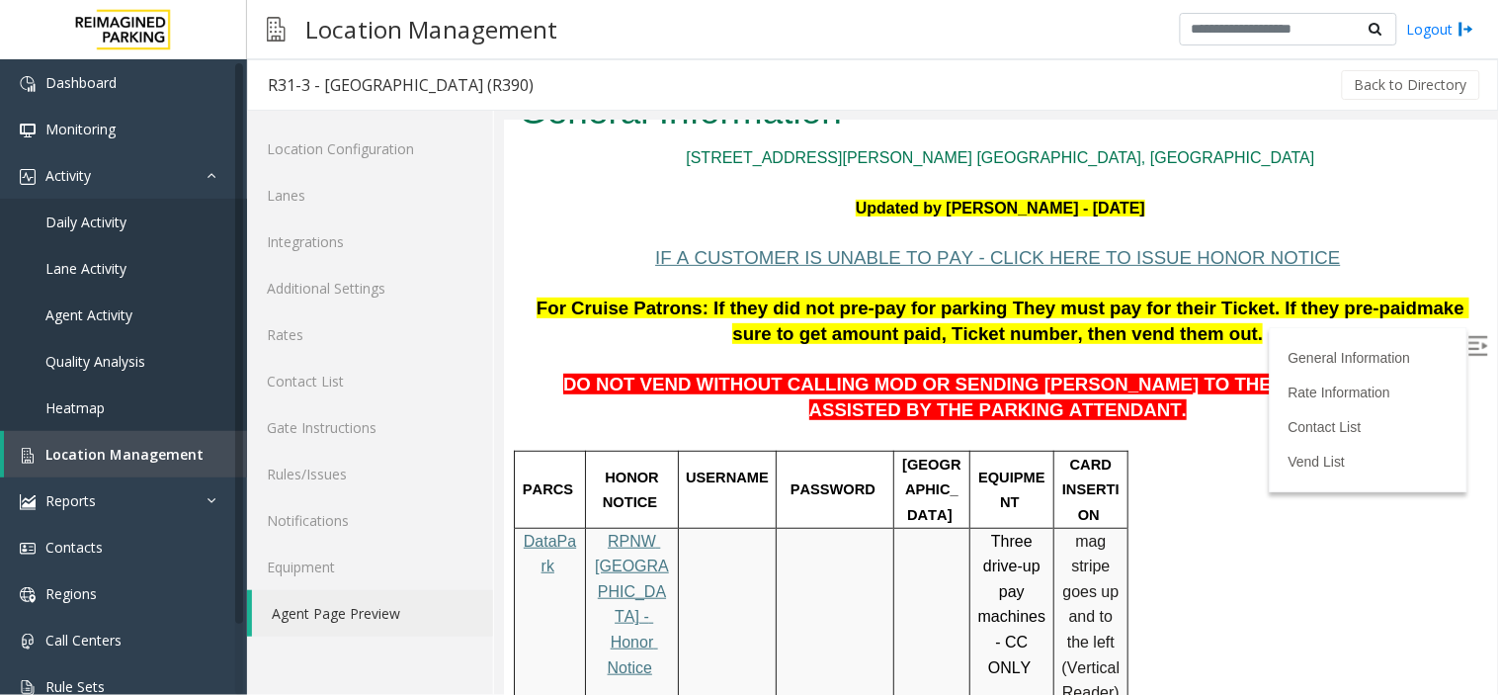
click at [126, 215] on link "Daily Activity" at bounding box center [123, 222] width 247 height 46
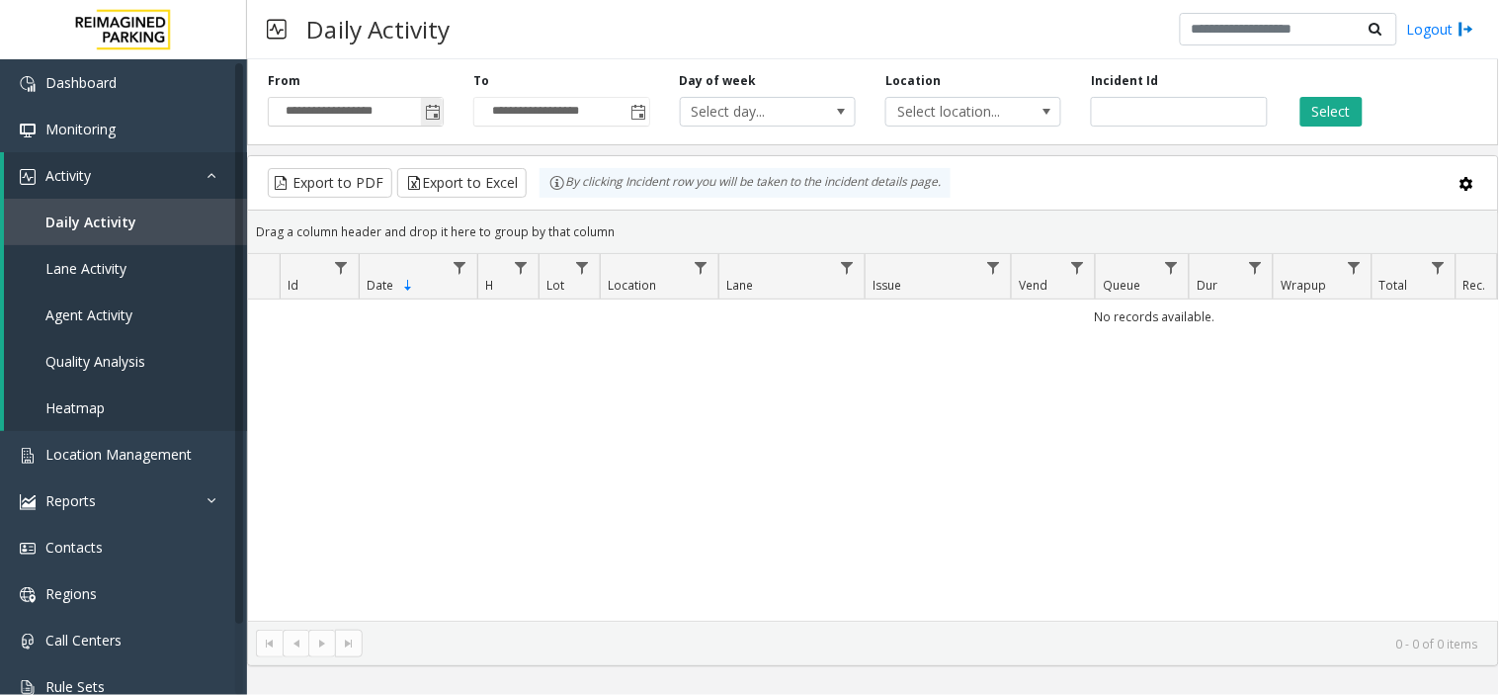
click at [428, 113] on span "Toggle popup" at bounding box center [433, 113] width 16 height 16
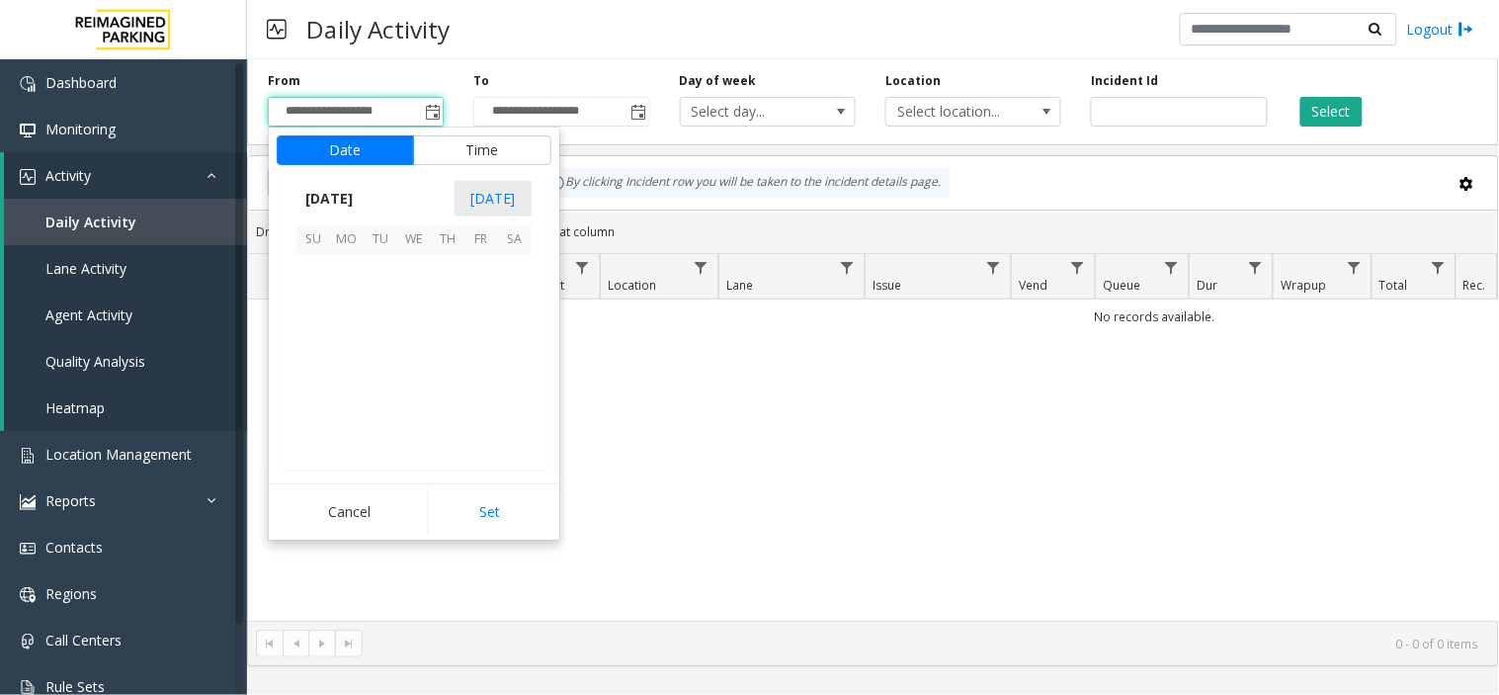
scroll to position [354377, 0]
click at [445, 339] on span "14" at bounding box center [448, 339] width 34 height 34
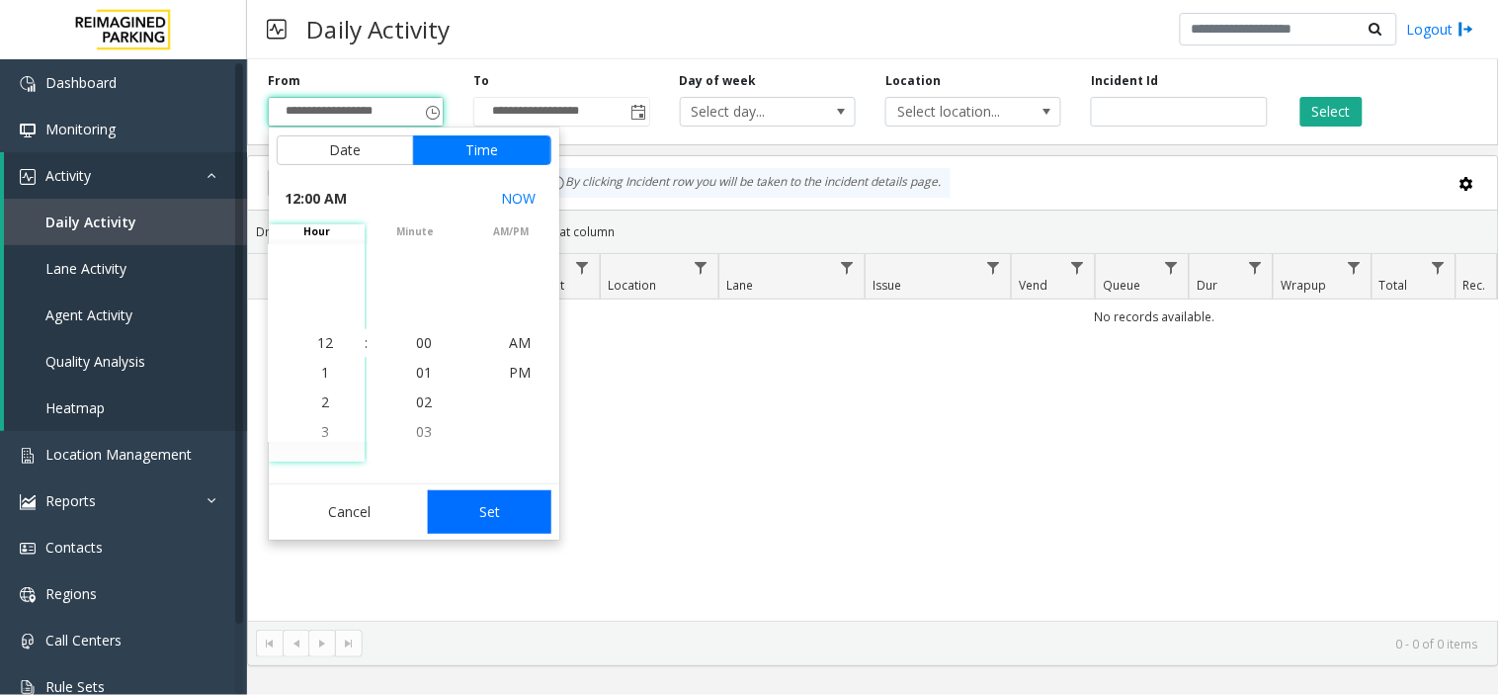
click at [489, 507] on button "Set" at bounding box center [490, 511] width 125 height 43
type input "**********"
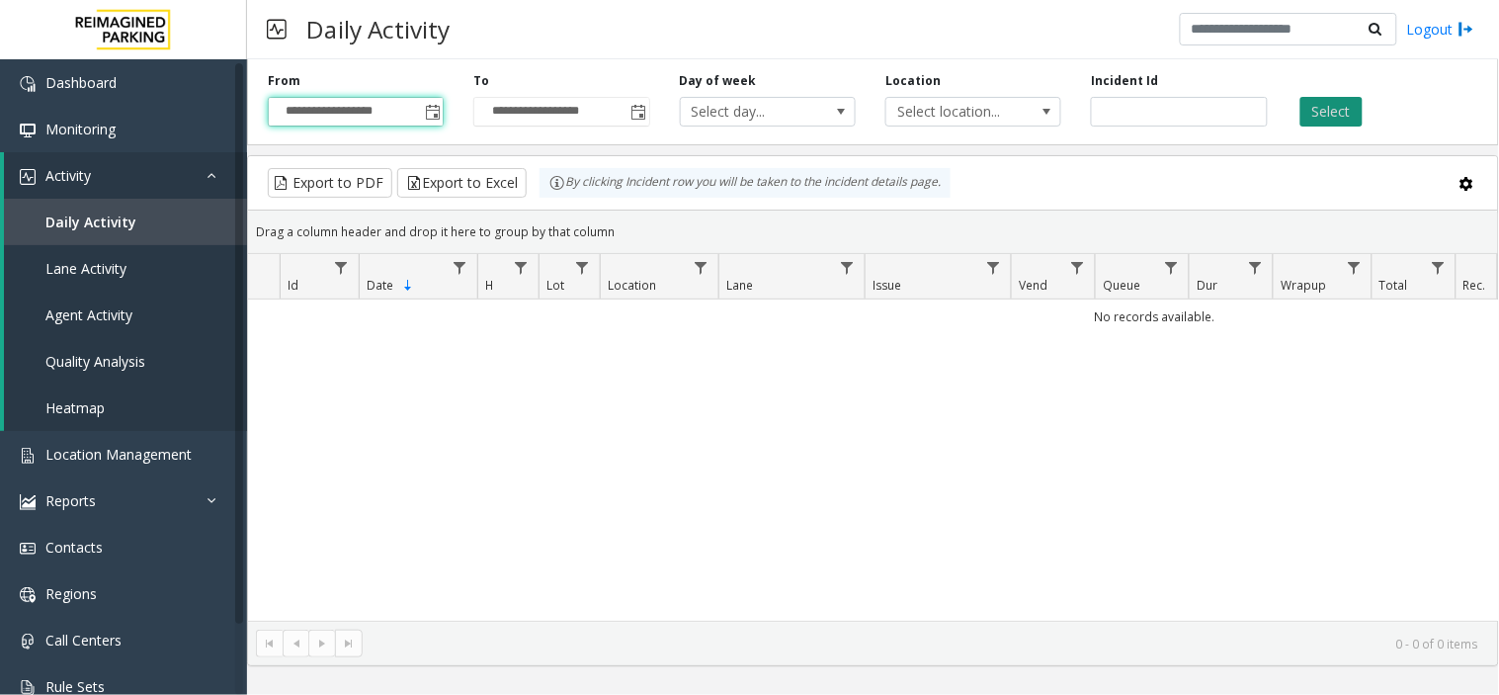
click at [1326, 97] on button "Select" at bounding box center [1332, 112] width 62 height 30
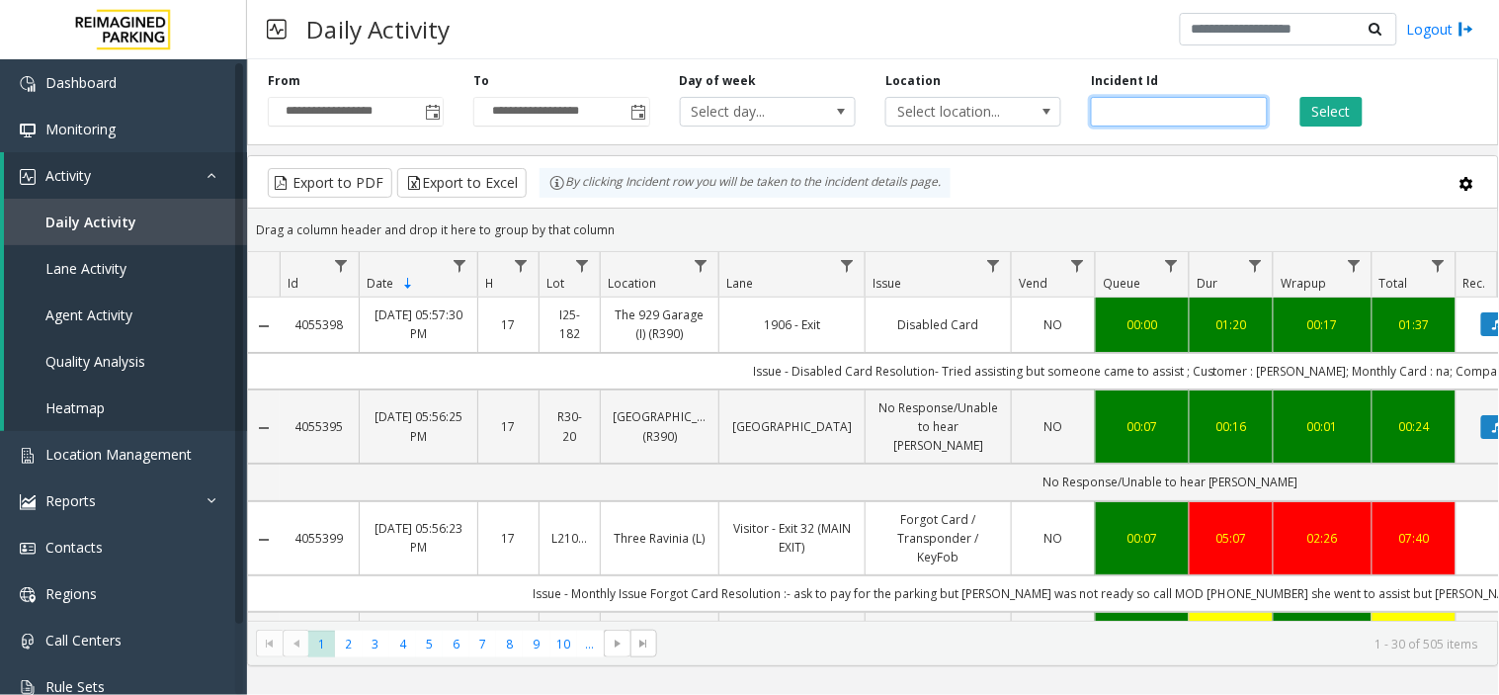
click at [1193, 111] on input "number" at bounding box center [1179, 112] width 176 height 30
paste input "*******"
type input "*******"
click at [1334, 114] on button "Select" at bounding box center [1332, 112] width 62 height 30
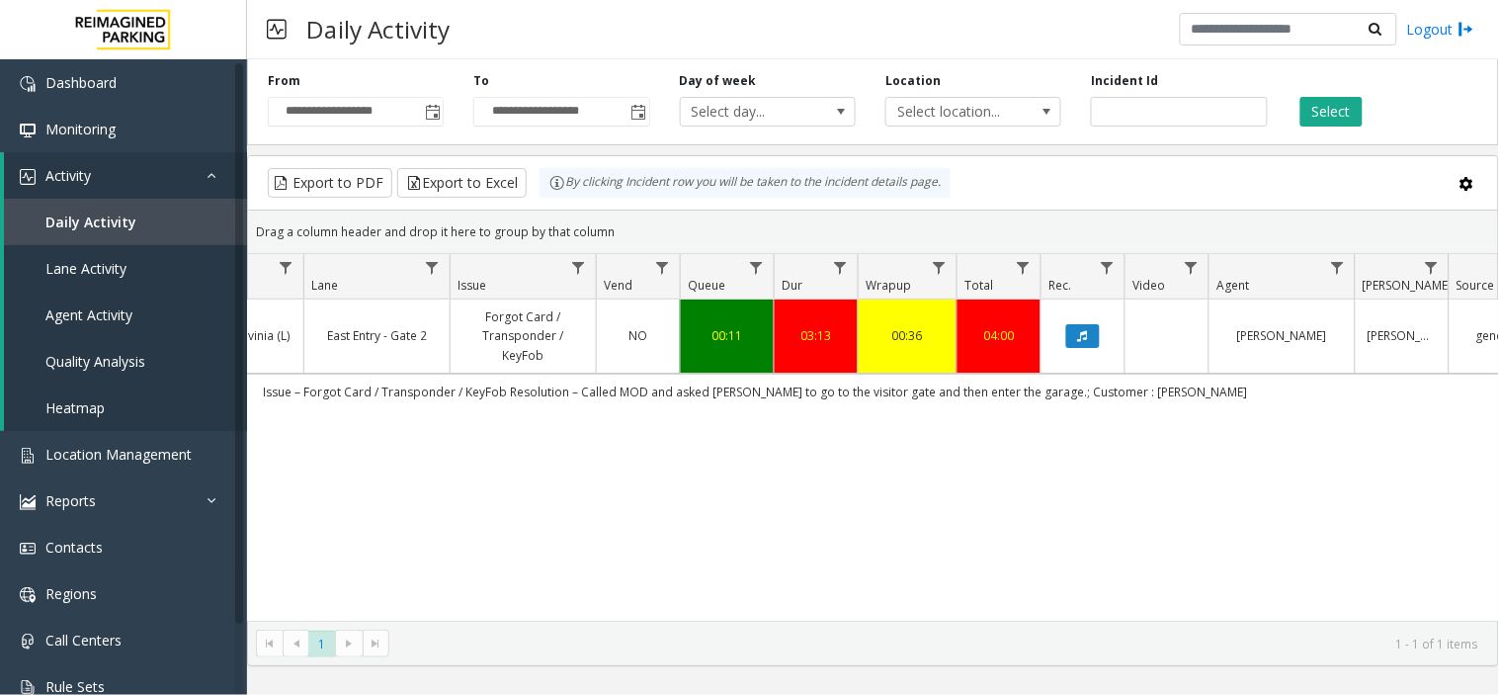
scroll to position [0, 549]
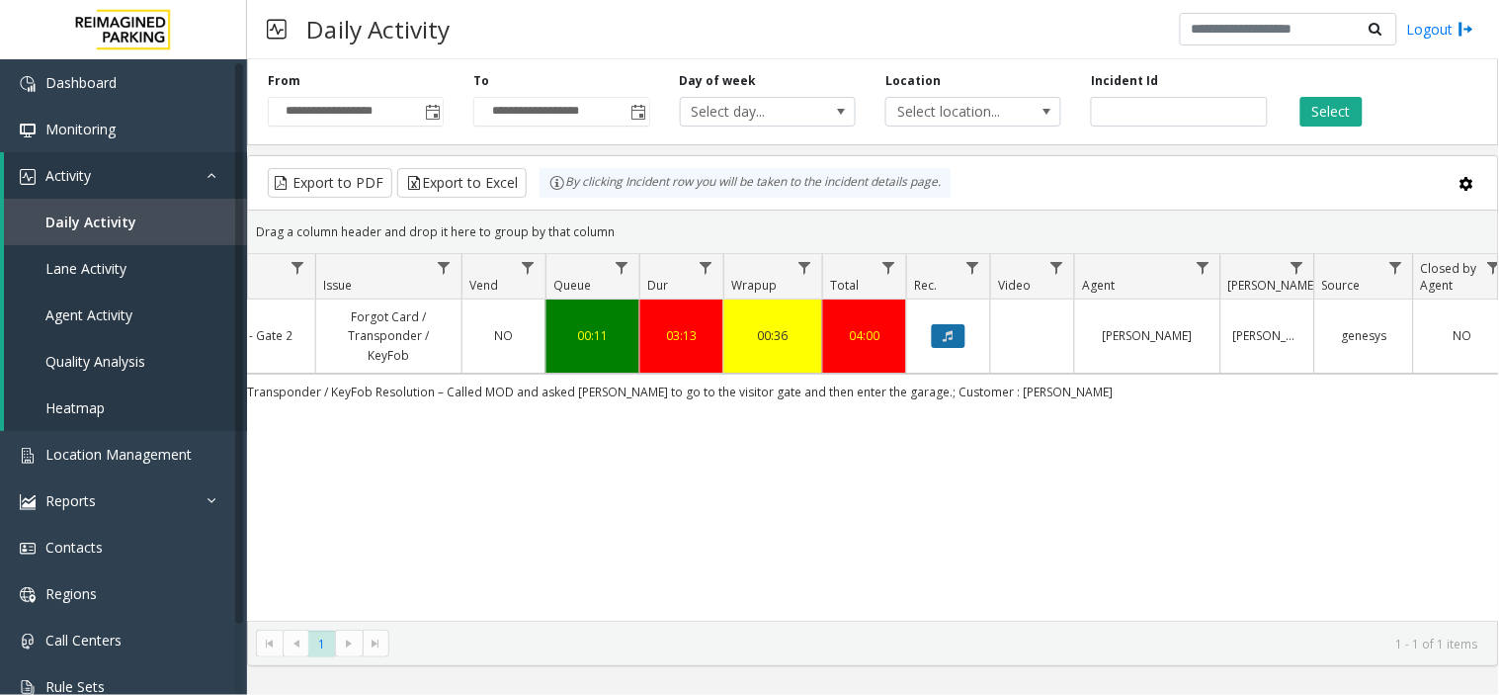
click at [946, 333] on icon "Data table" at bounding box center [949, 336] width 10 height 12
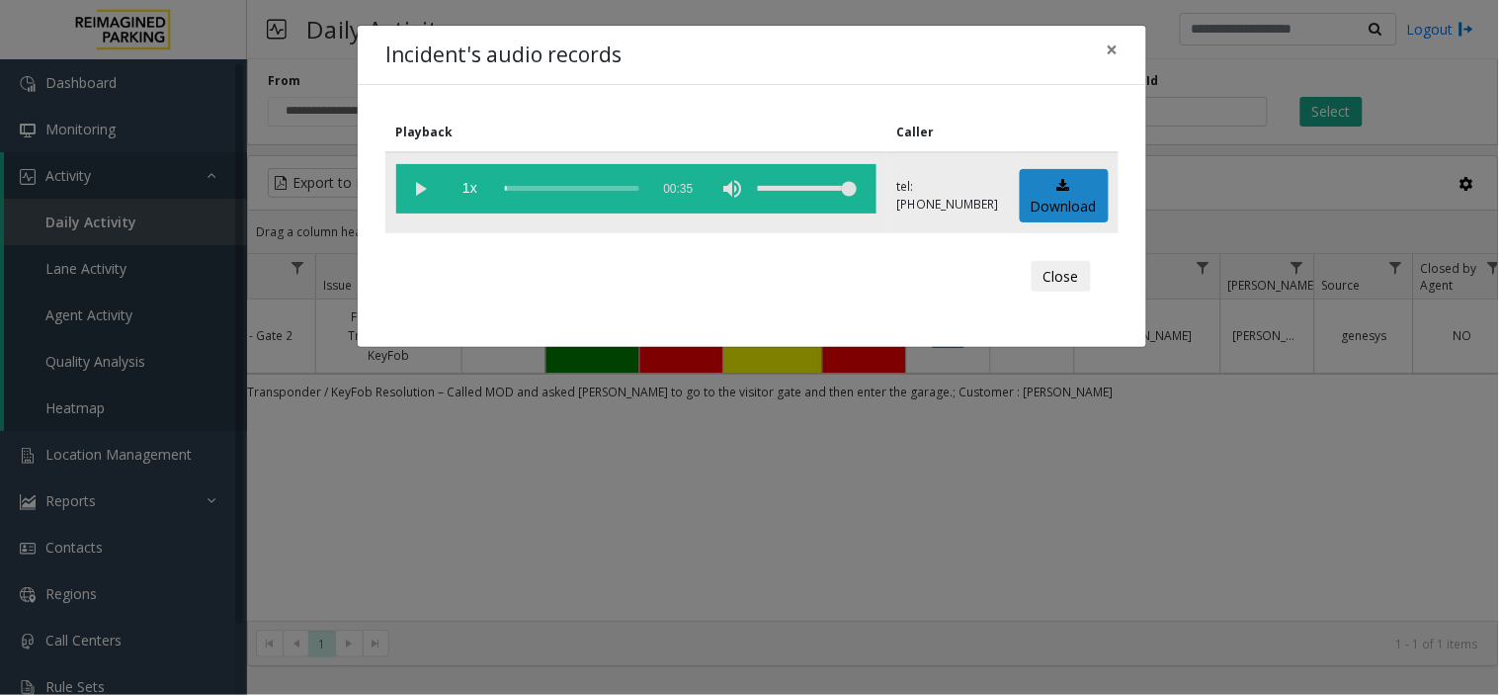
click at [423, 186] on vg-play-pause at bounding box center [420, 188] width 49 height 49
click at [419, 194] on vg-play-pause at bounding box center [420, 188] width 49 height 49
click at [1114, 45] on span "×" at bounding box center [1113, 50] width 12 height 28
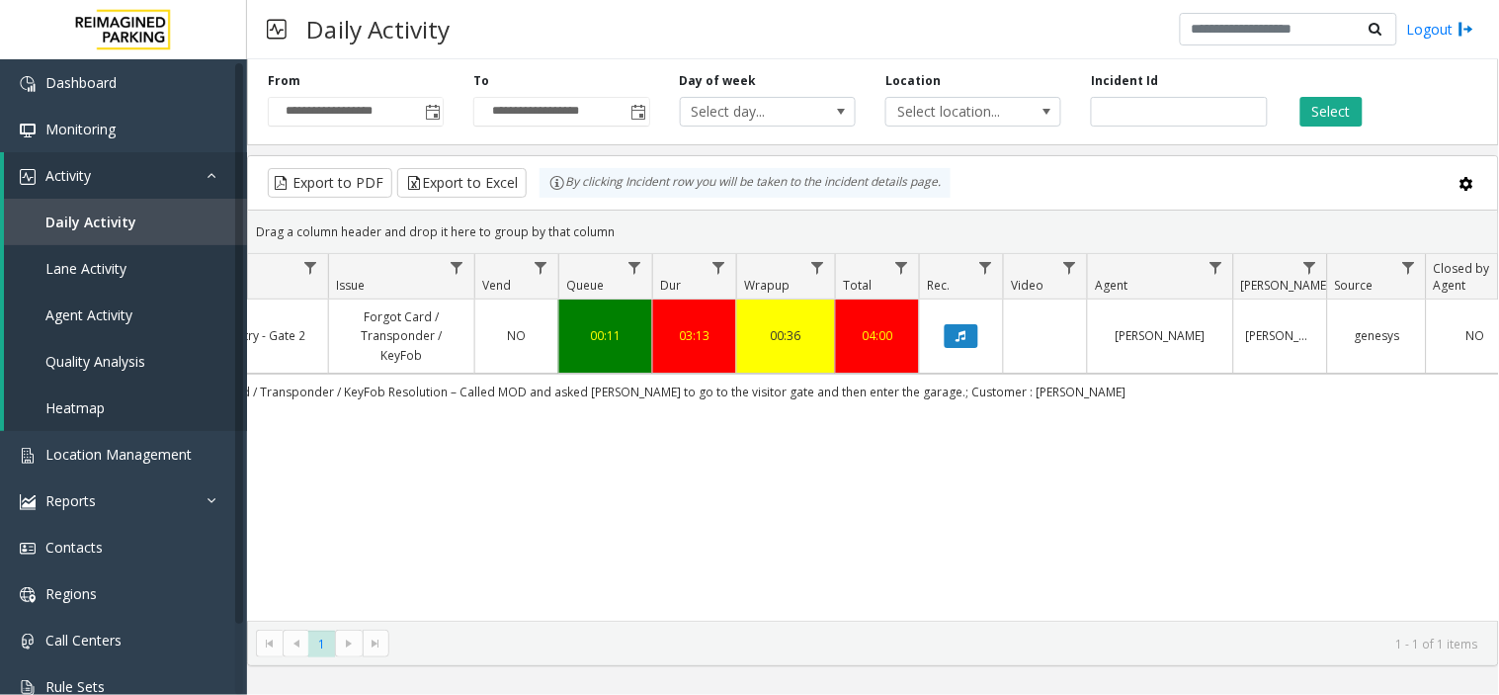
scroll to position [0, 563]
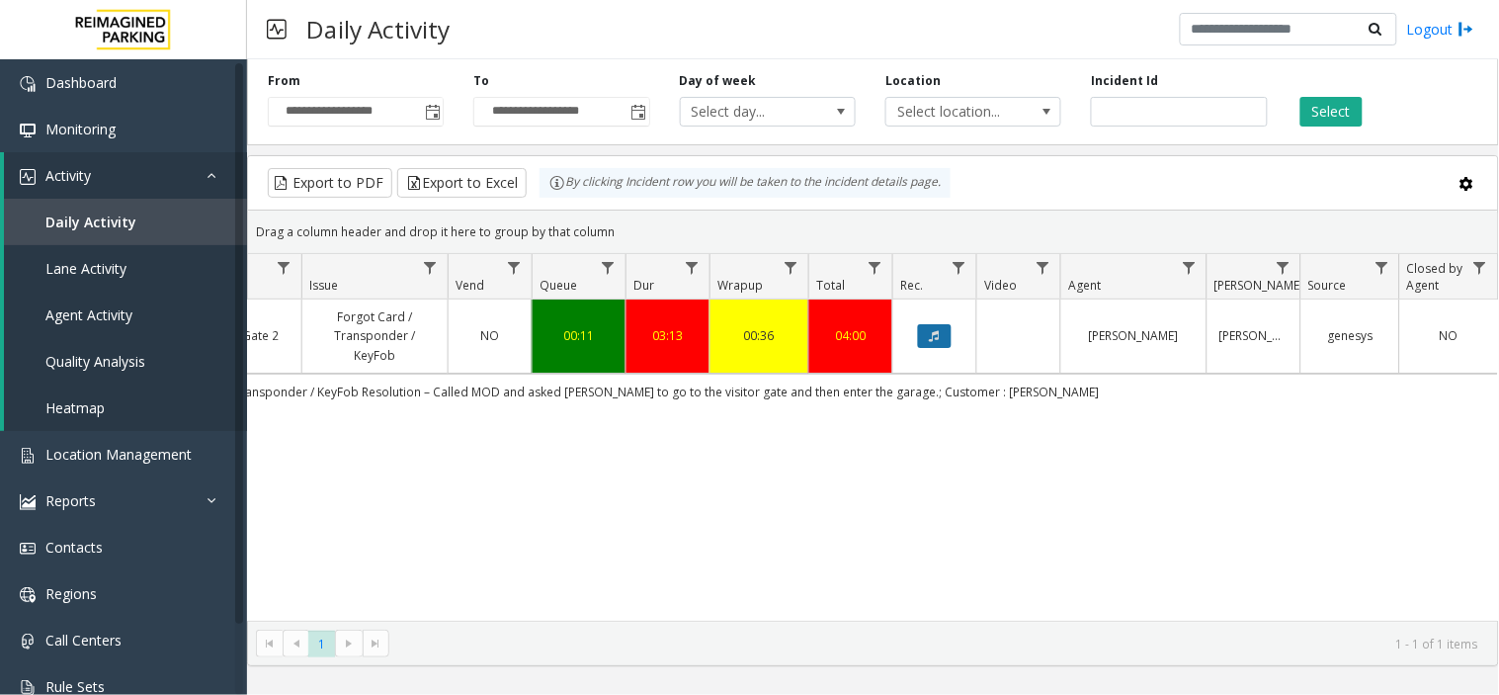
click at [930, 333] on icon "Data table" at bounding box center [935, 336] width 10 height 12
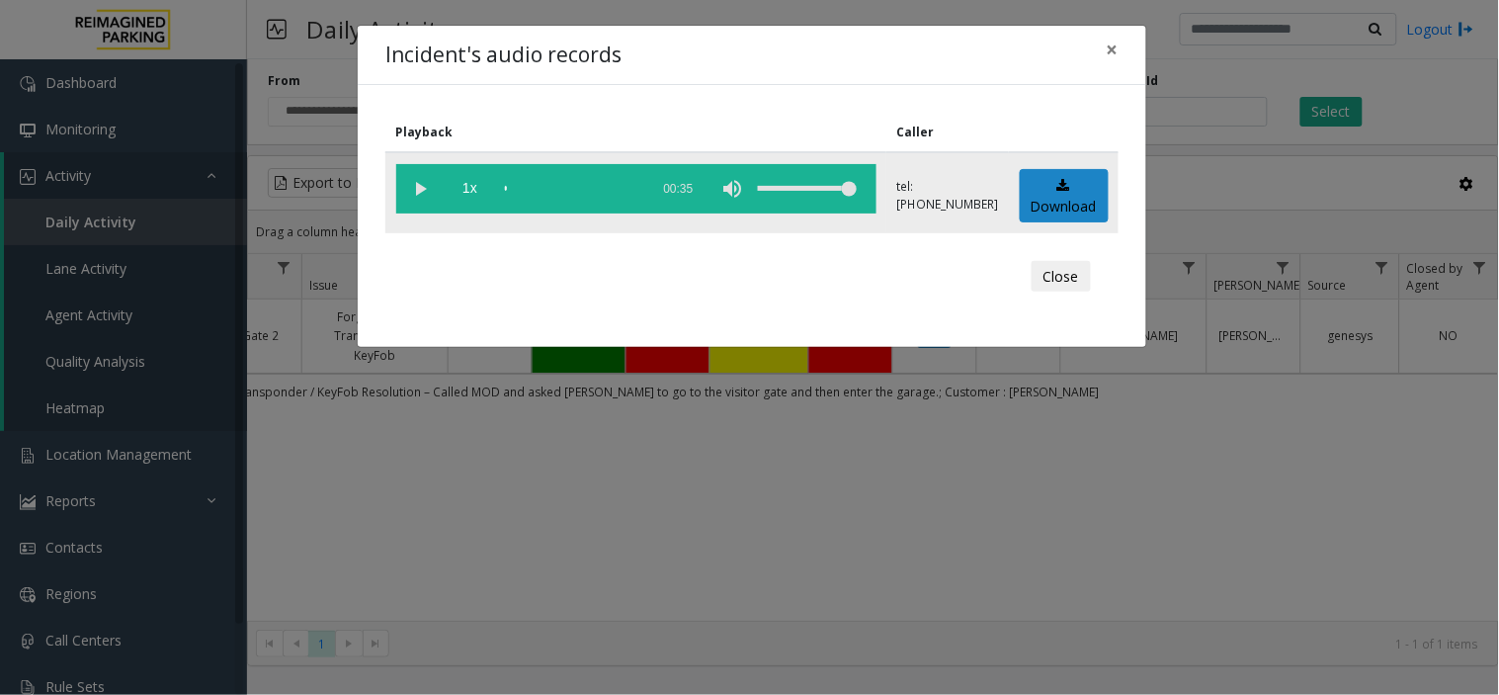
click at [412, 190] on vg-play-pause at bounding box center [420, 188] width 49 height 49
click at [1112, 51] on span "×" at bounding box center [1113, 50] width 12 height 28
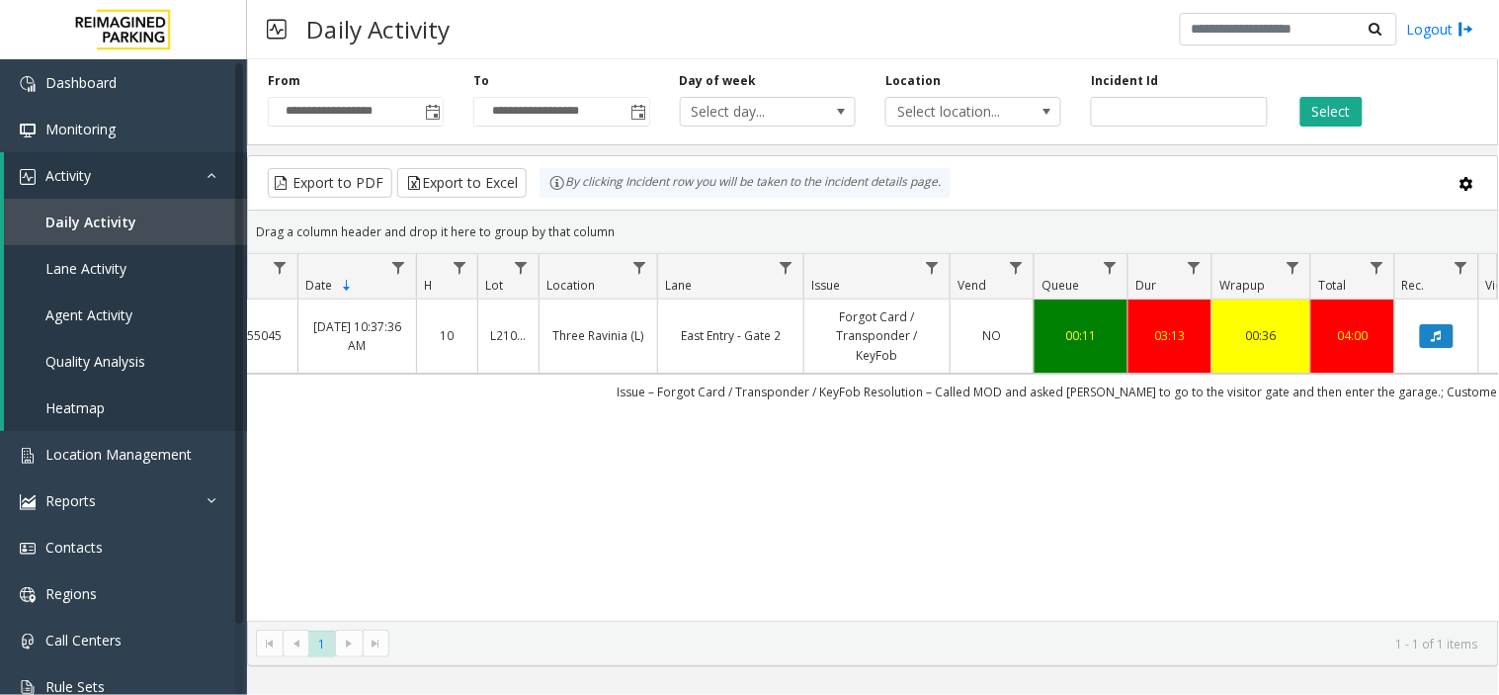
scroll to position [0, 0]
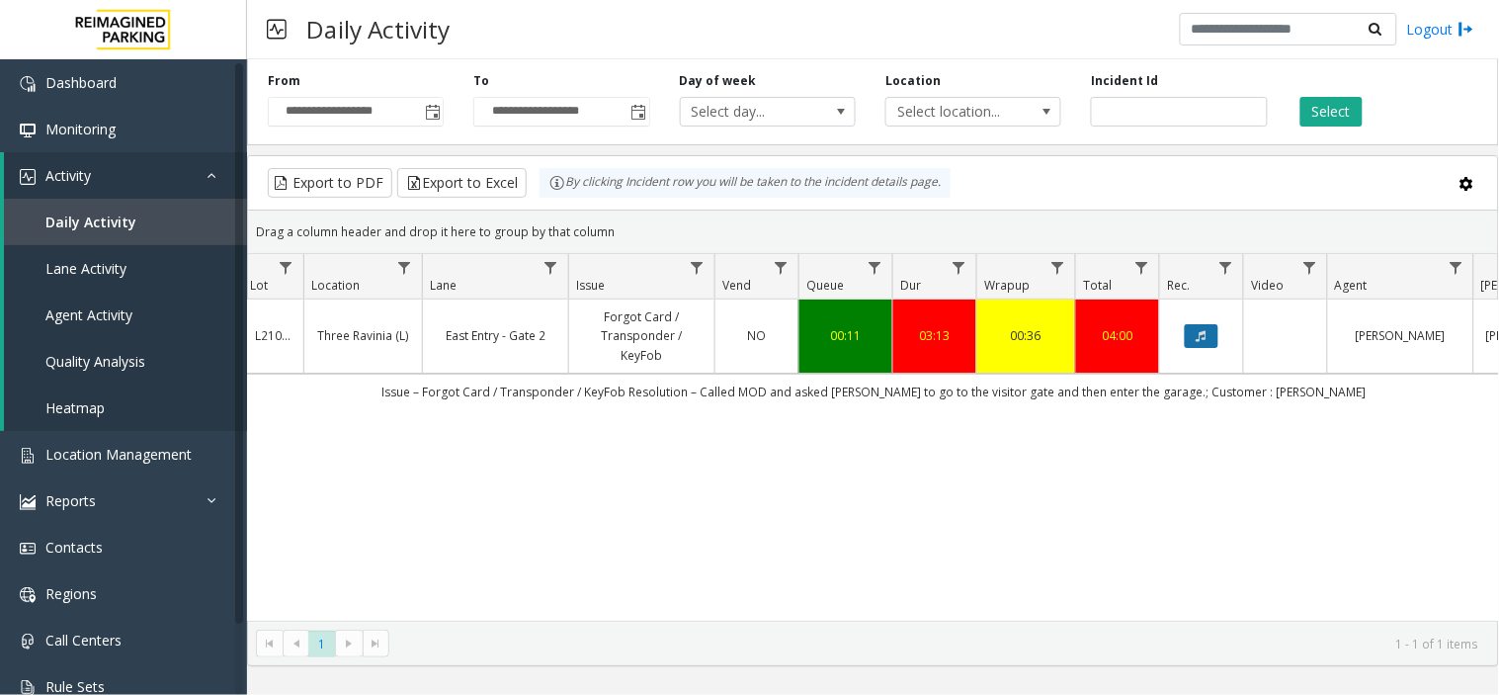
click at [1212, 331] on button "Data table" at bounding box center [1202, 336] width 34 height 24
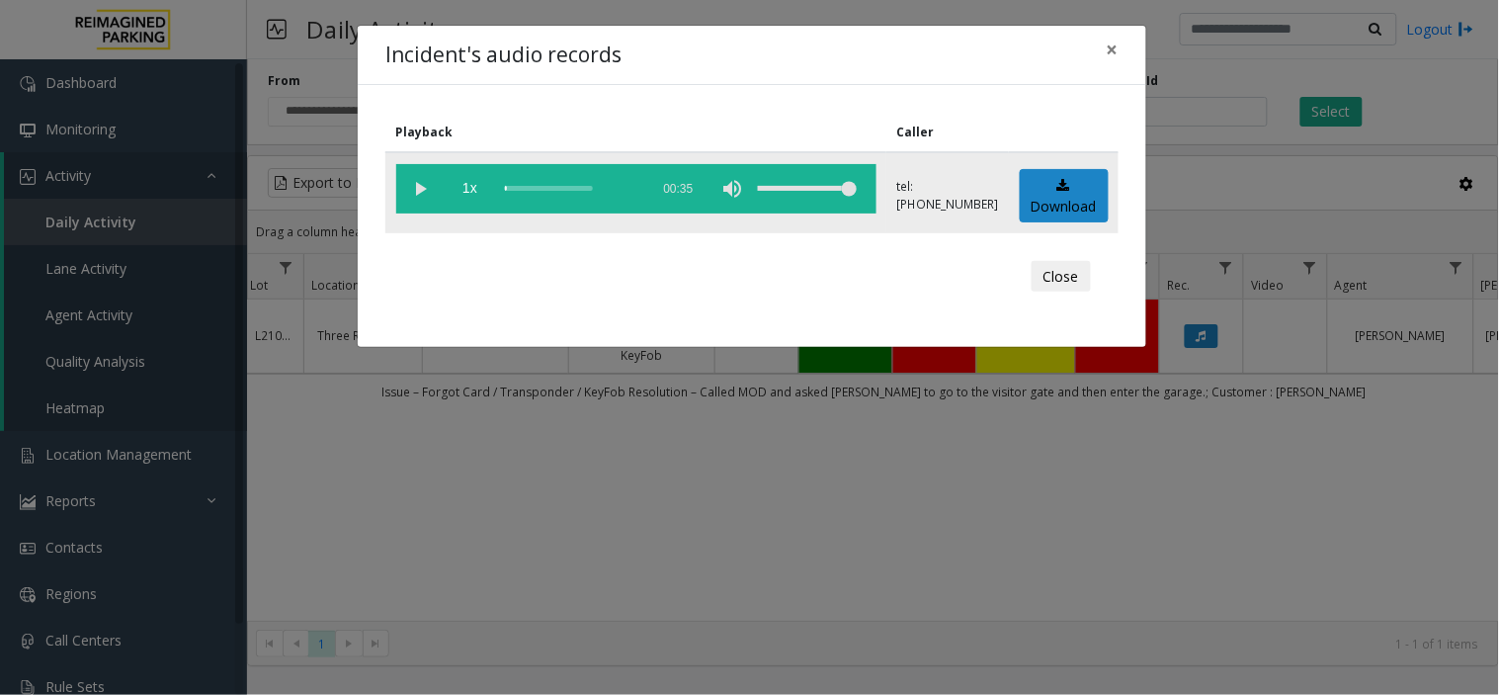
click at [416, 178] on vg-play-pause at bounding box center [420, 188] width 49 height 49
click at [1111, 51] on span "×" at bounding box center [1113, 50] width 12 height 28
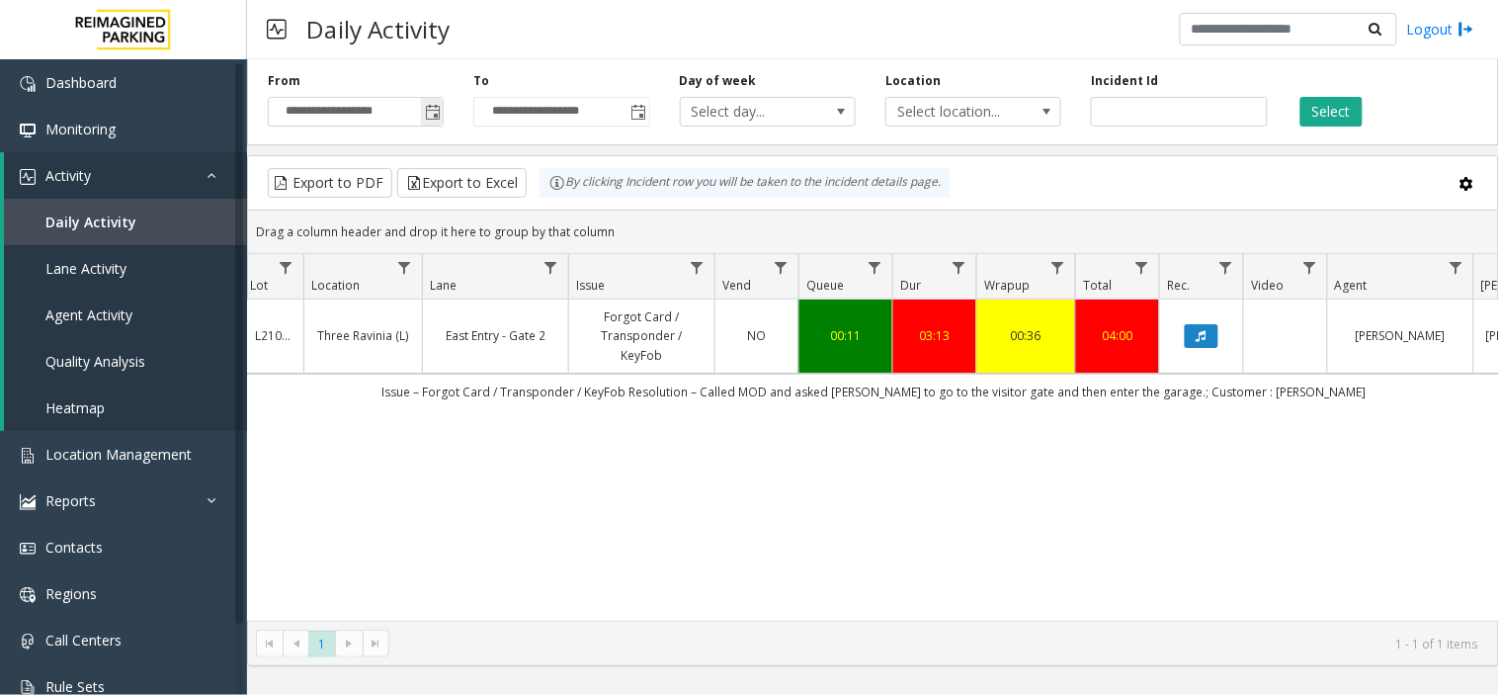
click at [436, 110] on span "Toggle popup" at bounding box center [433, 113] width 16 height 16
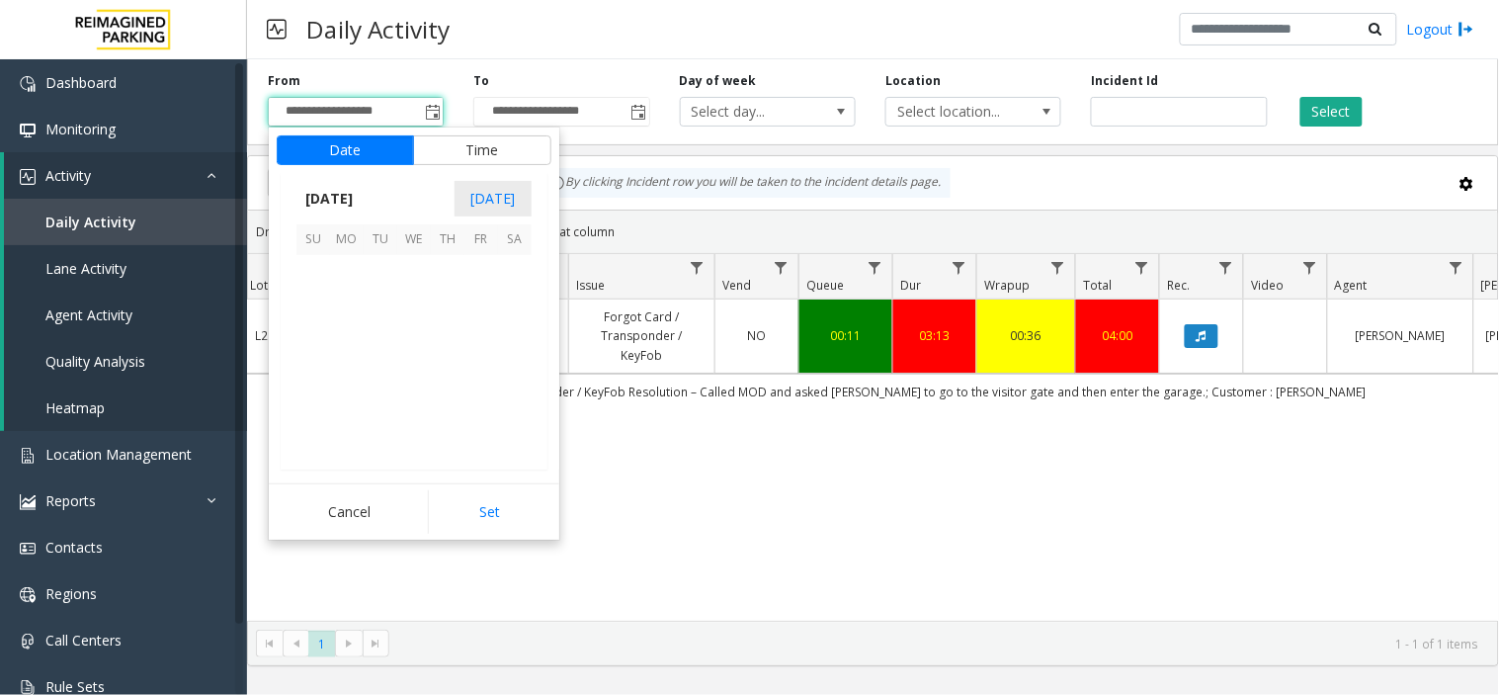
scroll to position [354377, 0]
click at [450, 339] on span "14" at bounding box center [448, 339] width 34 height 34
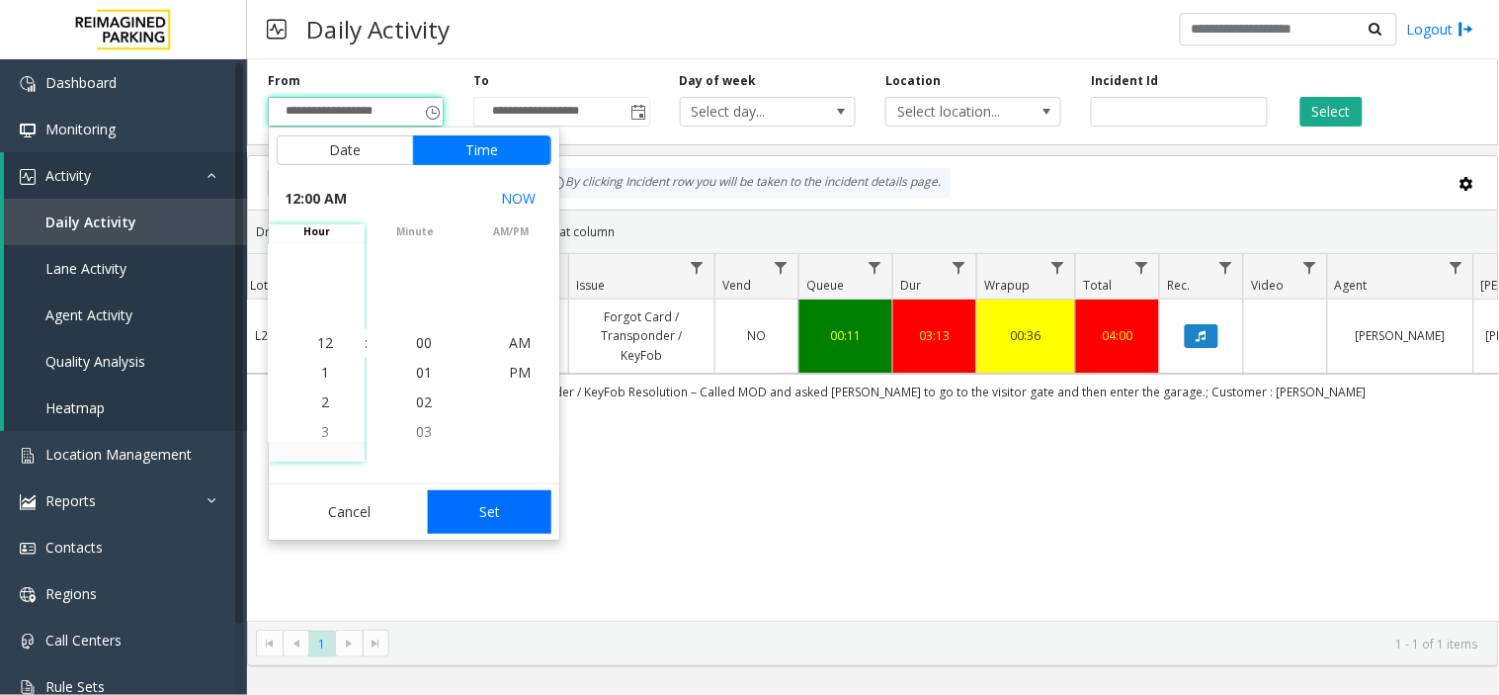
click at [492, 515] on button "Set" at bounding box center [490, 511] width 125 height 43
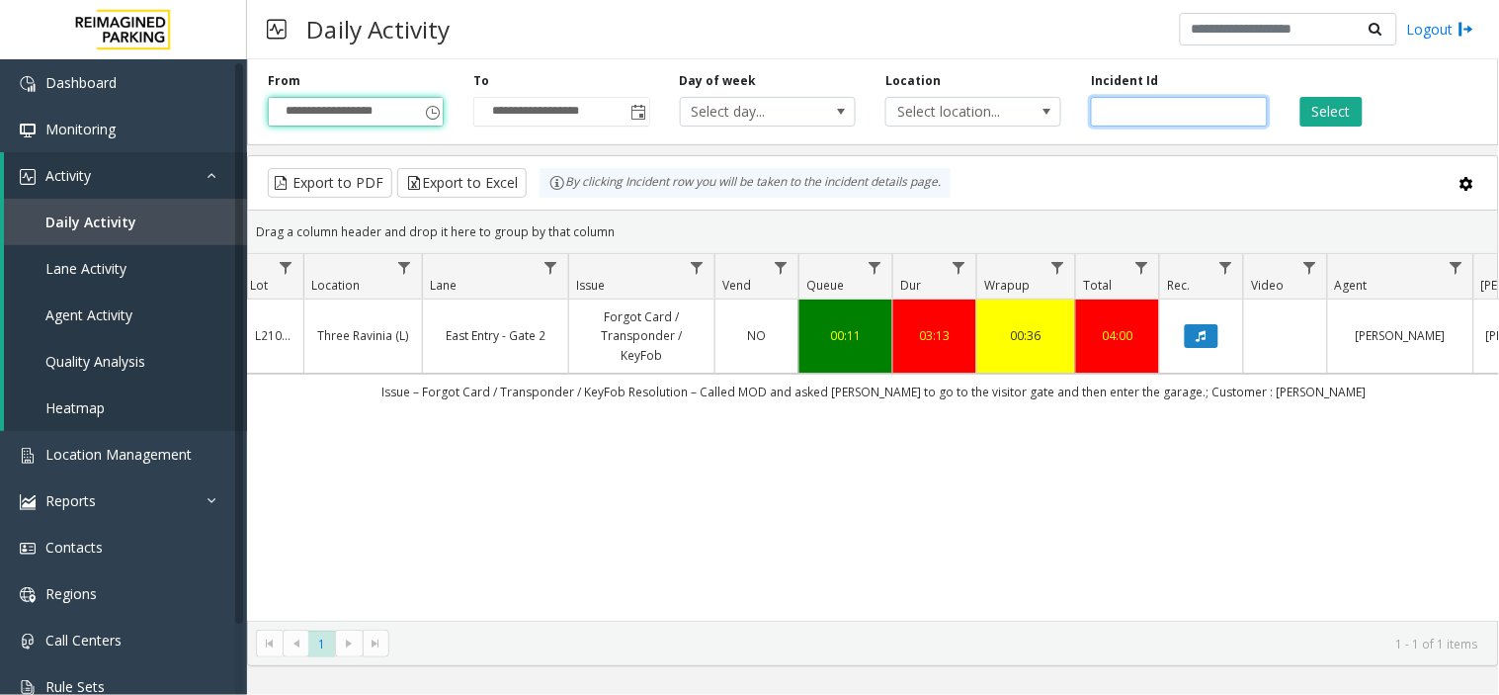
drag, startPoint x: 1242, startPoint y: 117, endPoint x: 1090, endPoint y: 116, distance: 152.2
click at [1090, 116] on div "Incident Id *******" at bounding box center [1179, 99] width 206 height 54
click at [1321, 112] on button "Select" at bounding box center [1332, 112] width 62 height 30
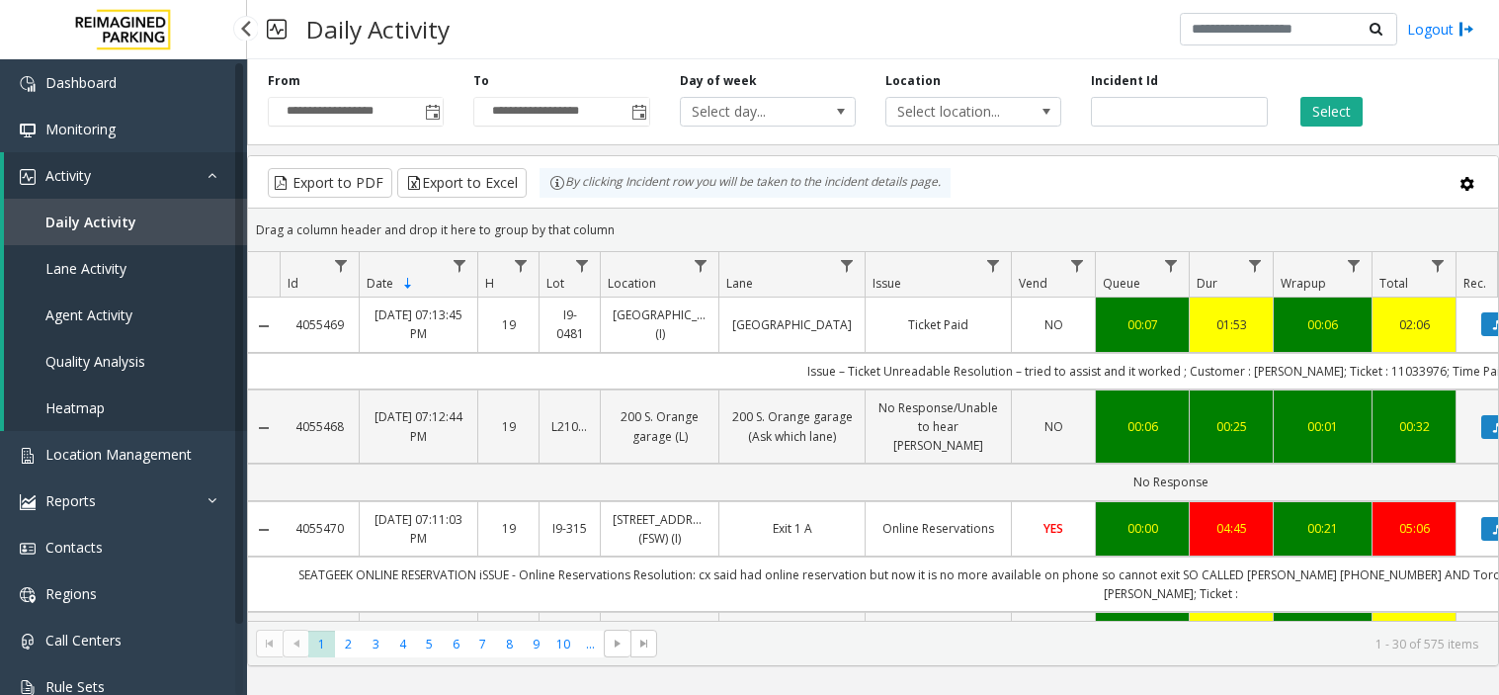
click at [136, 448] on span "Location Management" at bounding box center [118, 454] width 146 height 19
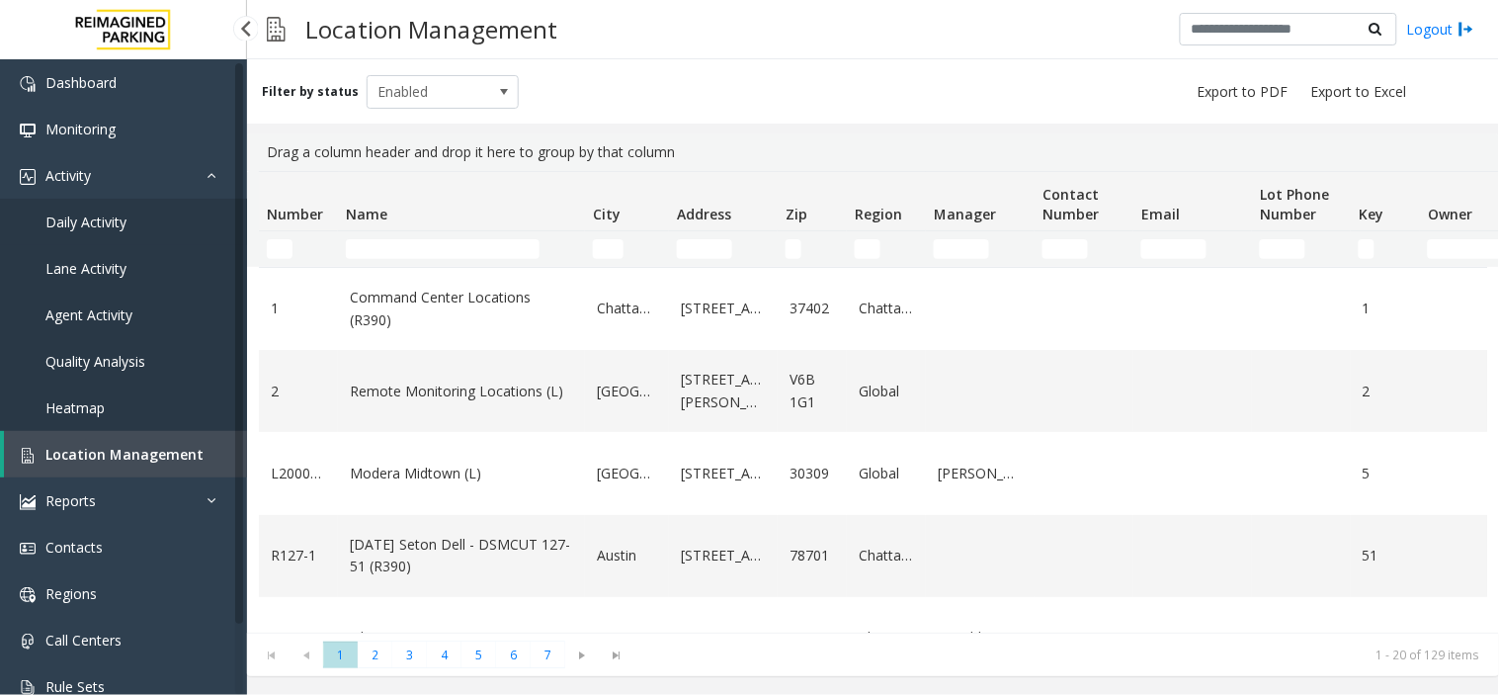
click at [131, 215] on link "Daily Activity" at bounding box center [123, 222] width 247 height 46
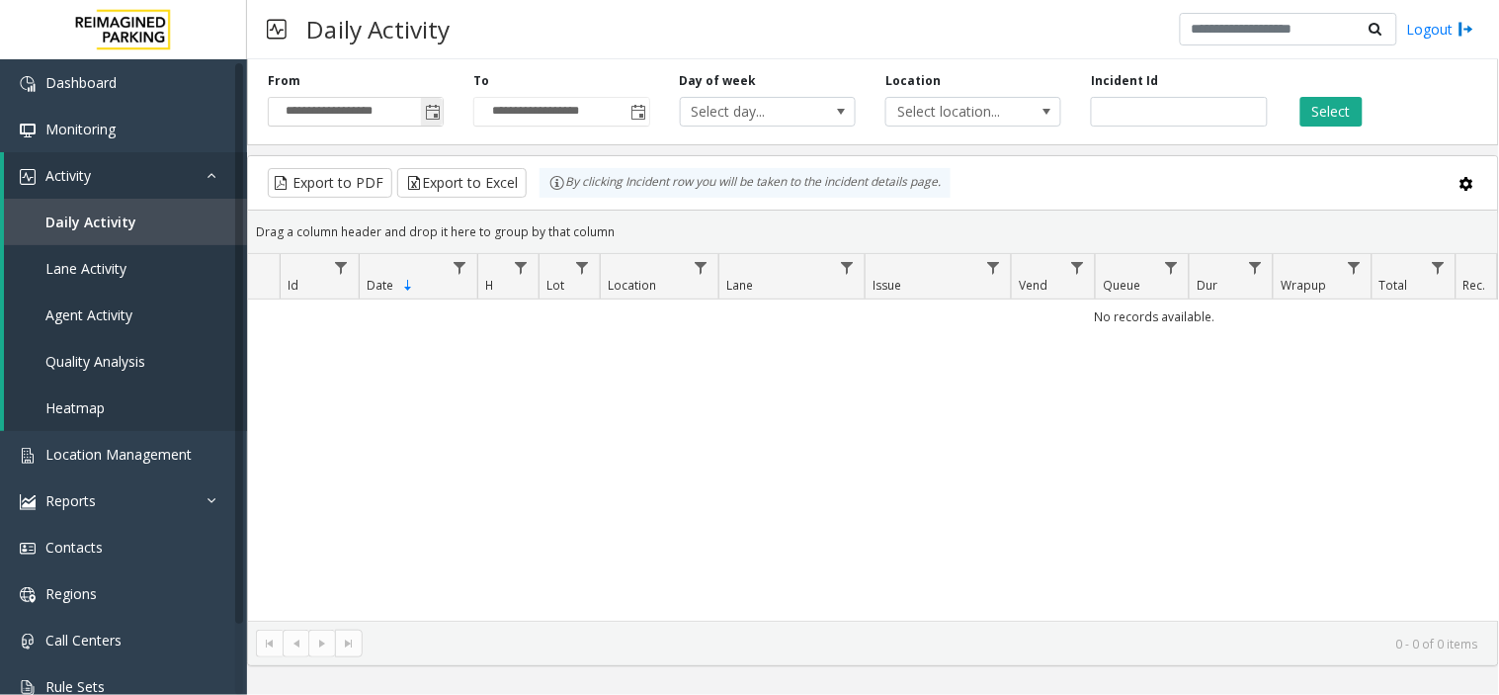
click at [428, 111] on span "Toggle popup" at bounding box center [433, 113] width 16 height 16
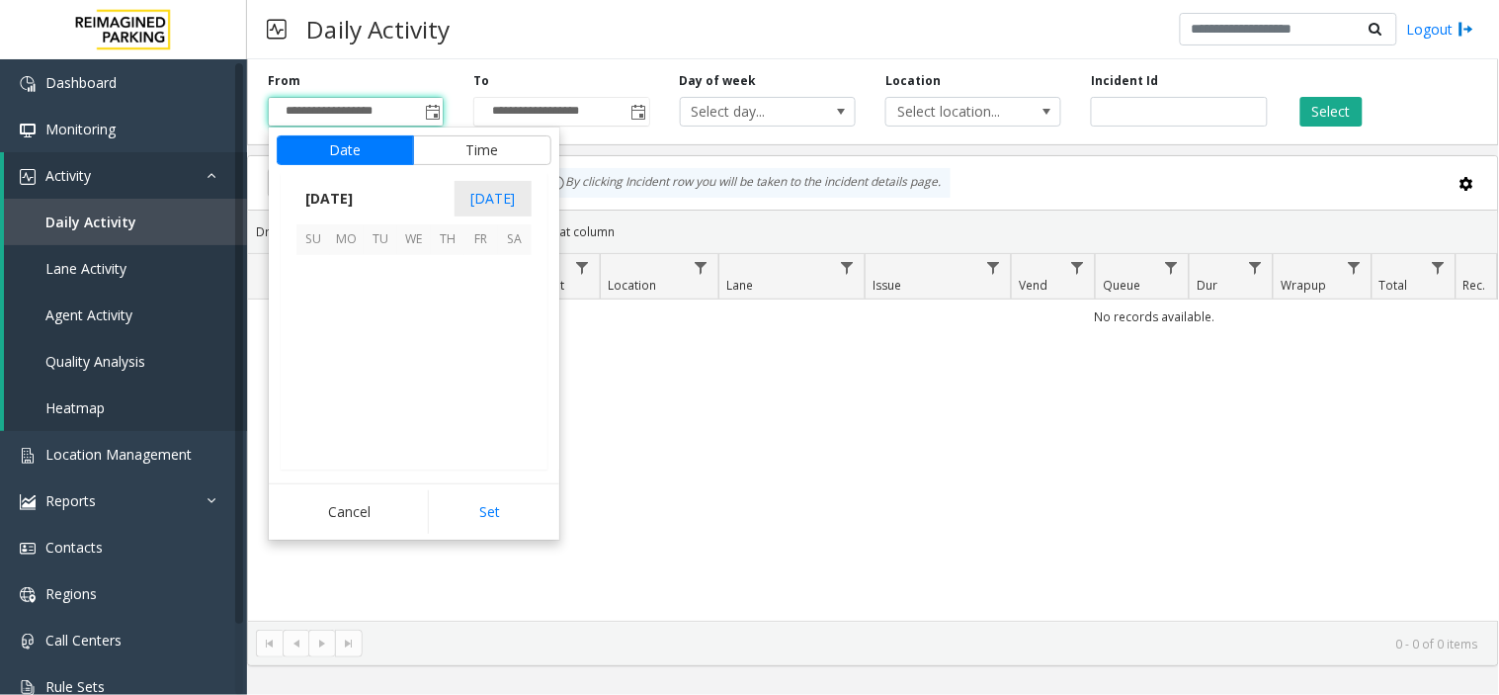
scroll to position [354377, 0]
click at [451, 342] on span "14" at bounding box center [448, 339] width 34 height 34
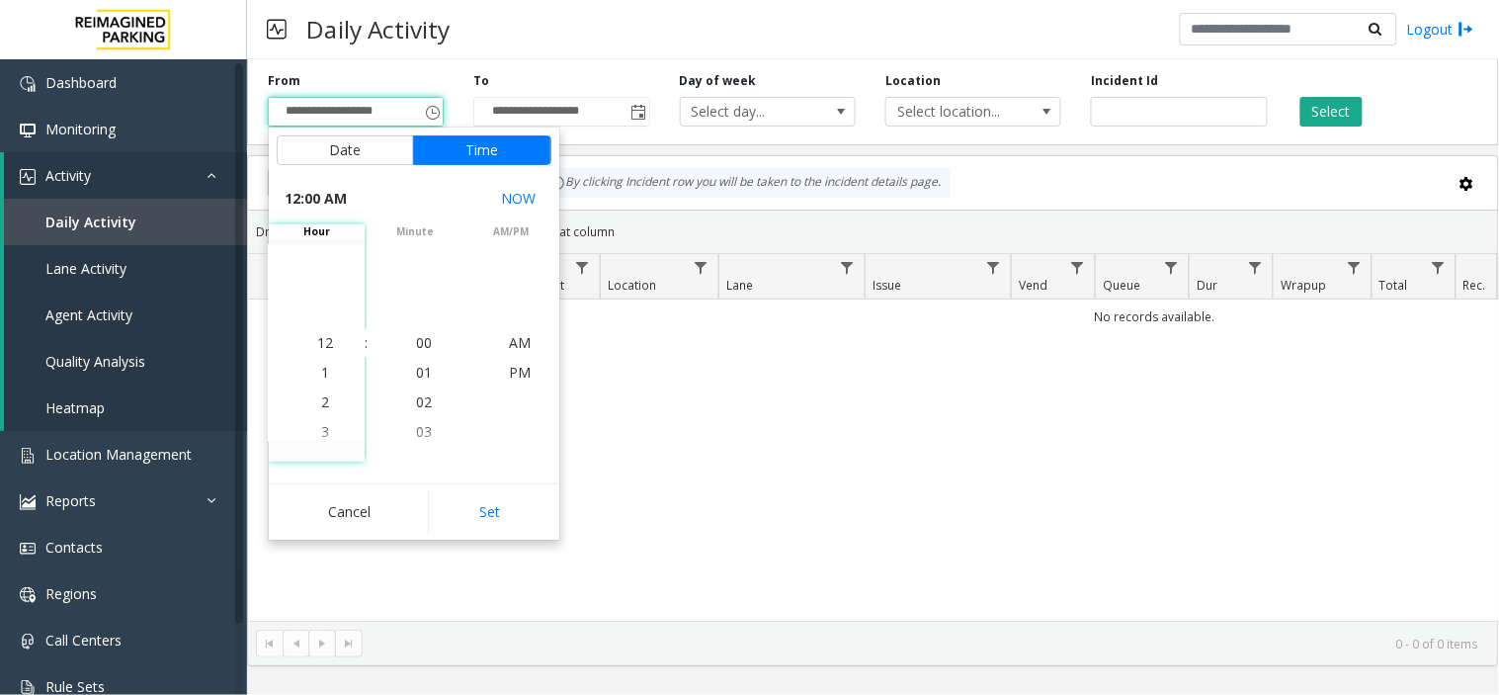
drag, startPoint x: 500, startPoint y: 504, endPoint x: 697, endPoint y: 546, distance: 201.0
click at [499, 505] on button "Set" at bounding box center [490, 511] width 125 height 43
type input "**********"
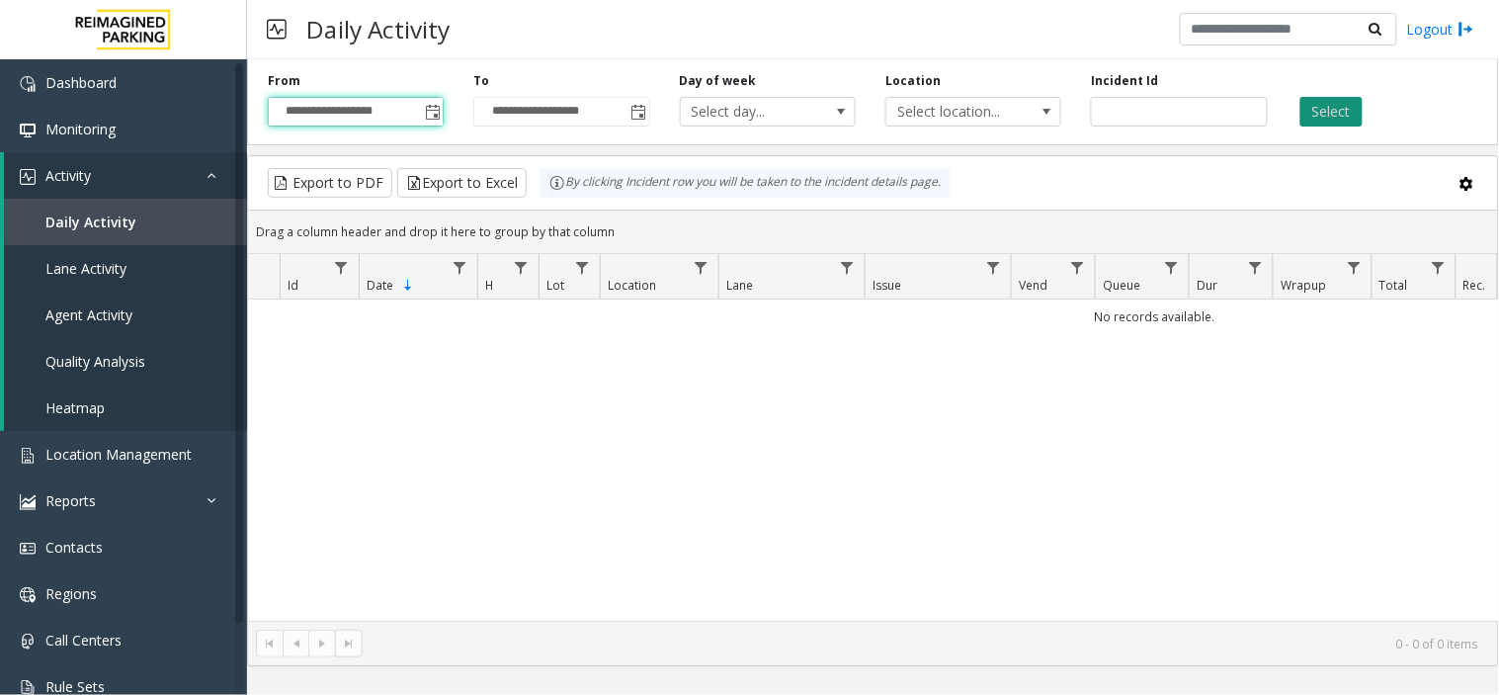
click at [1354, 105] on button "Select" at bounding box center [1332, 112] width 62 height 30
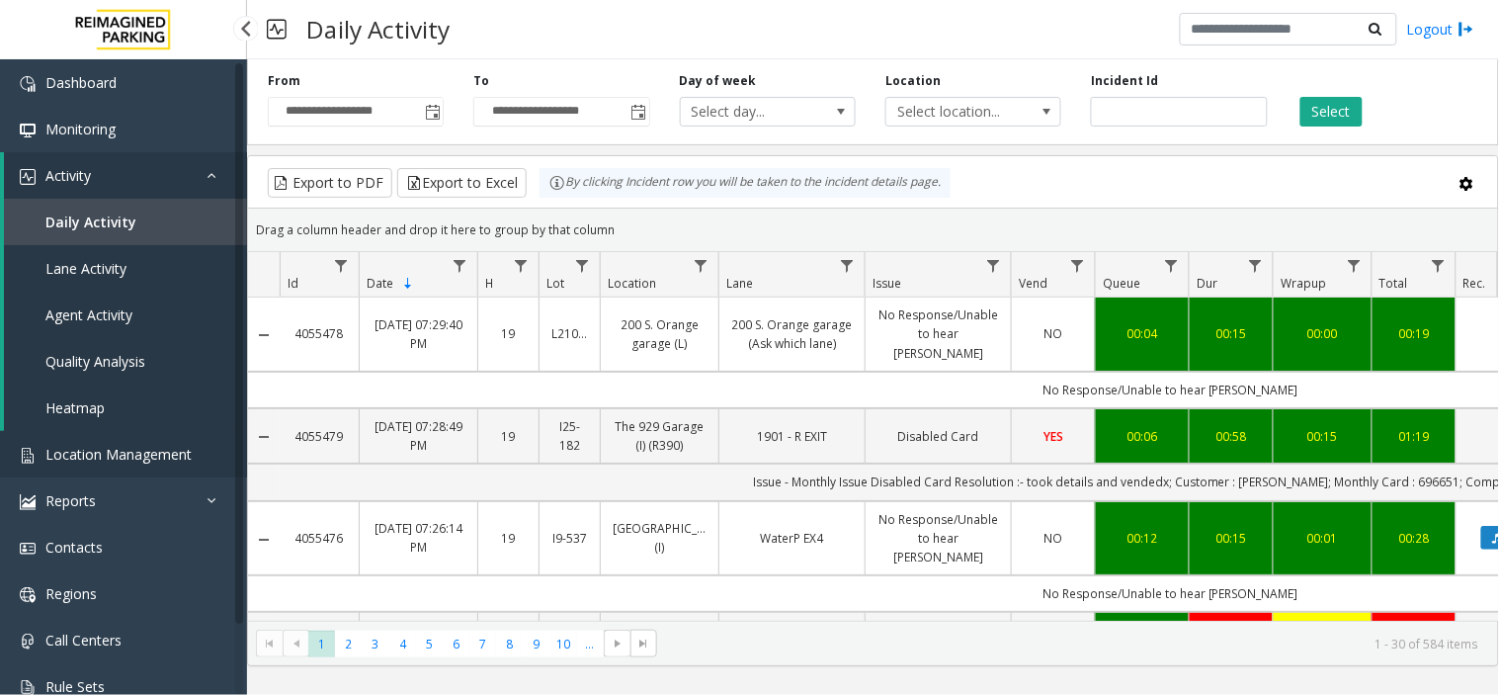
click at [99, 457] on span "Location Management" at bounding box center [118, 454] width 146 height 19
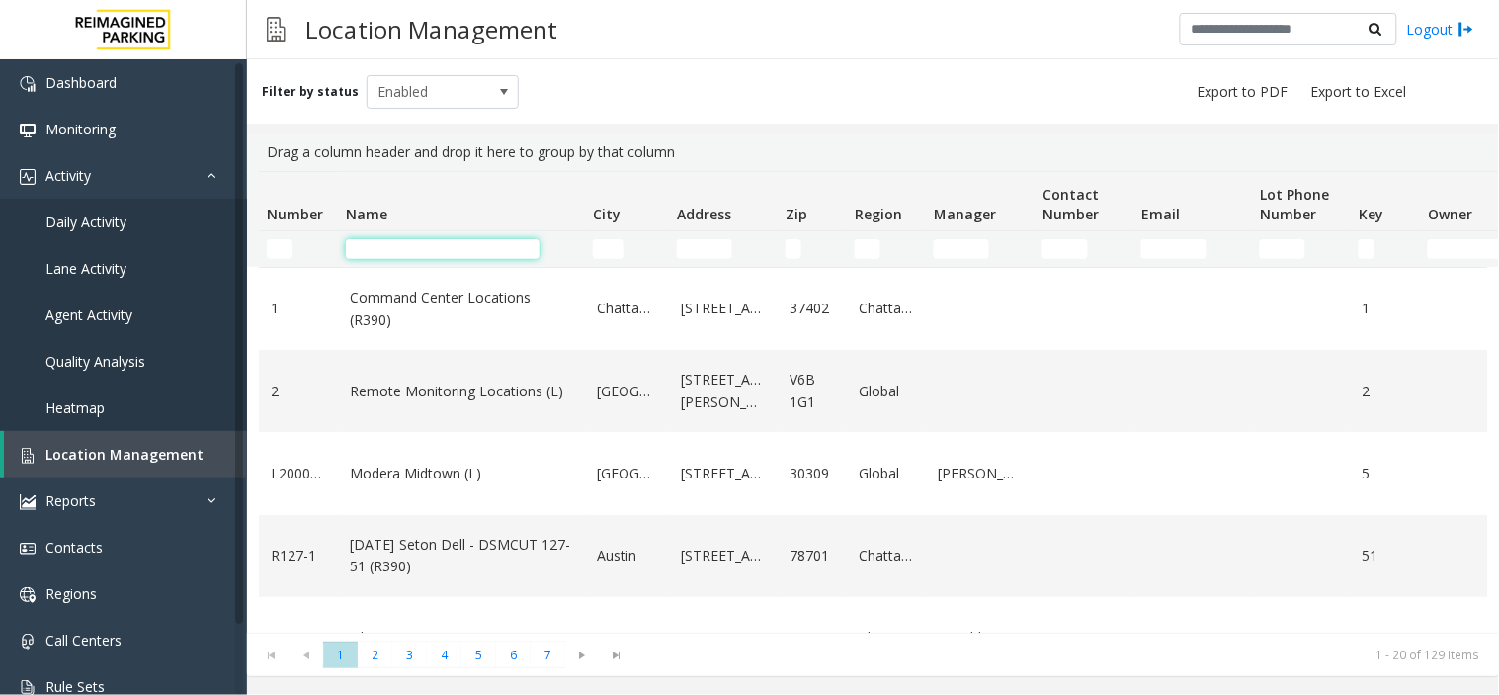
click at [425, 255] on input "Name Filter" at bounding box center [443, 249] width 194 height 20
click at [406, 239] on input "Name Filter" at bounding box center [443, 249] width 194 height 20
click at [407, 247] on input "Name Filter" at bounding box center [443, 249] width 194 height 20
click at [277, 245] on input "Number Filter" at bounding box center [280, 249] width 26 height 20
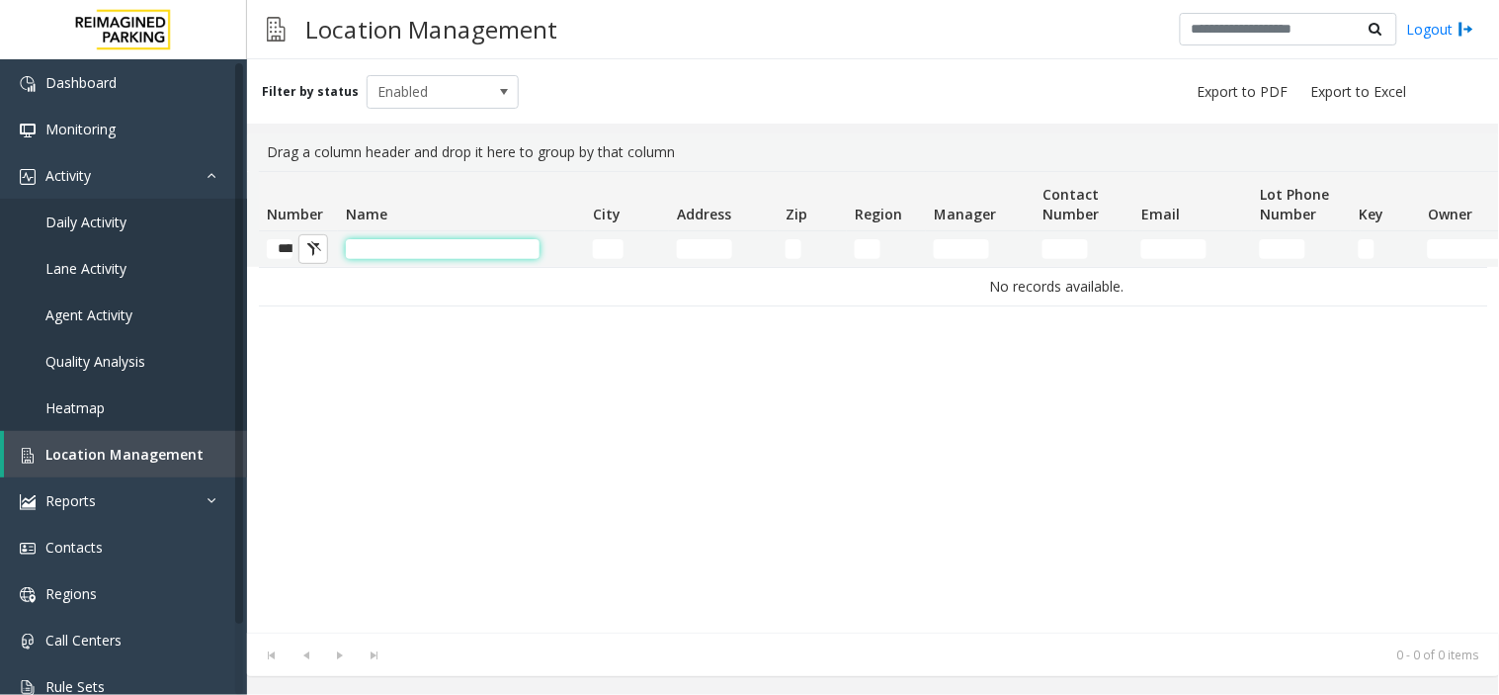
click at [407, 244] on input "Name Filter" at bounding box center [443, 249] width 194 height 20
click at [288, 247] on input "******" at bounding box center [280, 249] width 26 height 20
type input "*"
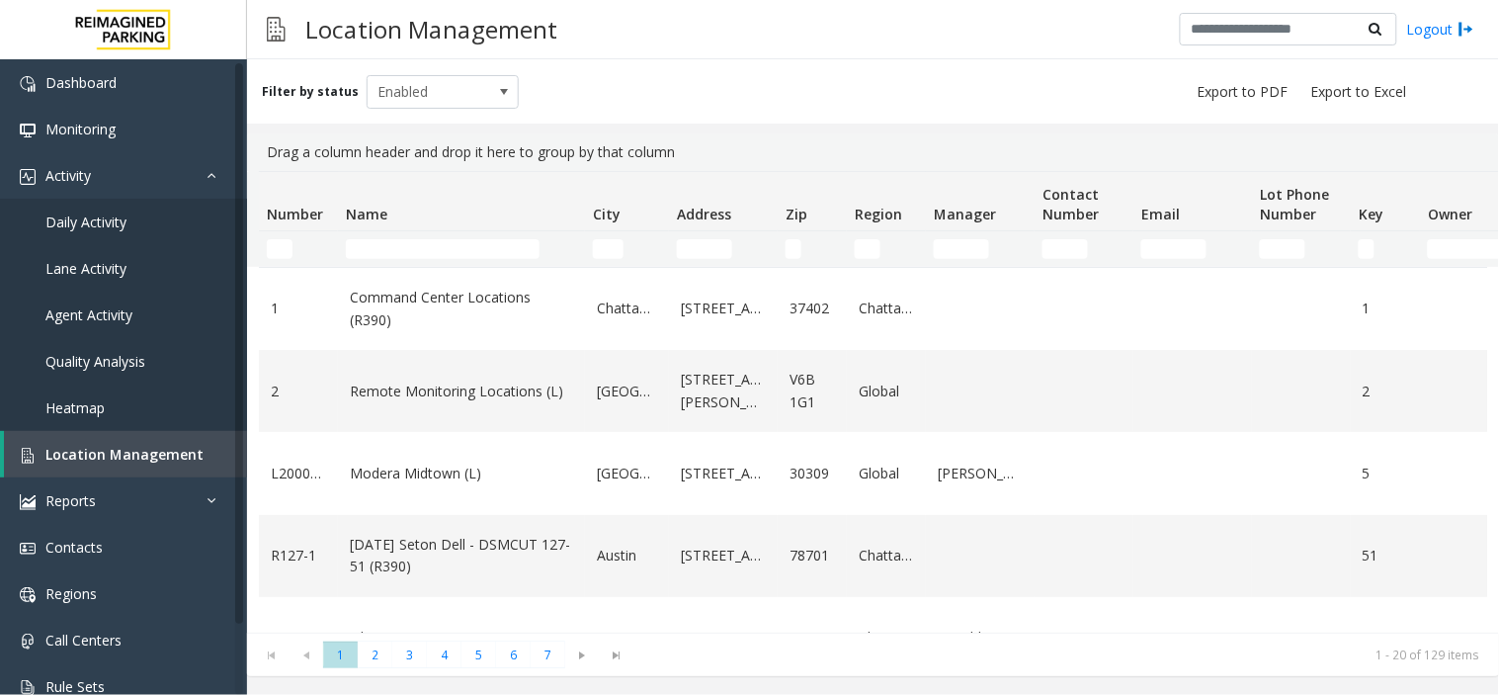
click at [459, 261] on td "Name Filter" at bounding box center [461, 249] width 247 height 36
click at [459, 249] on input "Name Filter" at bounding box center [443, 249] width 194 height 20
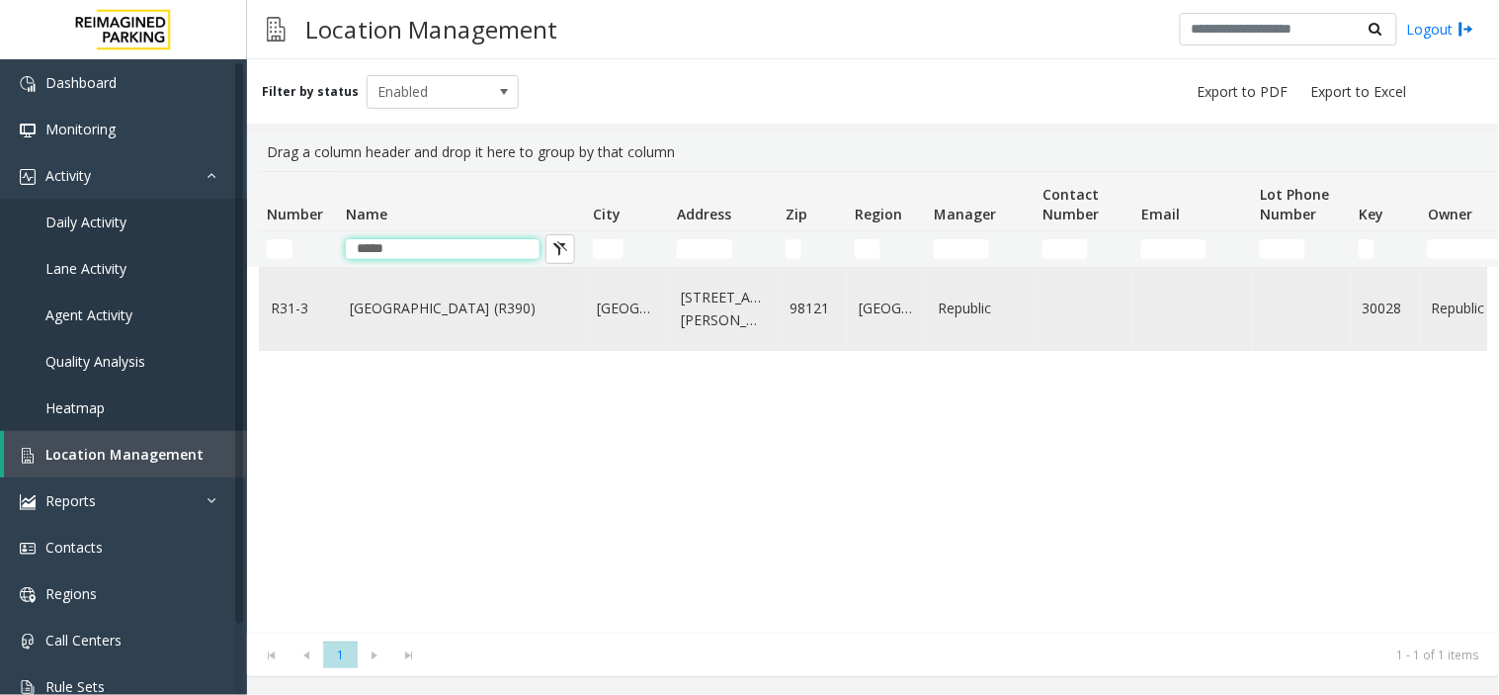
type input "****"
click at [447, 319] on link "[GEOGRAPHIC_DATA] (R390)" at bounding box center [461, 308] width 223 height 22
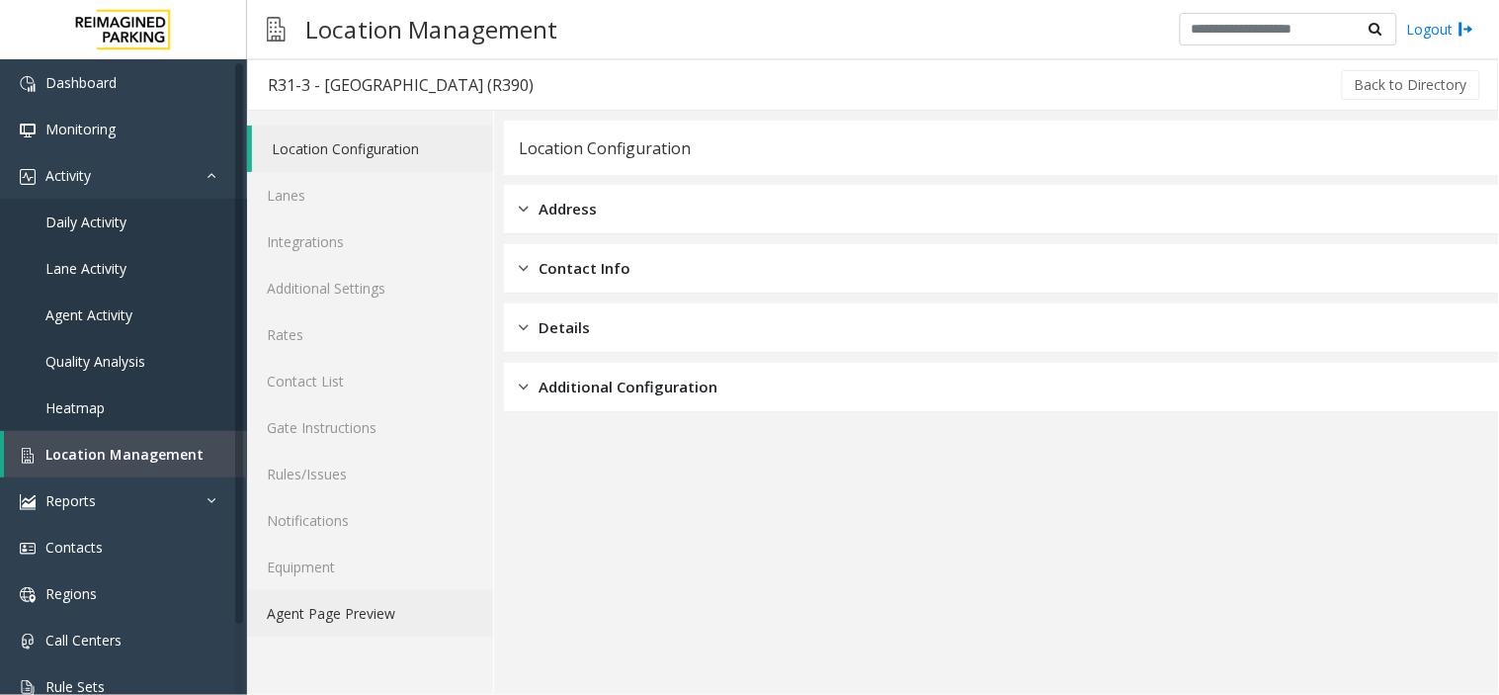
click at [346, 615] on link "Agent Page Preview" at bounding box center [370, 613] width 246 height 46
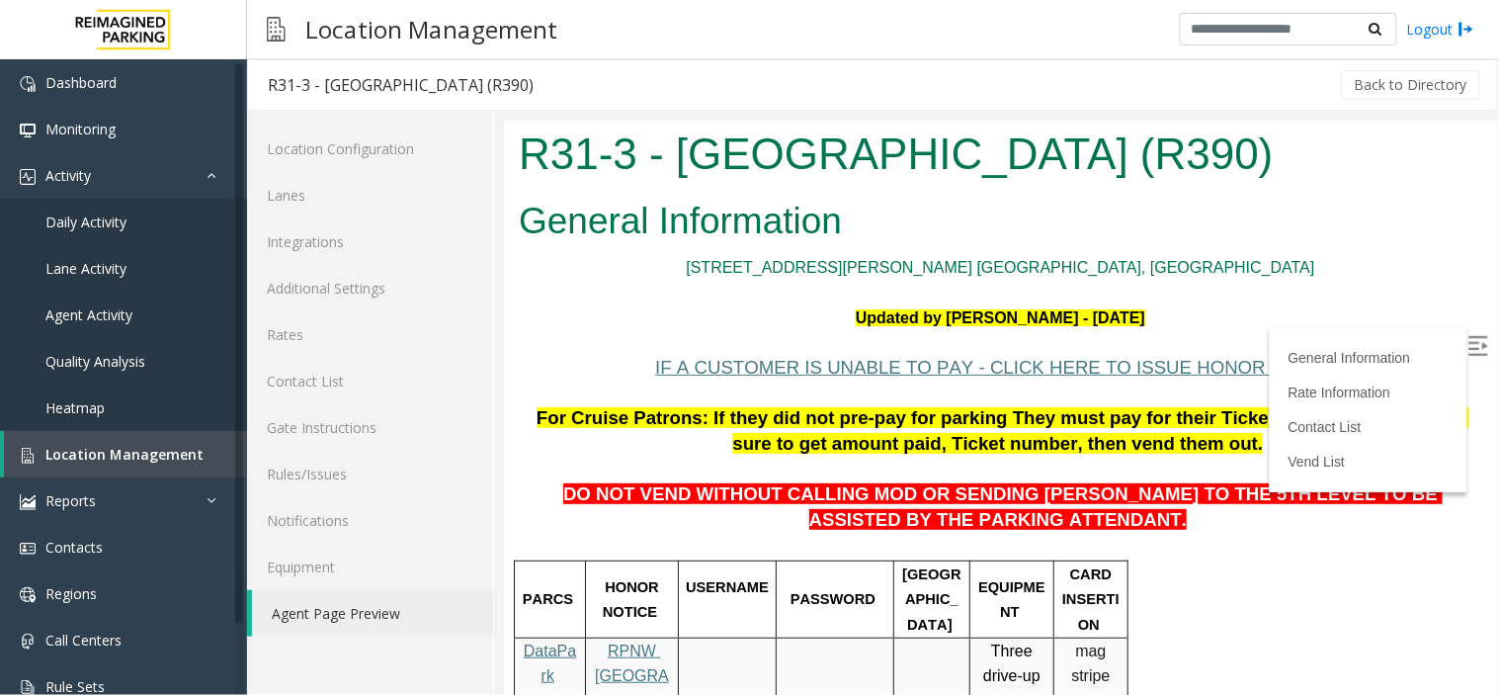
click at [1469, 341] on img at bounding box center [1478, 345] width 20 height 20
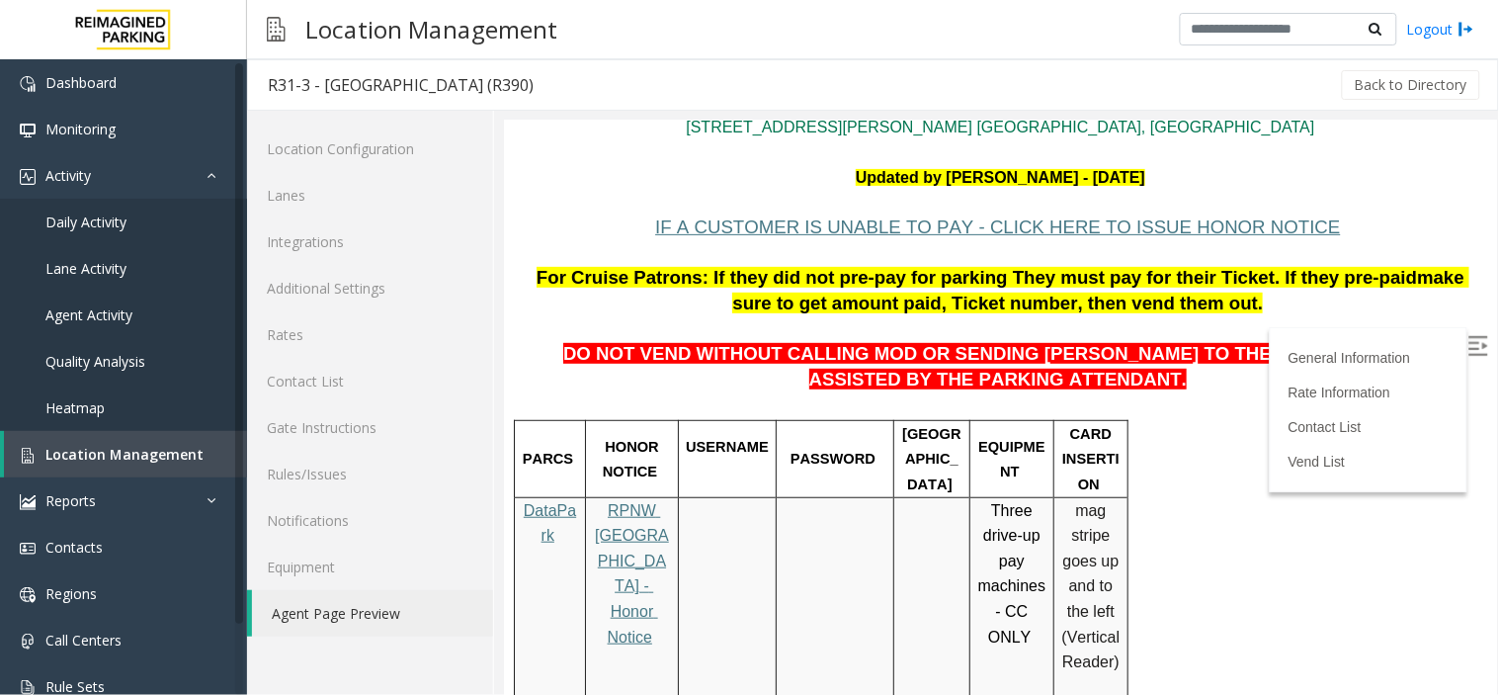
scroll to position [110, 0]
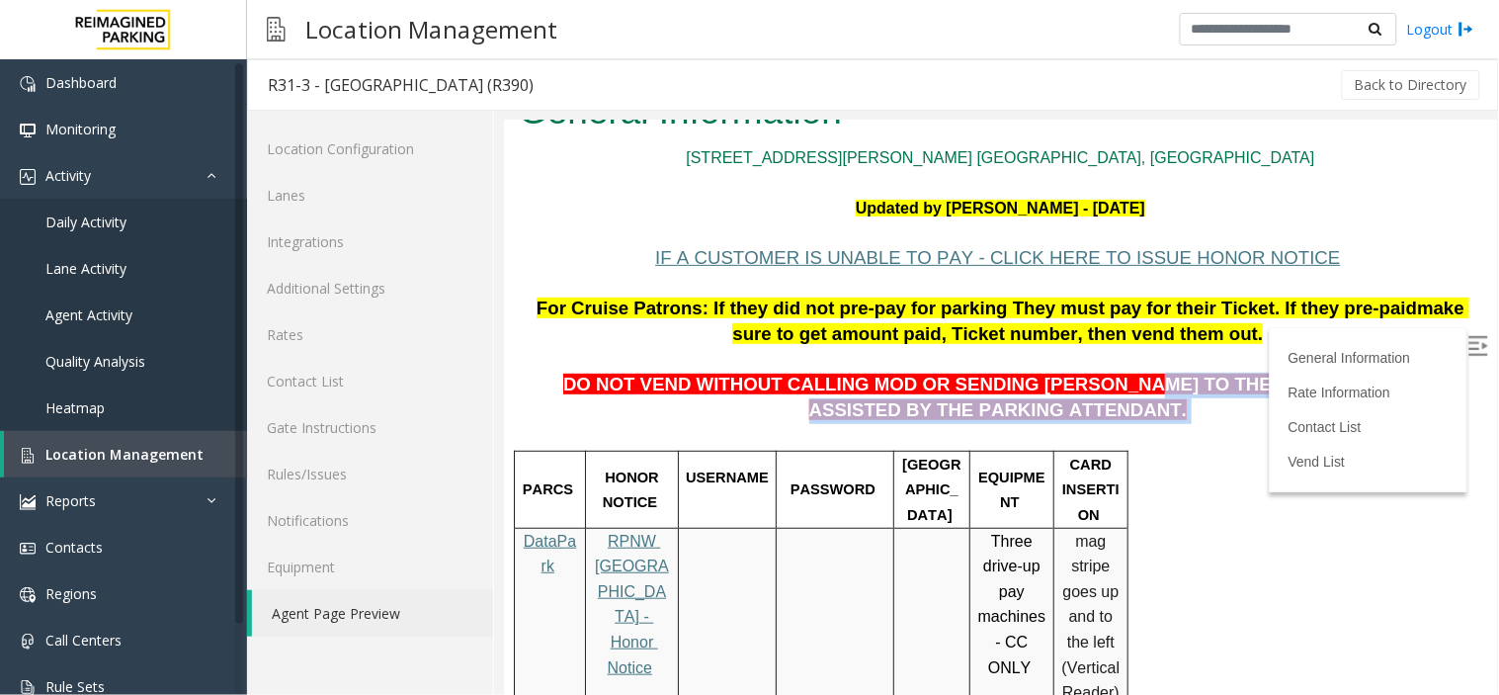
drag, startPoint x: 1054, startPoint y: 383, endPoint x: 1430, endPoint y: 410, distance: 376.5
click at [1430, 410] on p "DO NOT VEND WITHOUT CALLING MOD OR SENDING [PERSON_NAME] TO THE 5TH LEVEL TO BE…" at bounding box center [1000, 385] width 964 height 76
copy p "THE 5TH LEVEL TO BE ASSISTED BY THE PARKING ATTENDANT."
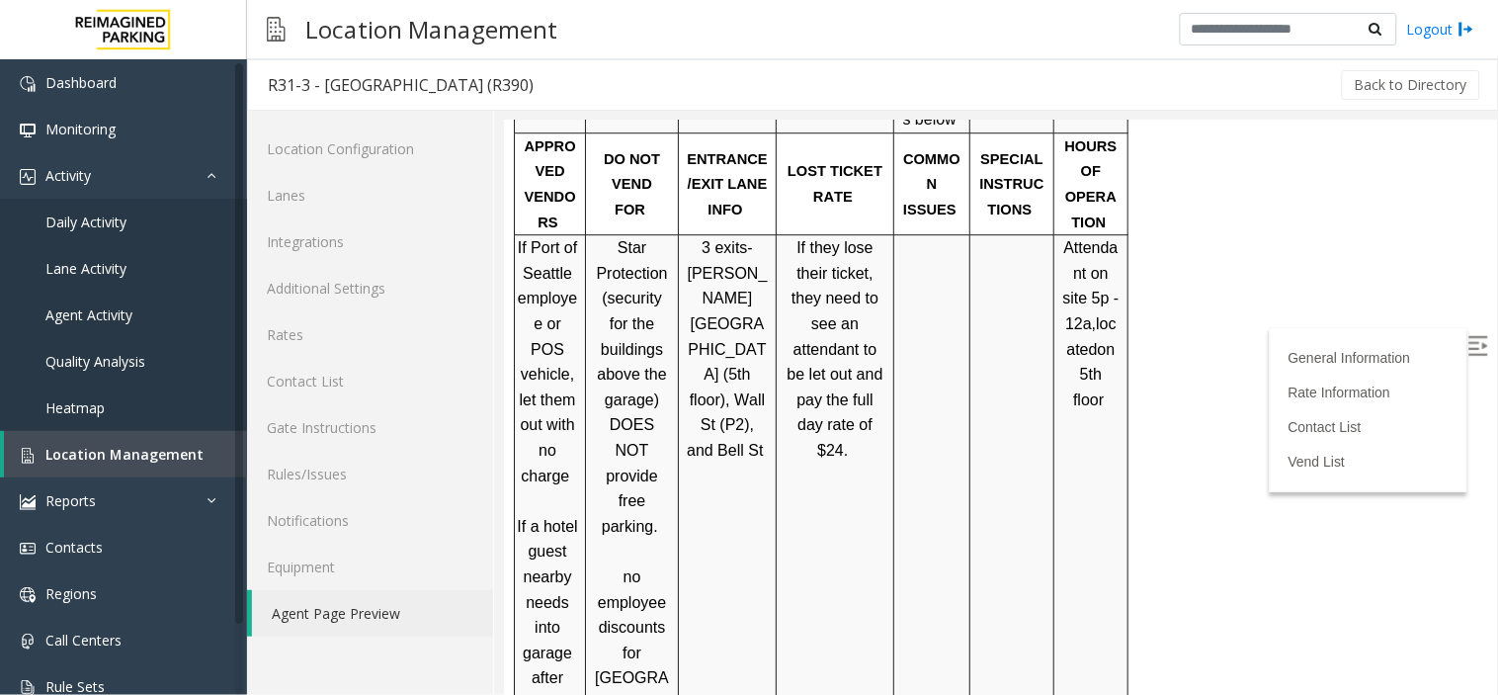
scroll to position [1176, 0]
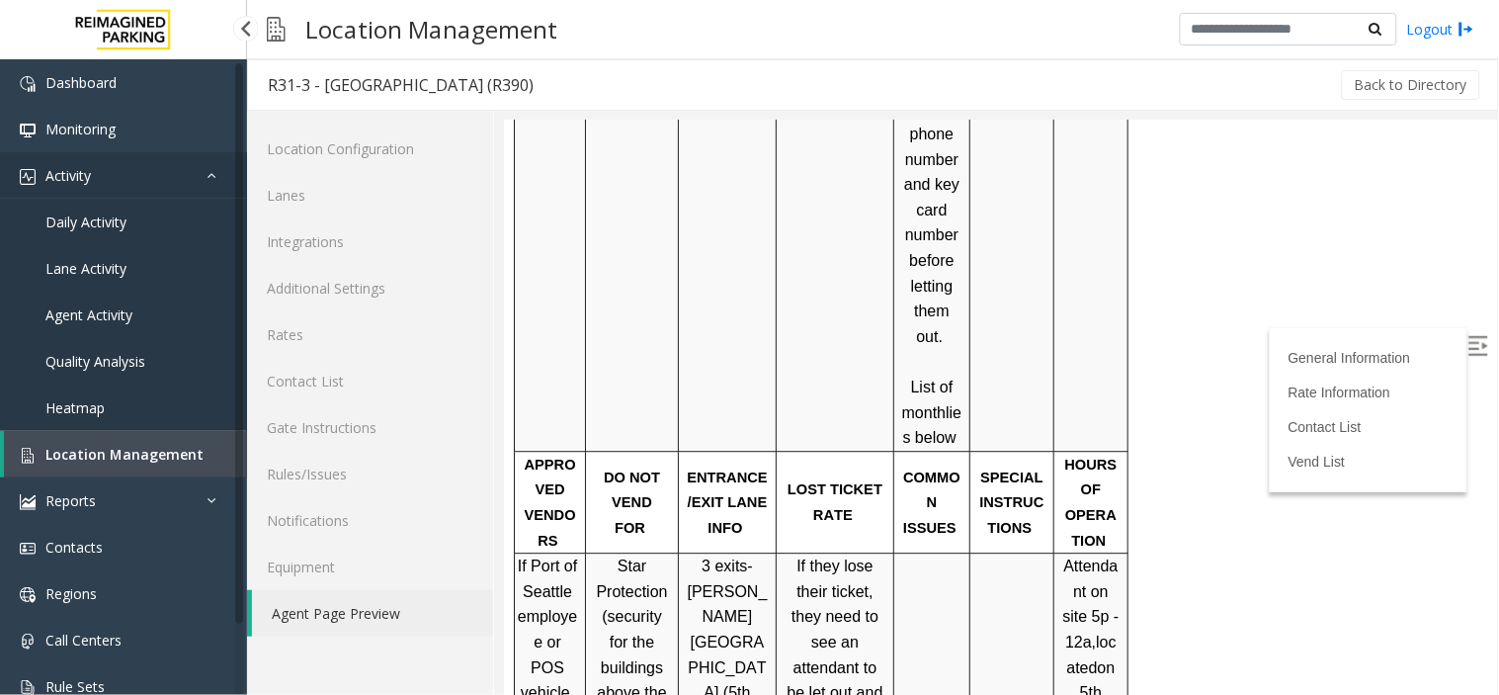
click at [102, 178] on link "Activity" at bounding box center [123, 175] width 247 height 46
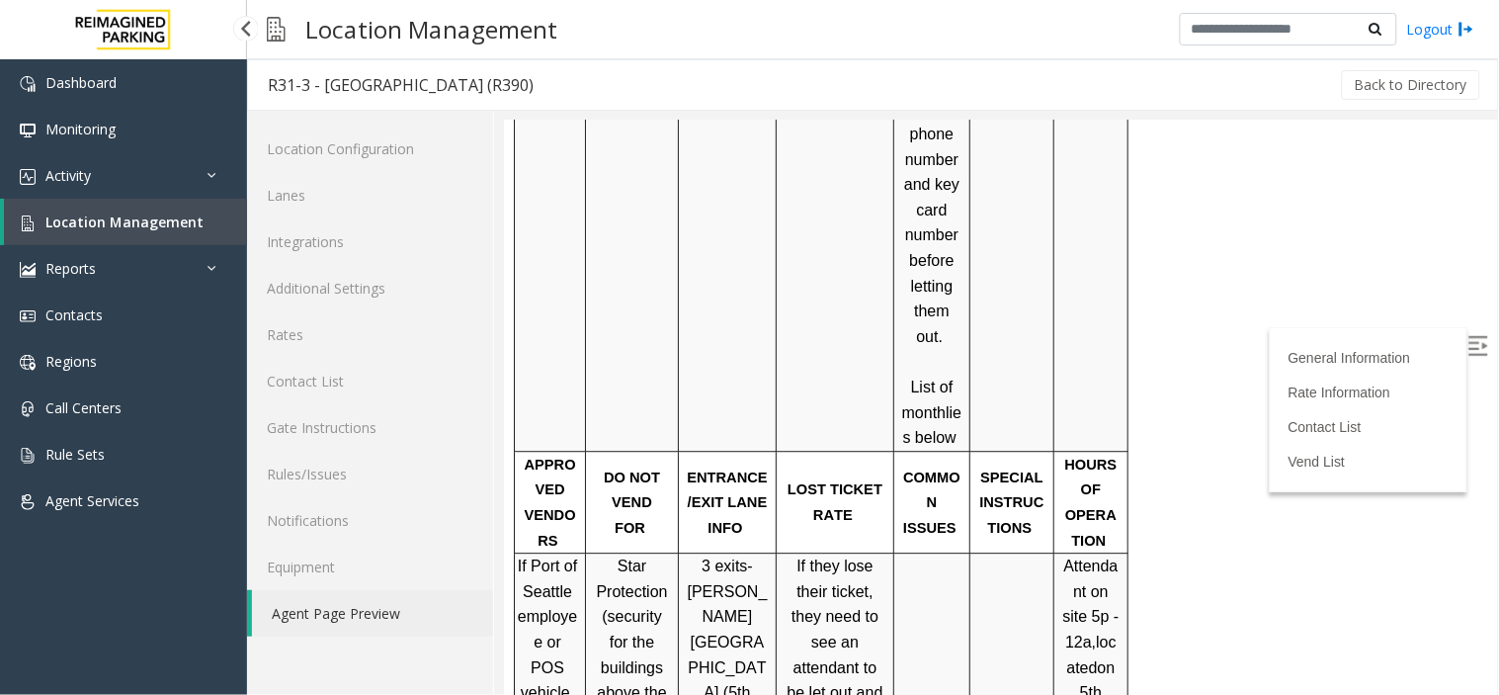
click at [107, 219] on span "Location Management" at bounding box center [124, 221] width 158 height 19
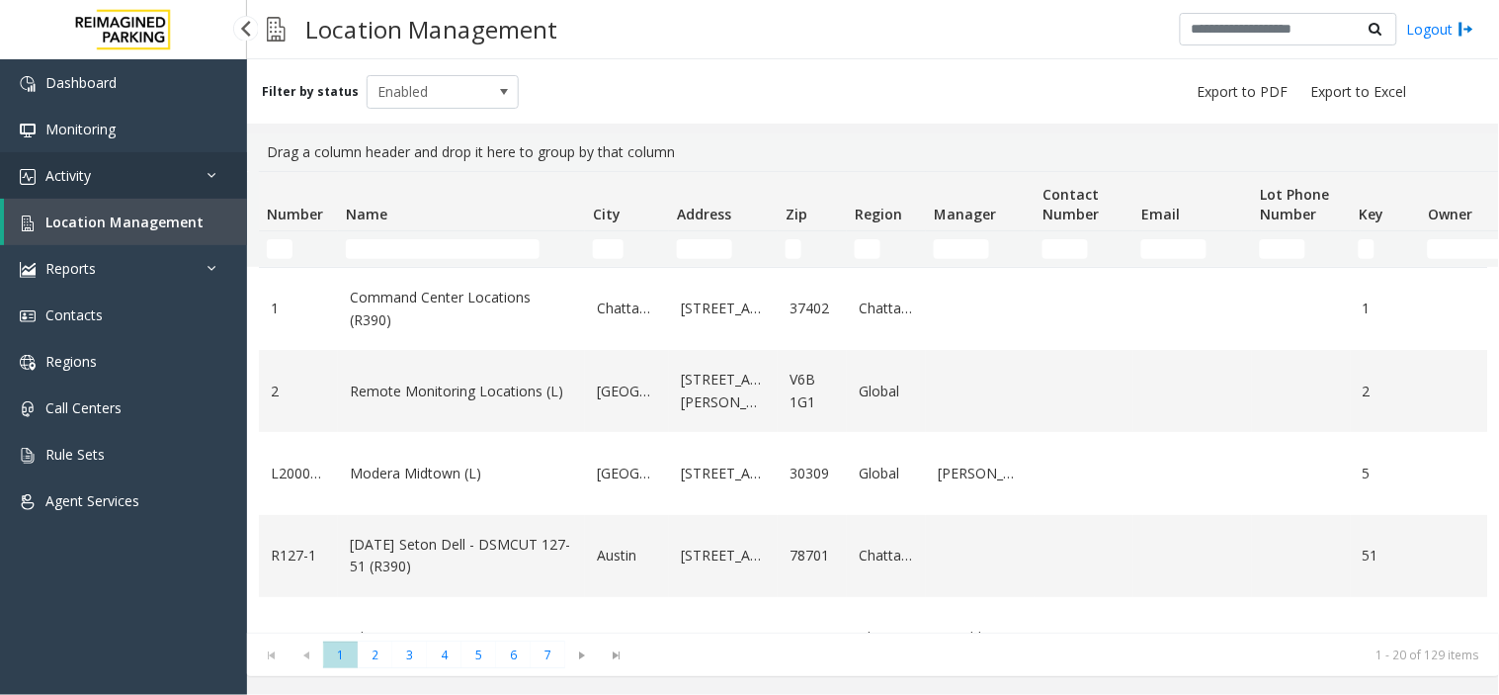
click at [111, 179] on link "Activity" at bounding box center [123, 175] width 247 height 46
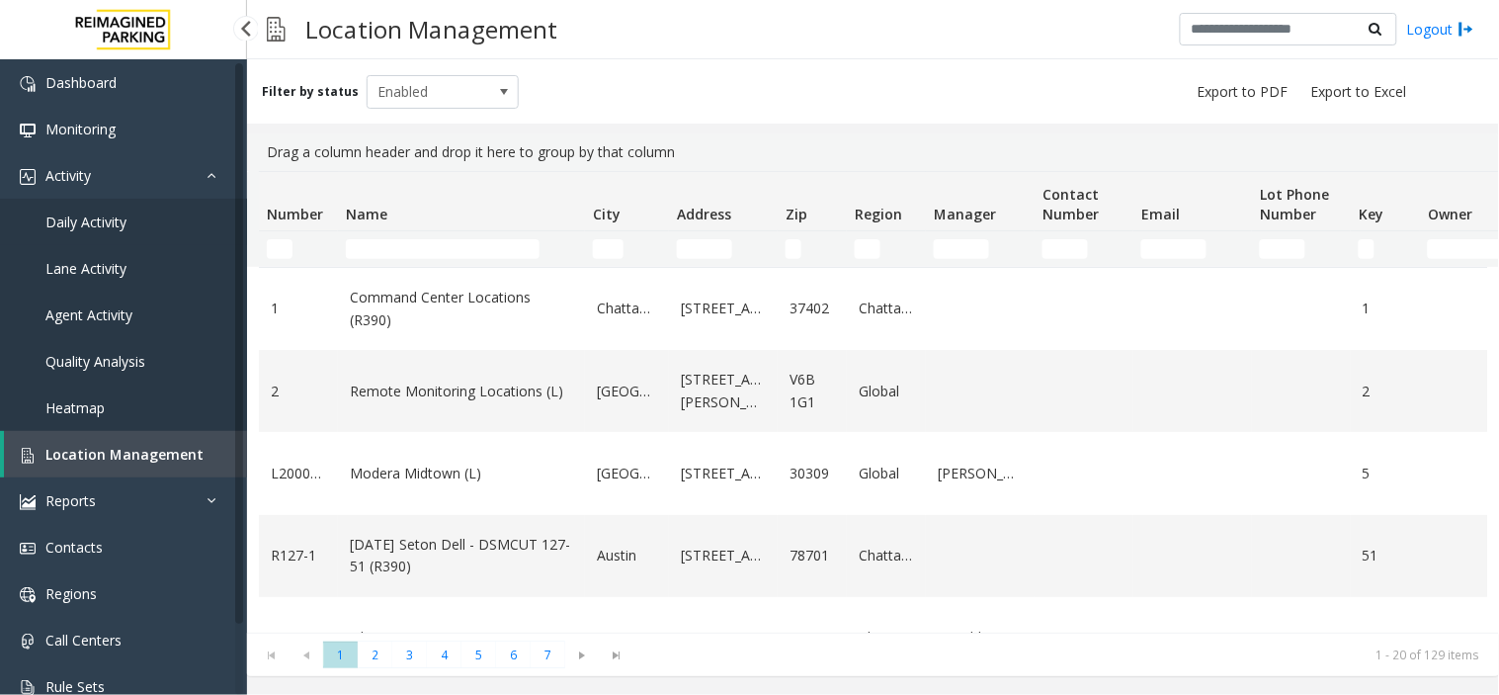
click at [102, 215] on span "Daily Activity" at bounding box center [85, 221] width 81 height 19
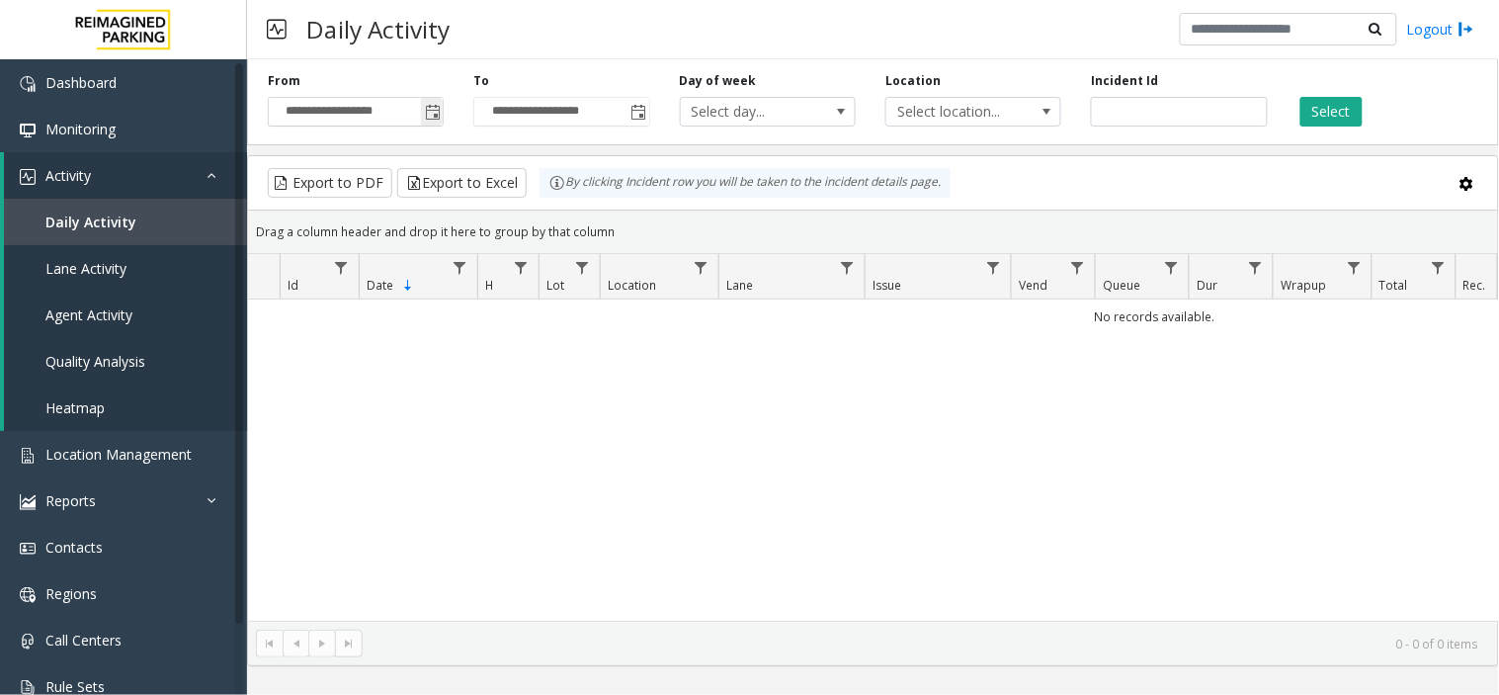
click at [429, 110] on span "Toggle popup" at bounding box center [433, 113] width 16 height 16
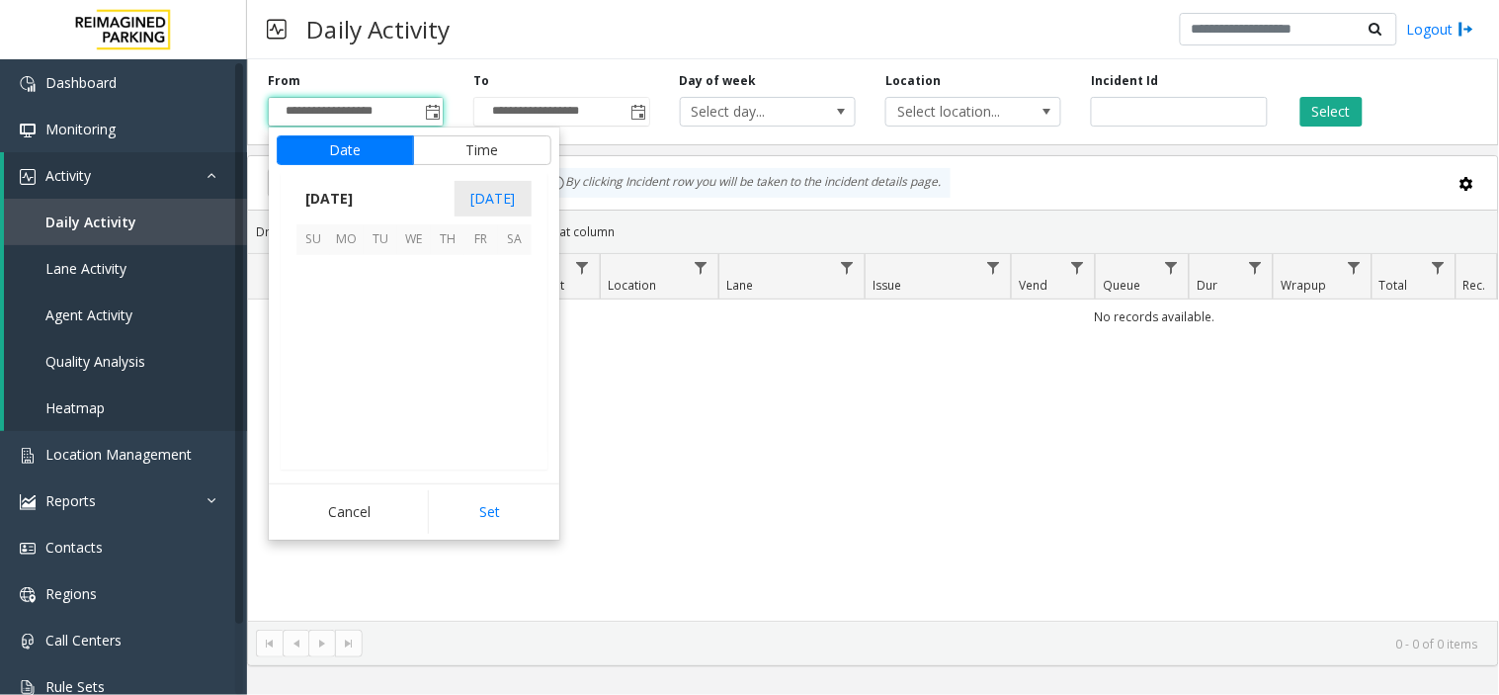
scroll to position [354377, 0]
click at [443, 342] on span "14" at bounding box center [448, 339] width 34 height 34
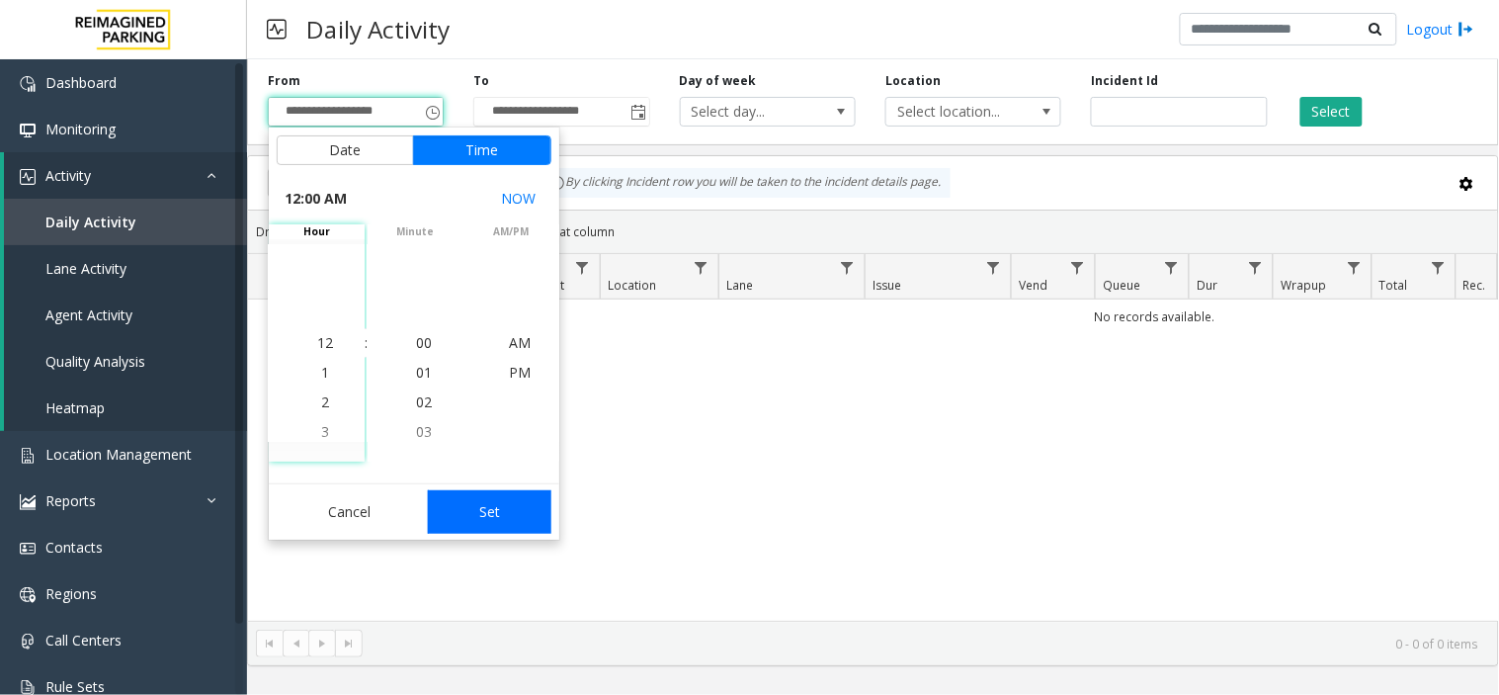
click at [497, 511] on button "Set" at bounding box center [490, 511] width 125 height 43
type input "**********"
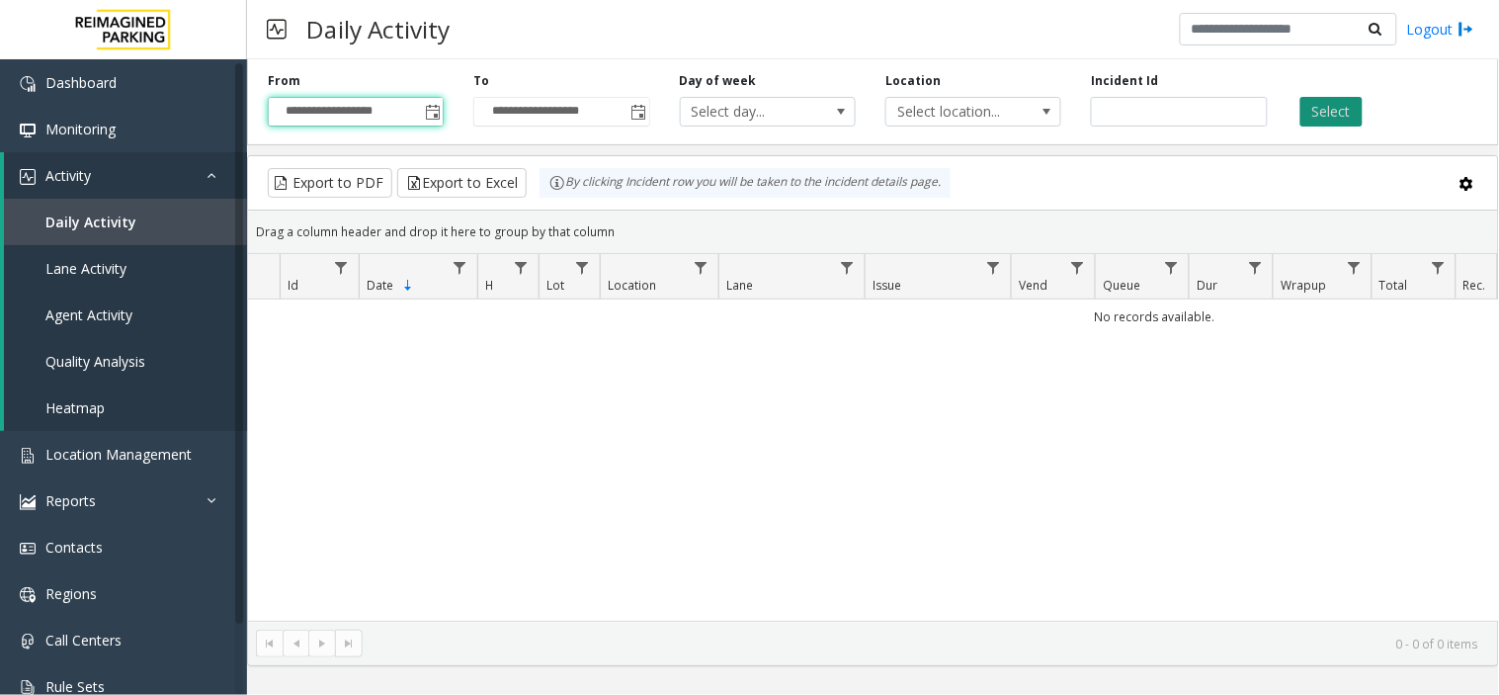
click at [1315, 102] on button "Select" at bounding box center [1332, 112] width 62 height 30
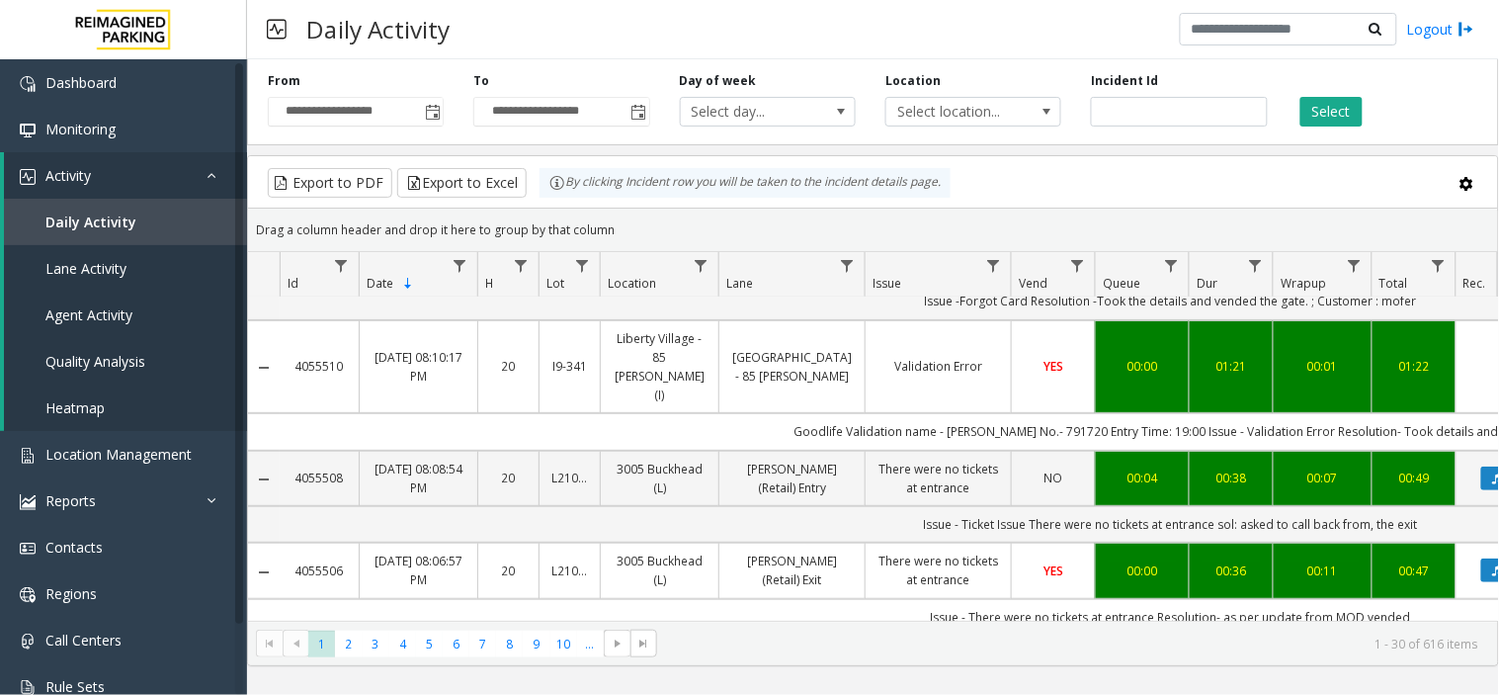
scroll to position [219, 0]
